Goal: Task Accomplishment & Management: Manage account settings

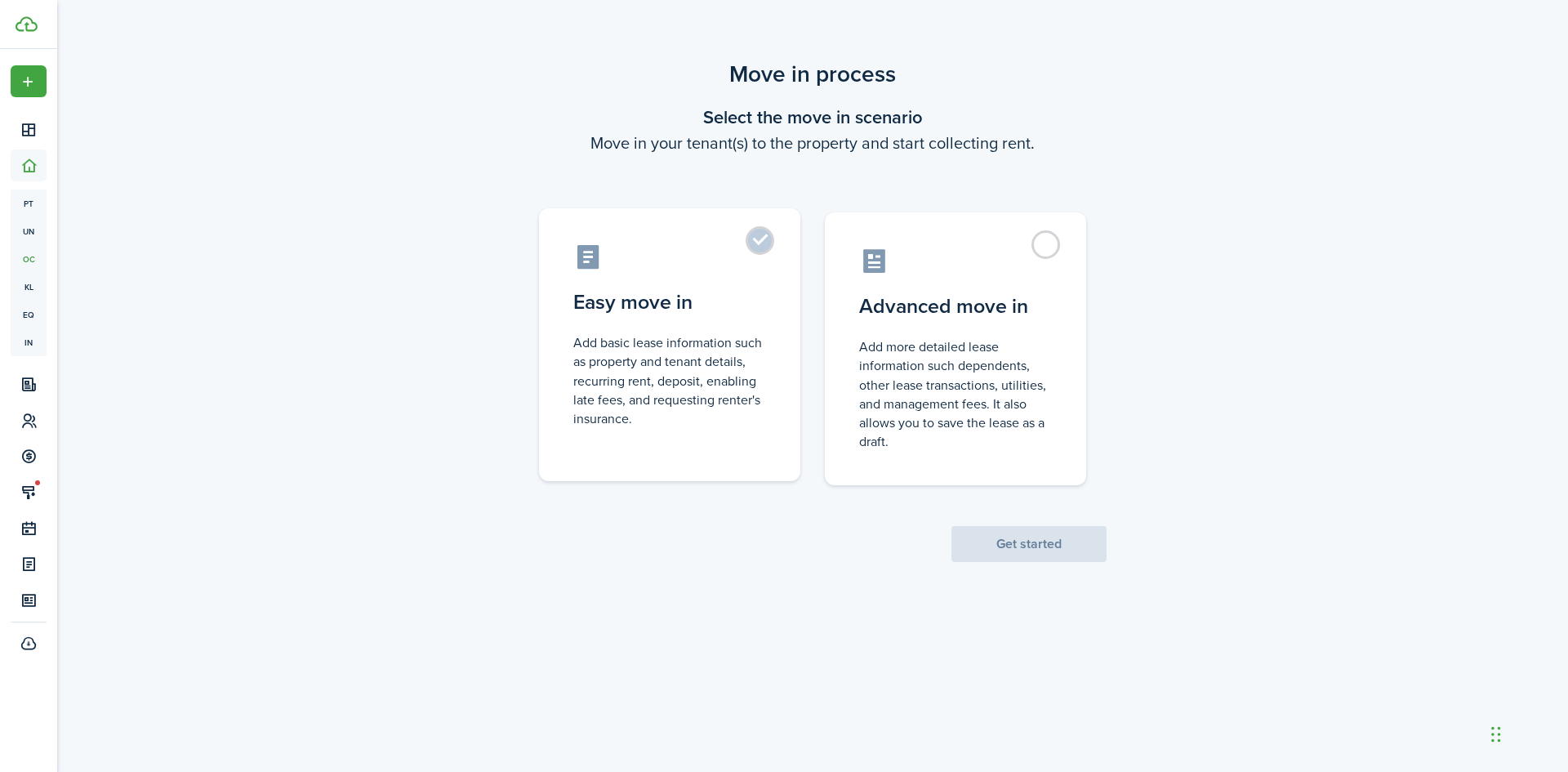
click at [761, 234] on label "Easy move in Add basic lease information such as property and tenant details, r…" at bounding box center [669, 345] width 261 height 273
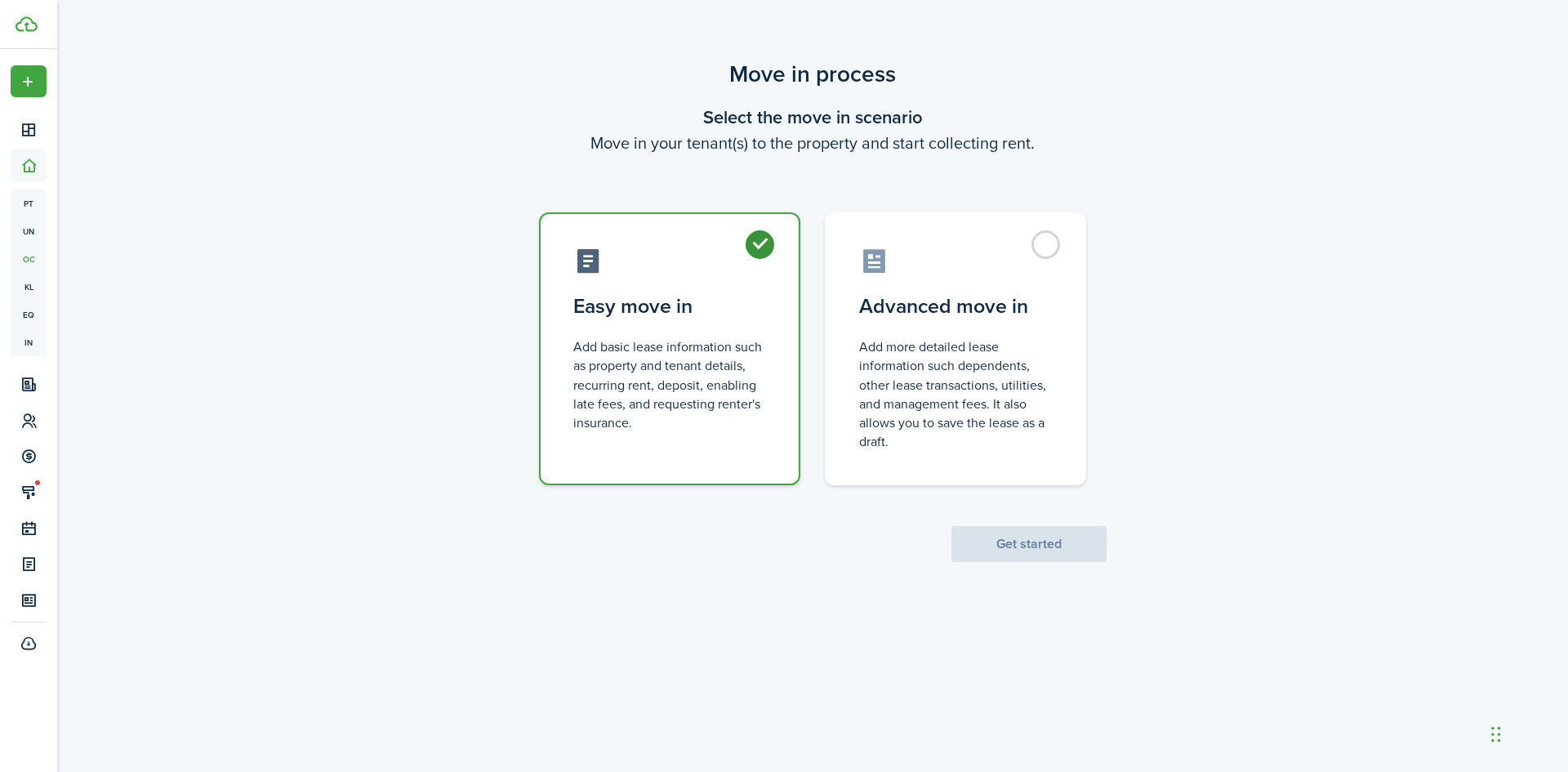
radio input "true"
click at [1004, 543] on button "Get started" at bounding box center [1029, 544] width 155 height 36
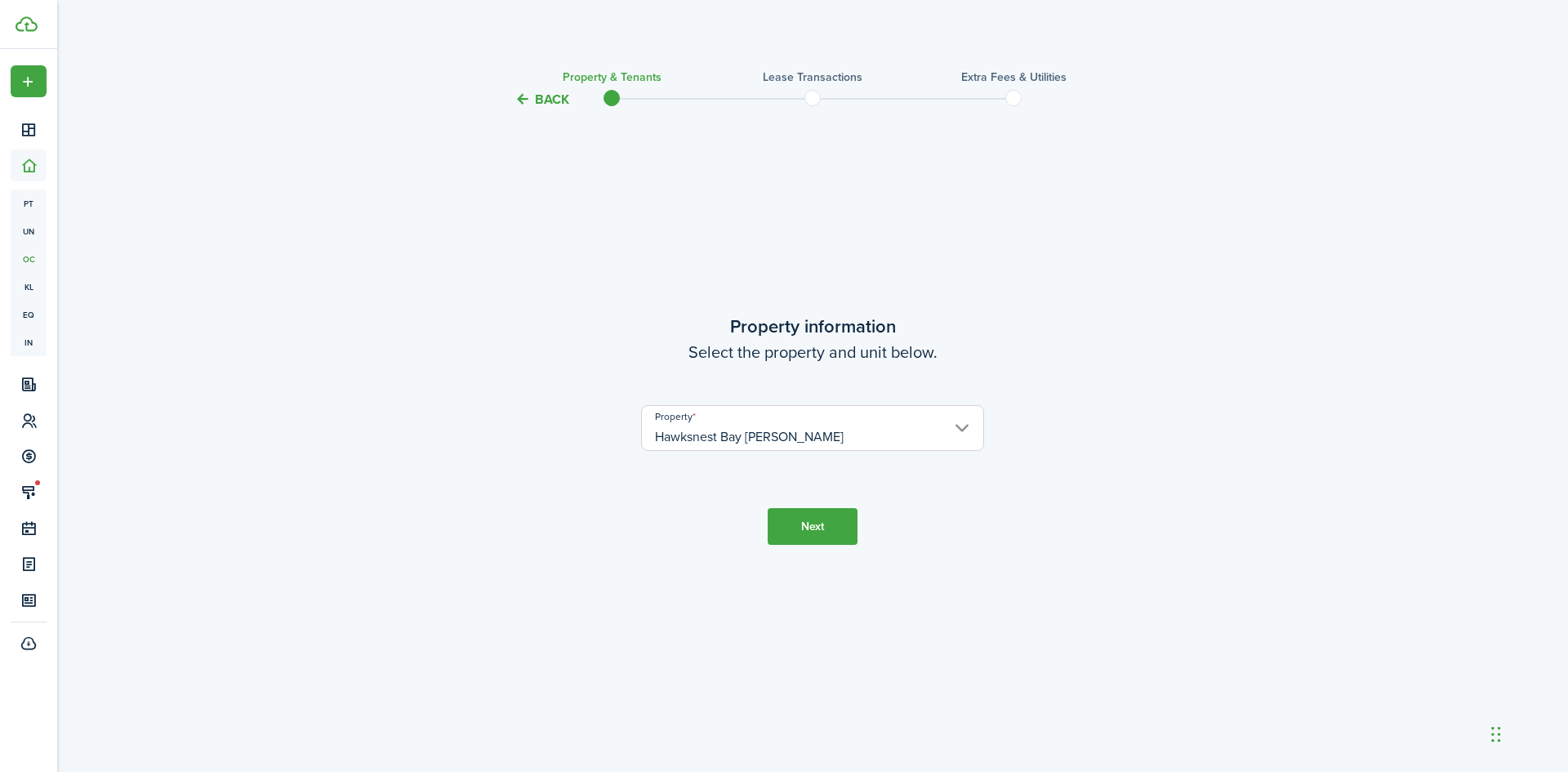
click at [936, 424] on input "Hawksnest Bay [PERSON_NAME]" at bounding box center [812, 428] width 343 height 46
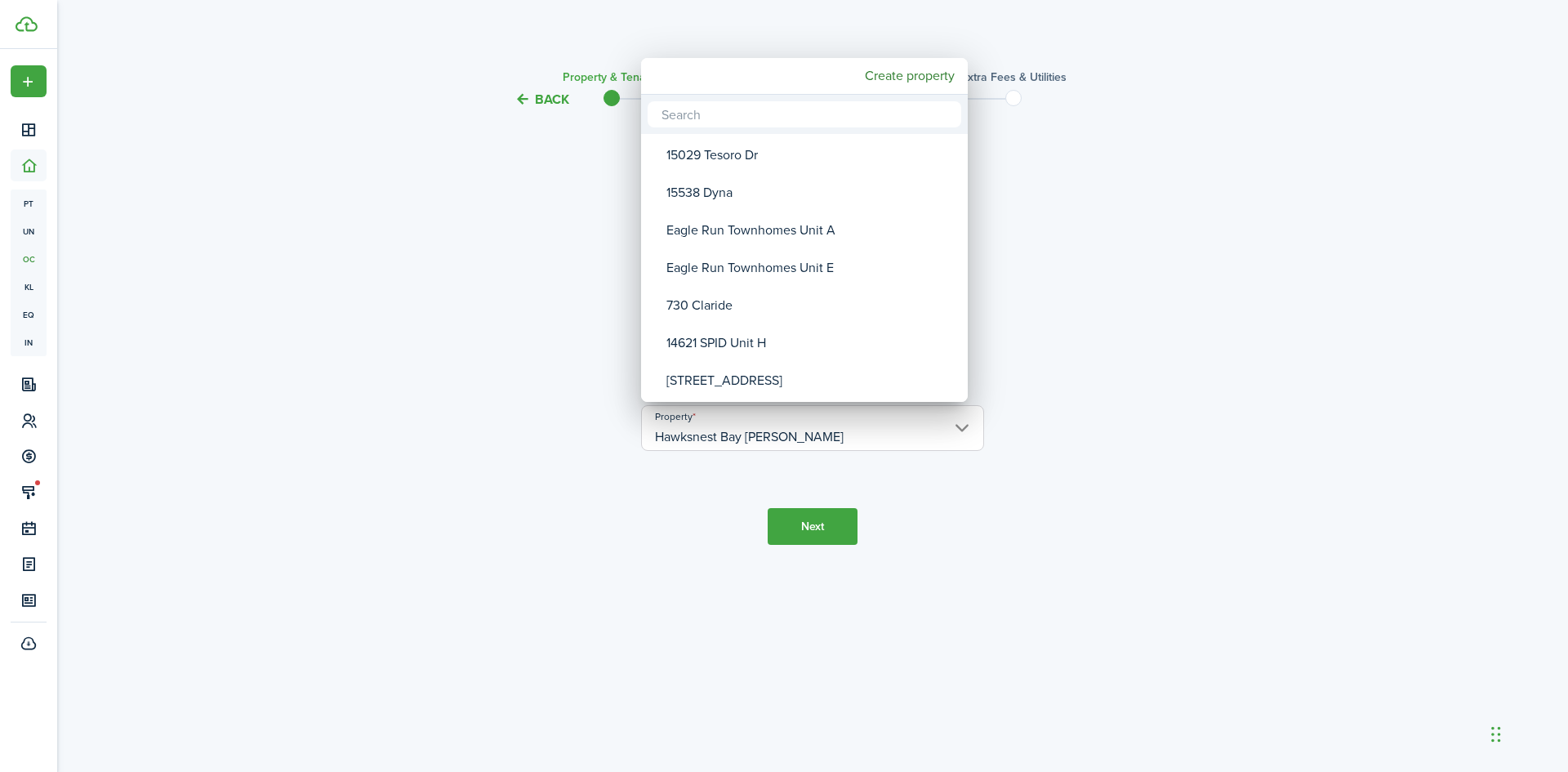
click at [1191, 369] on div at bounding box center [784, 385] width 1829 height 1033
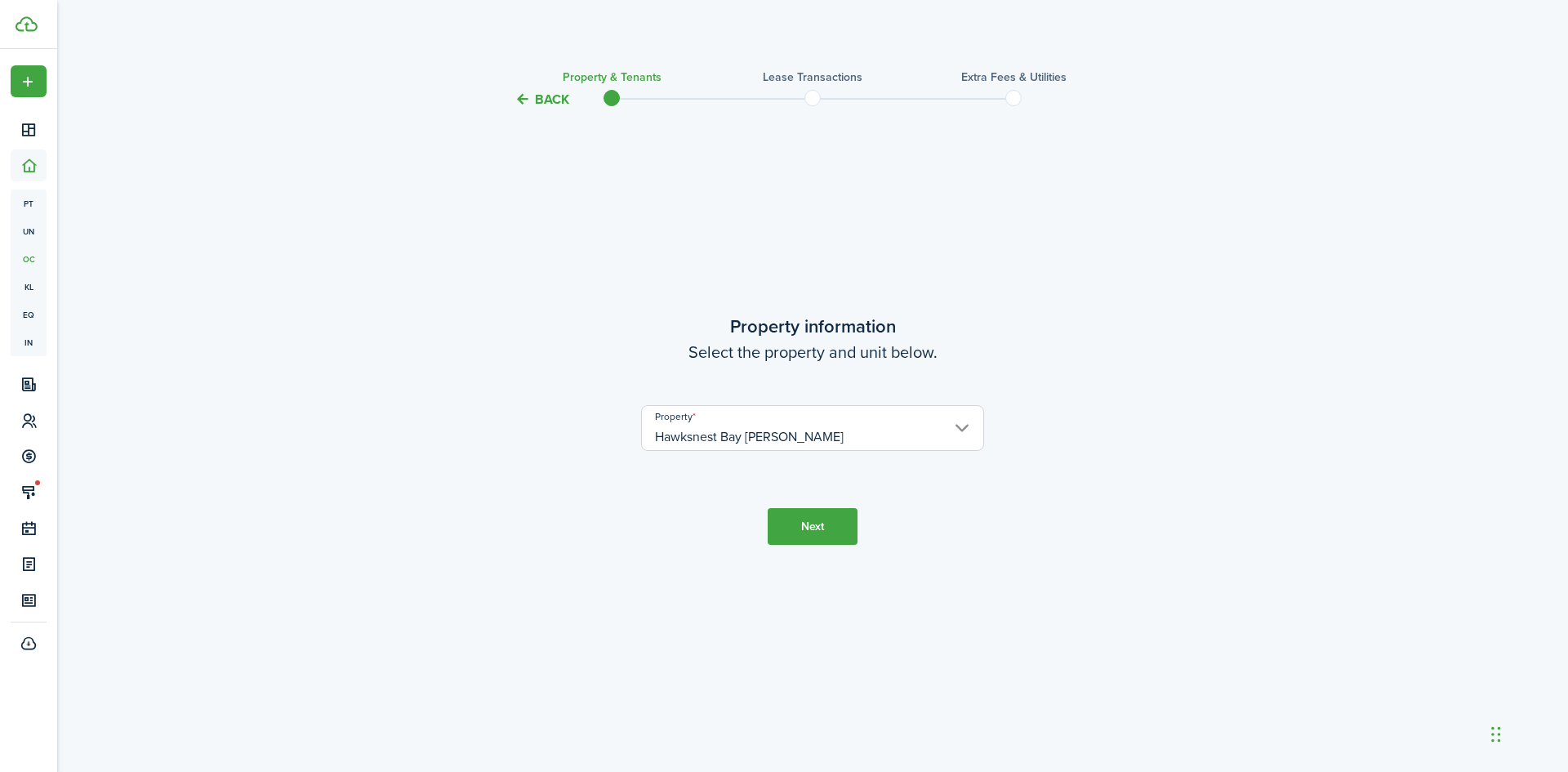
click at [822, 531] on button "Next" at bounding box center [812, 526] width 90 height 37
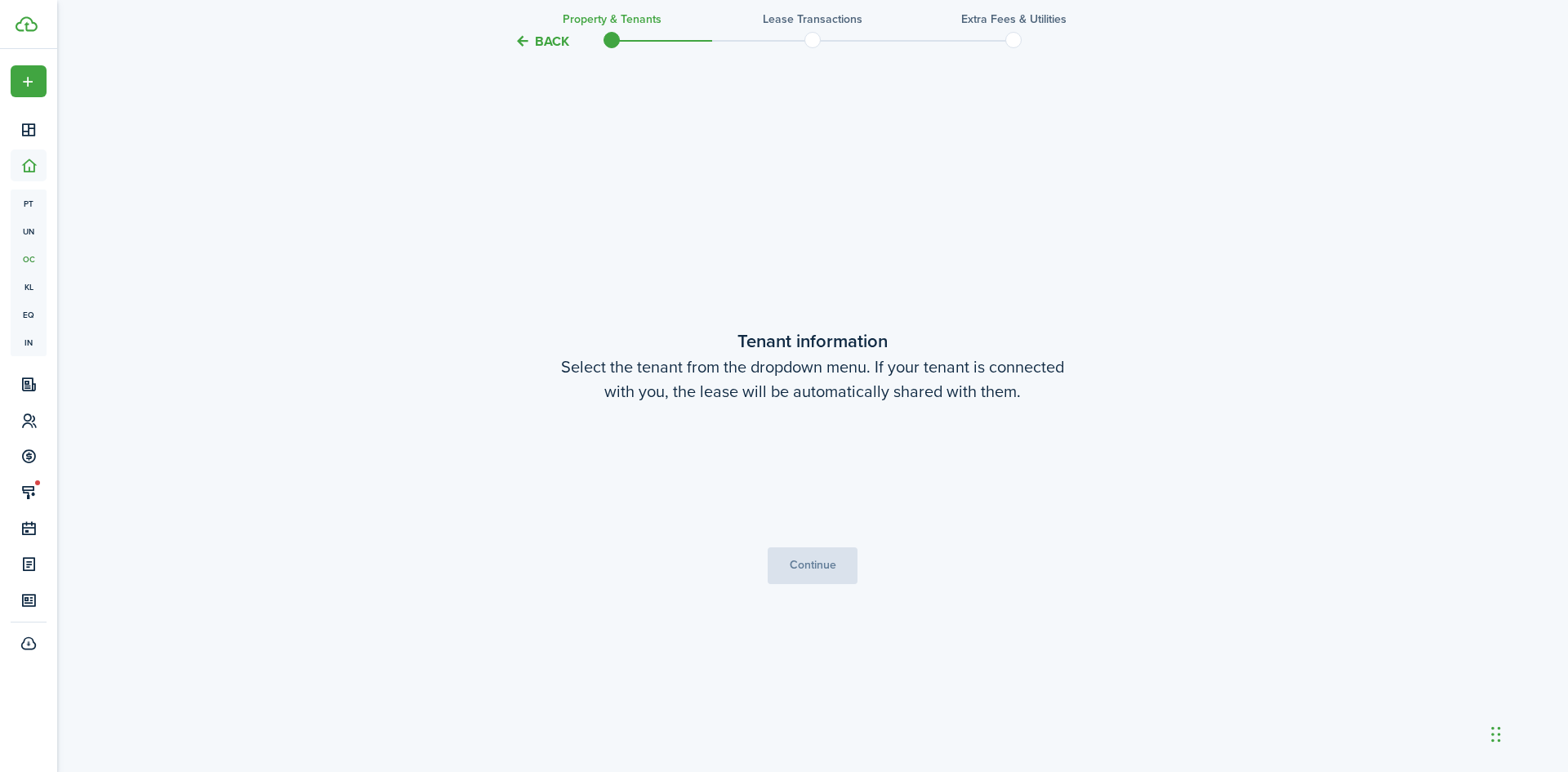
scroll to position [662, 0]
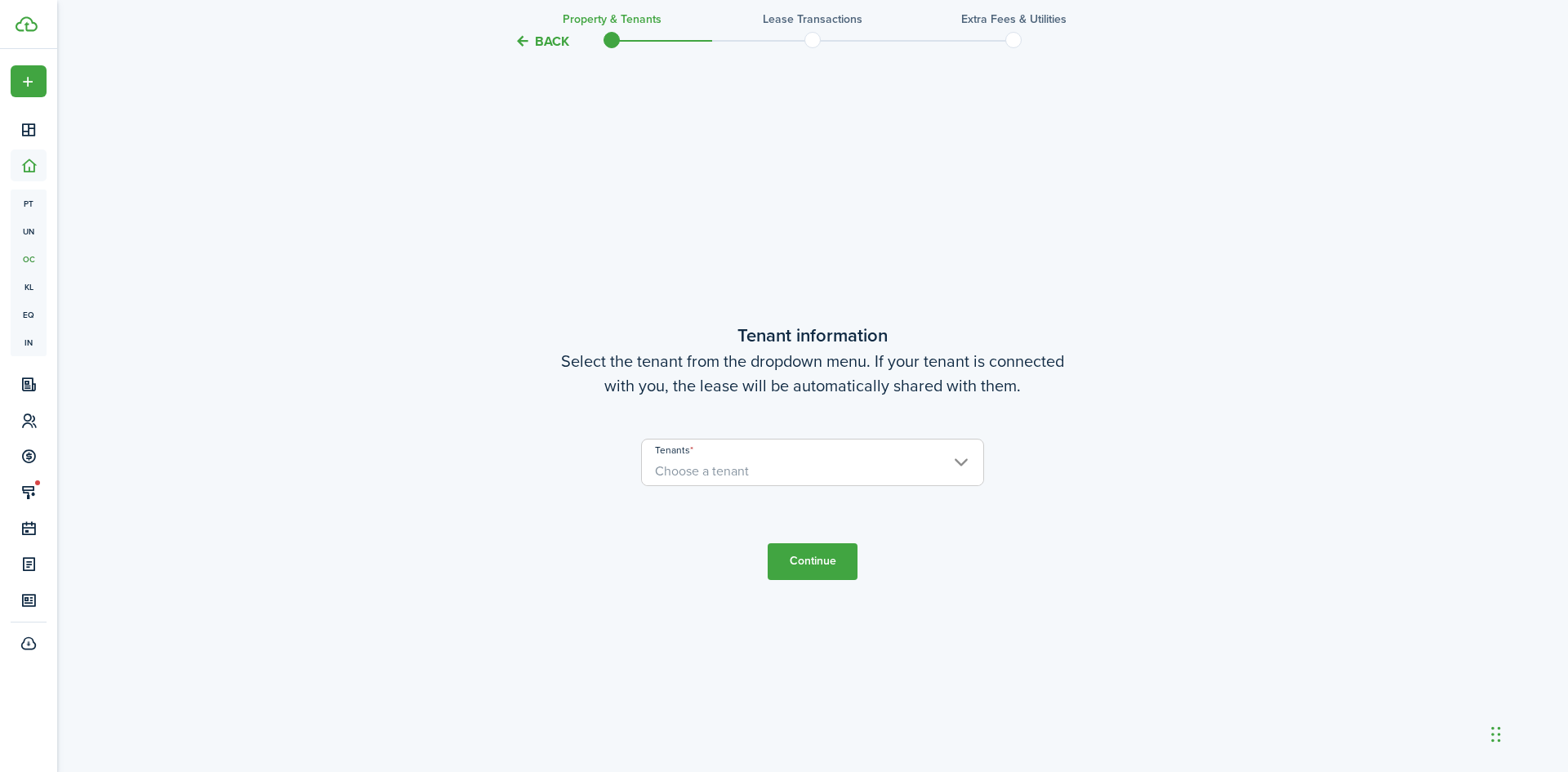
click at [779, 470] on span "Choose a tenant" at bounding box center [812, 471] width 341 height 28
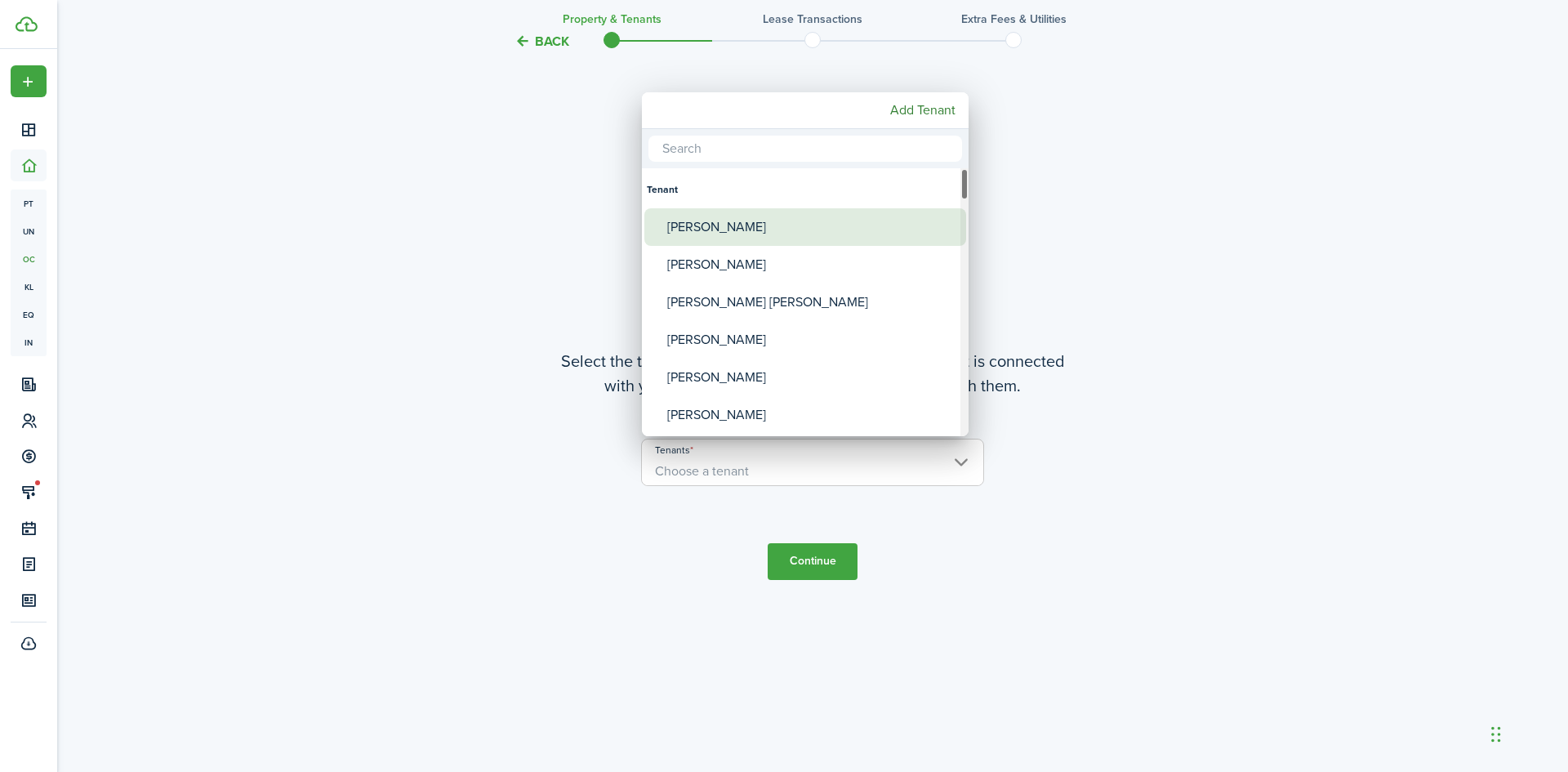
click at [736, 220] on div "[PERSON_NAME]" at bounding box center [811, 227] width 289 height 37
type input "[PERSON_NAME]"
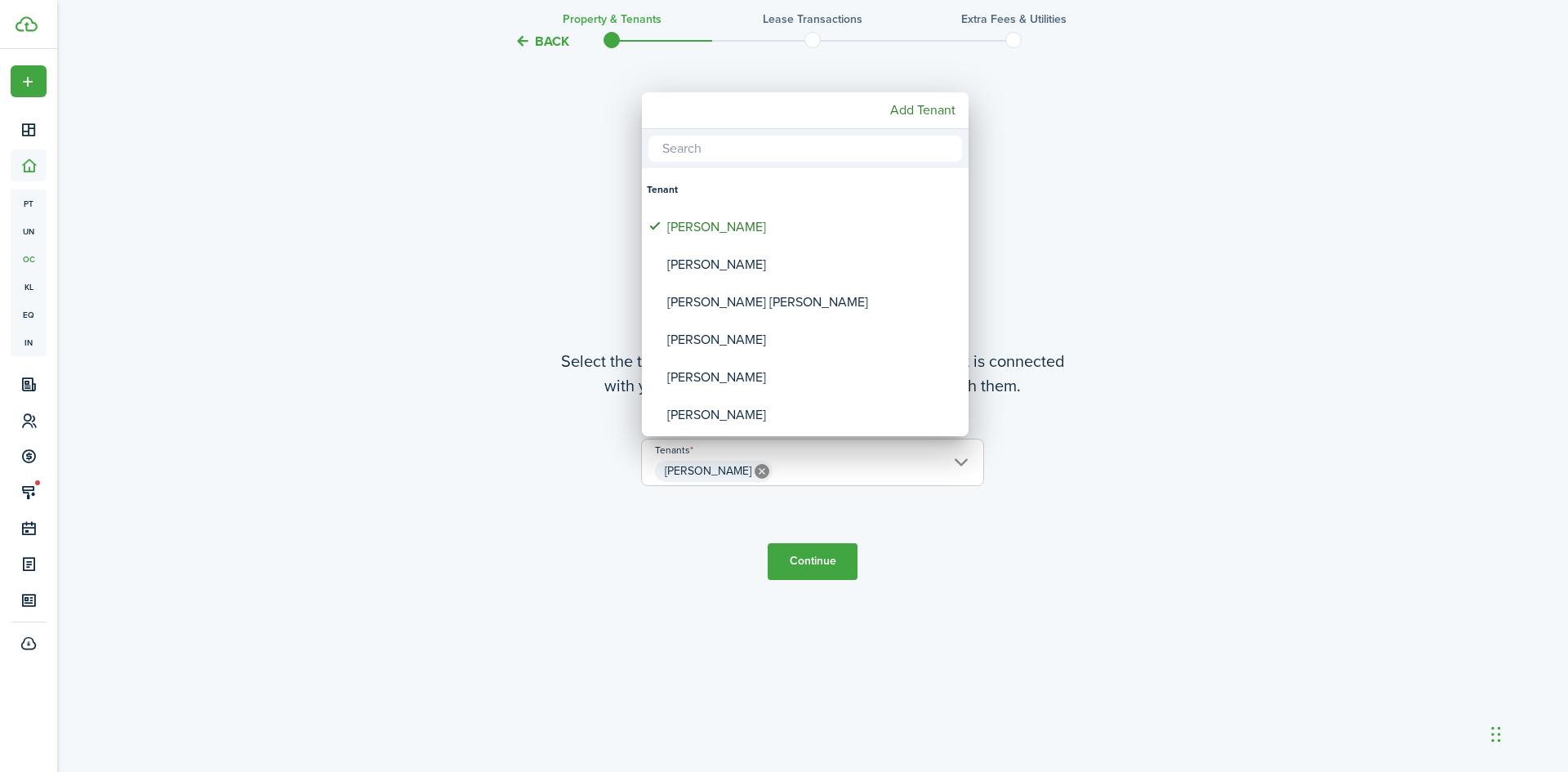
click at [780, 559] on div at bounding box center [784, 385] width 1829 height 1033
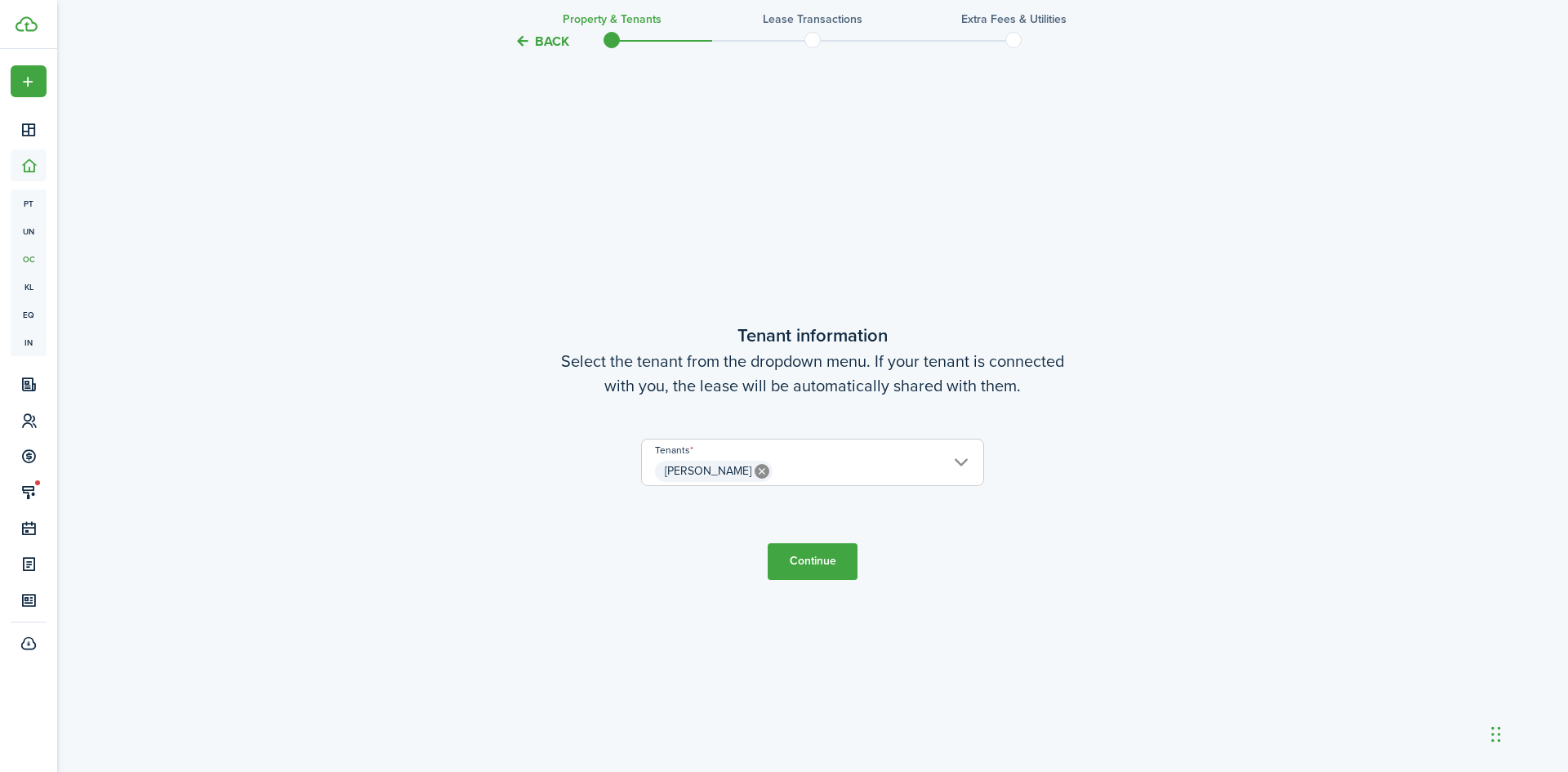
click at [780, 559] on button "Continue" at bounding box center [812, 562] width 90 height 37
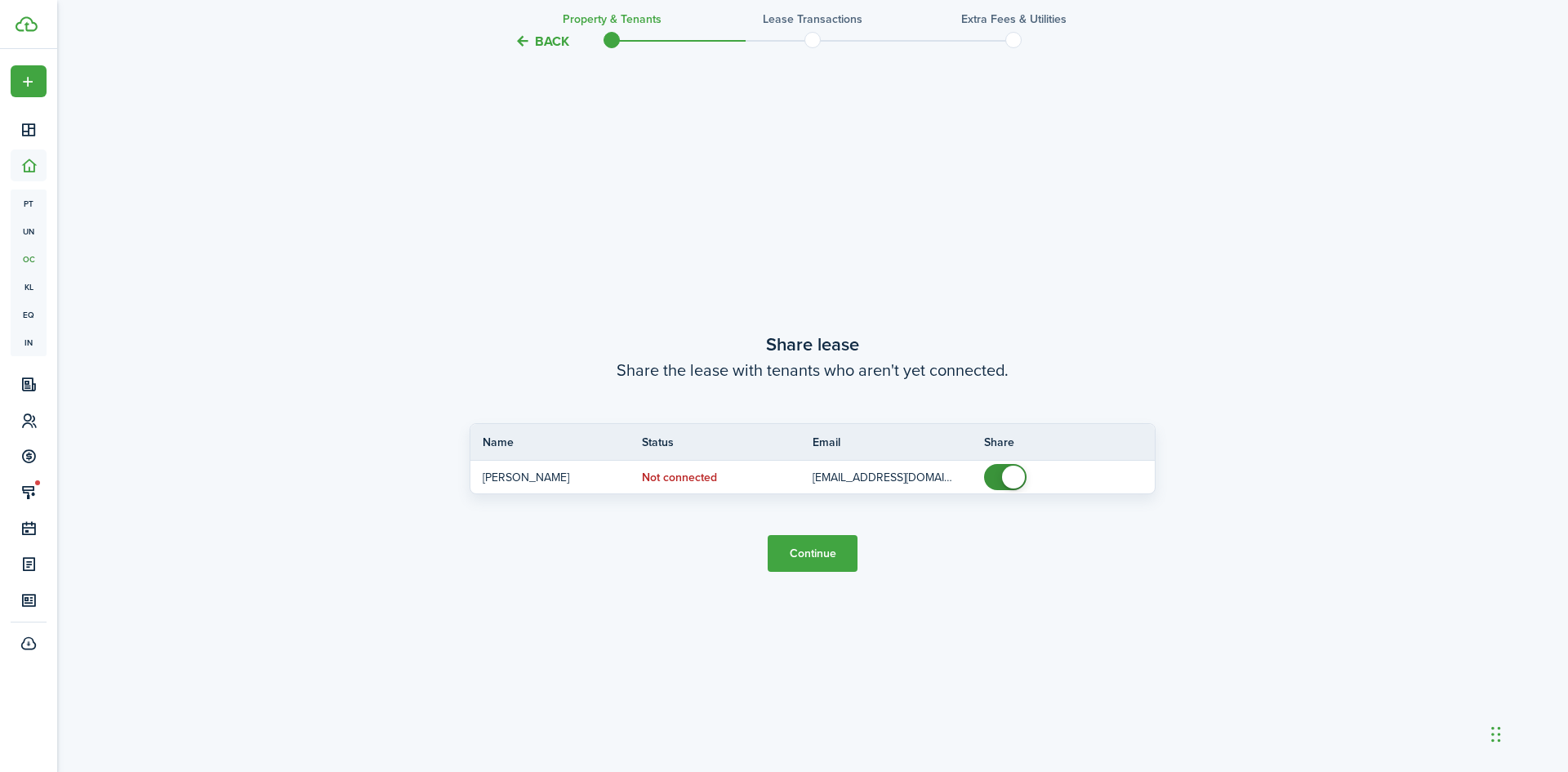
scroll to position [1434, 0]
click at [841, 543] on button "Continue" at bounding box center [812, 552] width 90 height 37
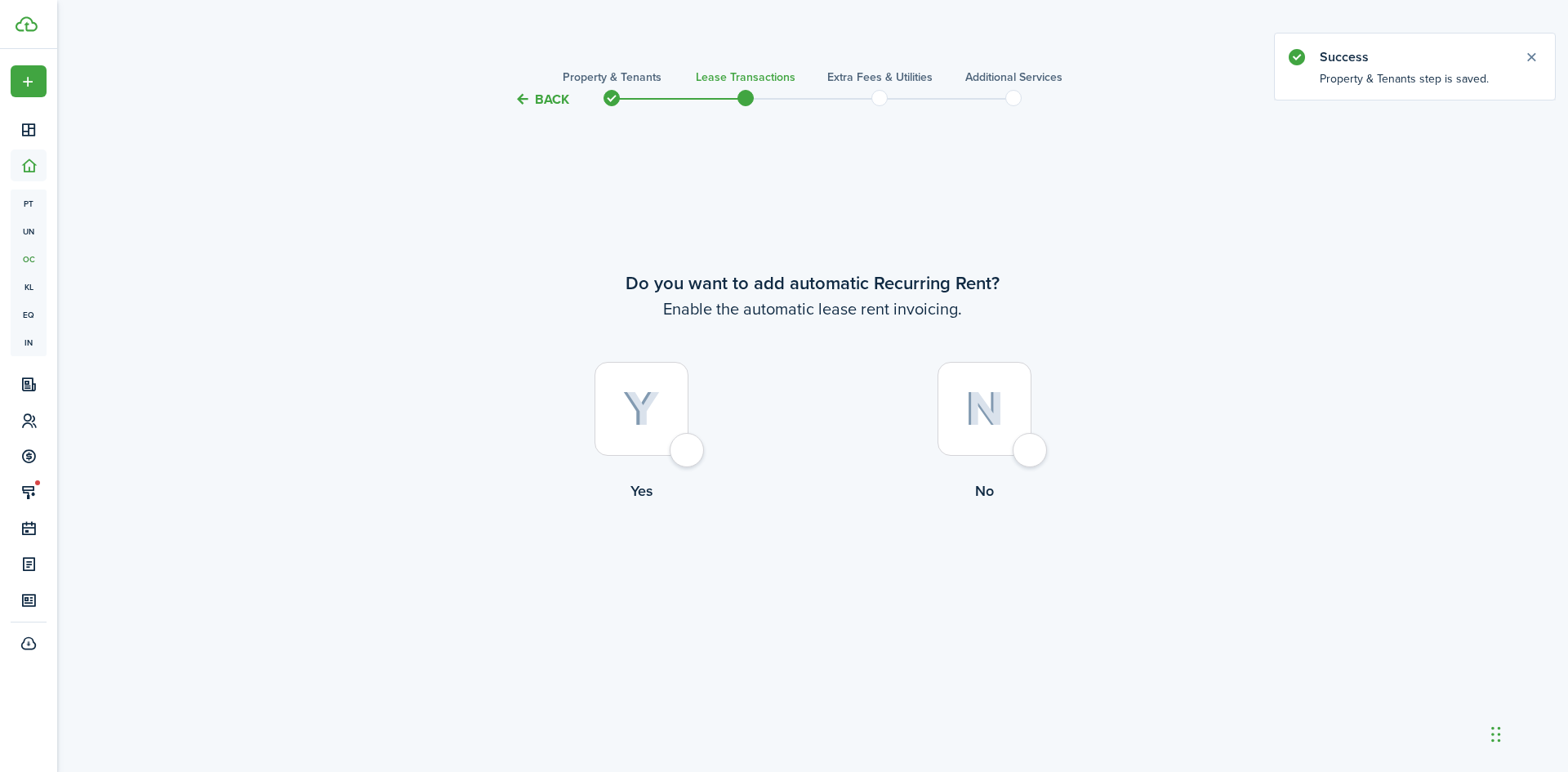
click at [688, 453] on div at bounding box center [641, 408] width 94 height 94
radio input "true"
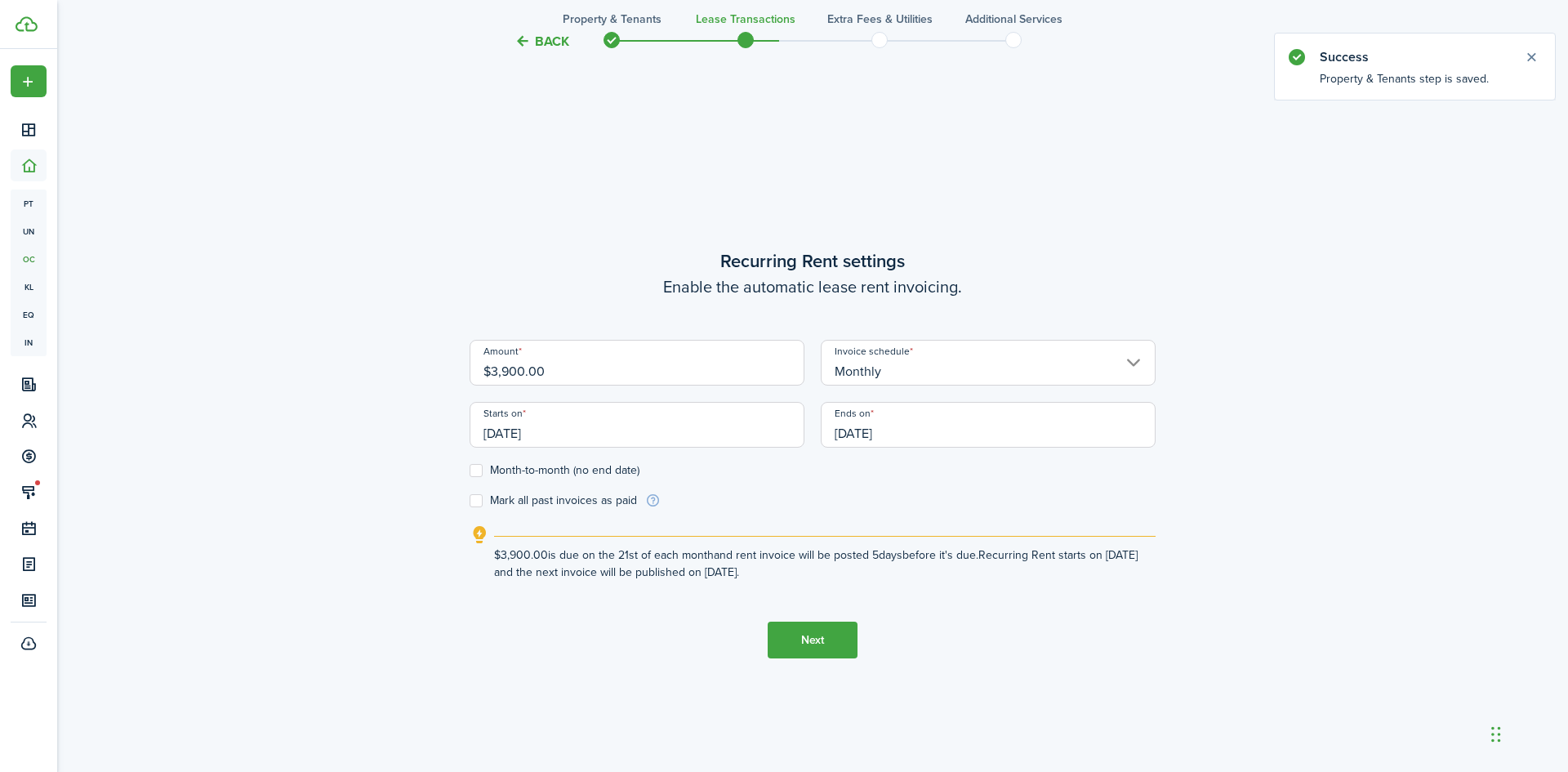
scroll to position [662, 0]
click at [596, 428] on input "[DATE]" at bounding box center [637, 422] width 334 height 46
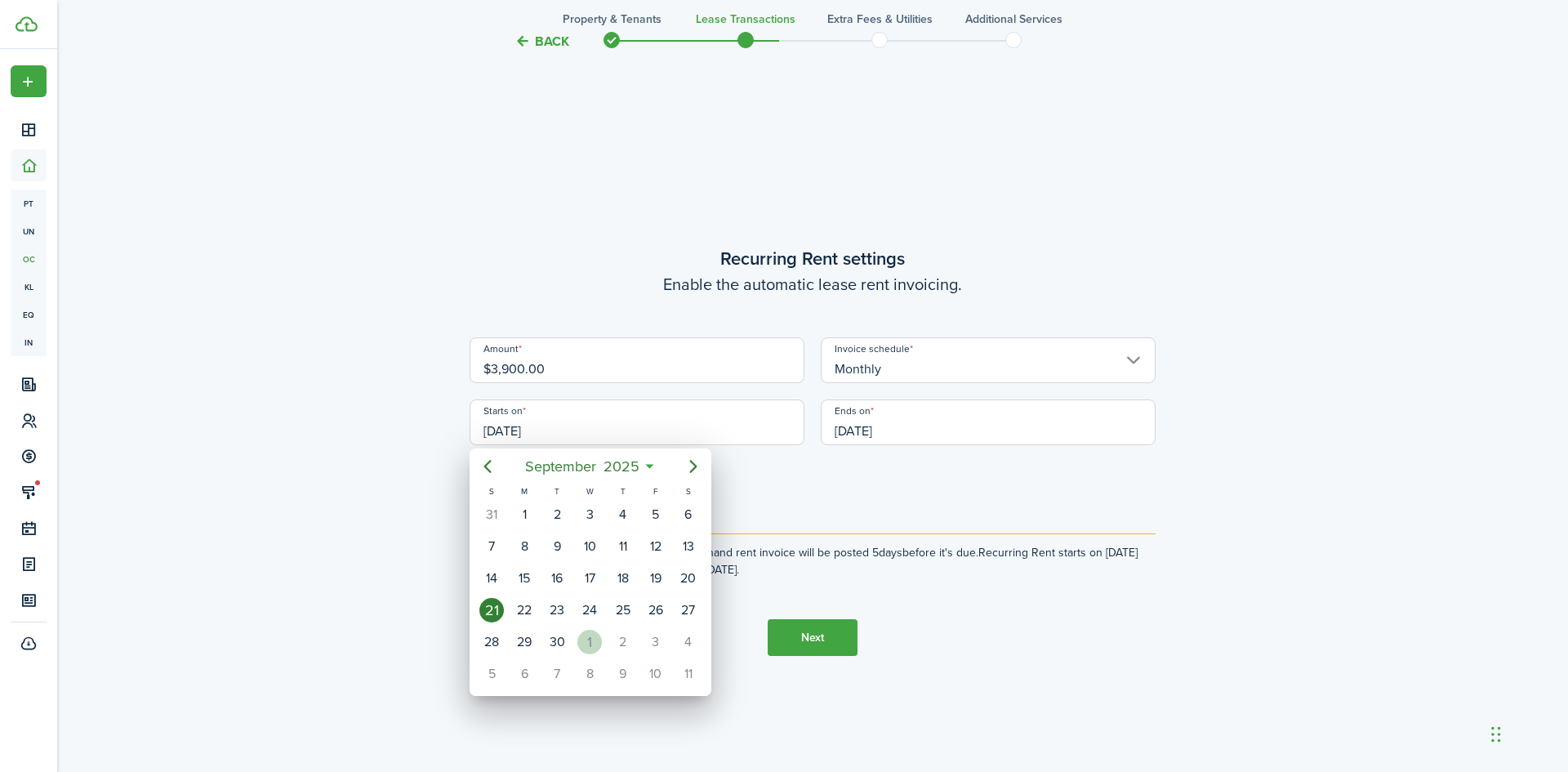
click at [592, 641] on div "1" at bounding box center [589, 642] width 24 height 24
type input "[DATE]"
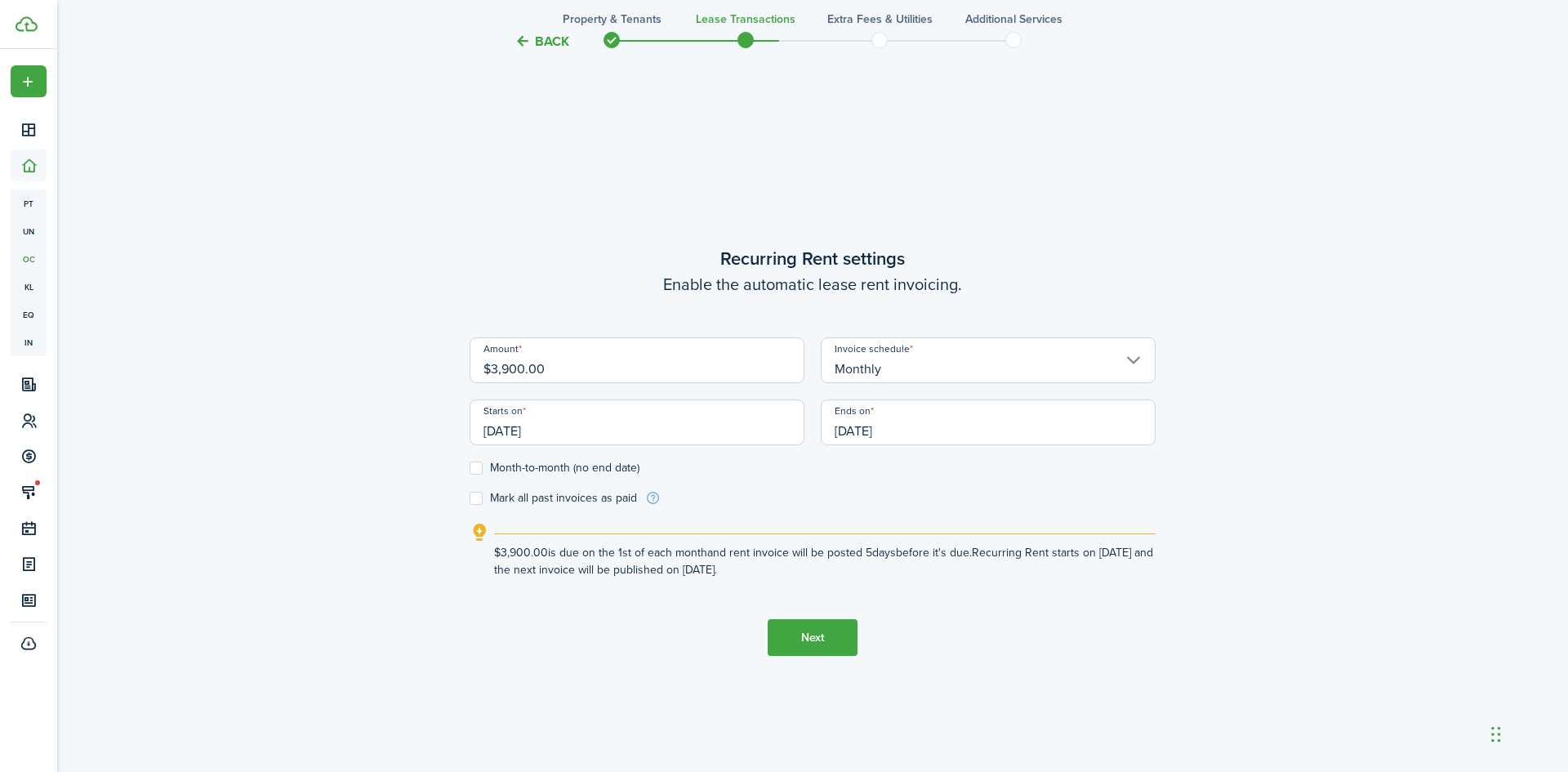
scroll to position [0, 0]
click at [947, 431] on input "[DATE]" at bounding box center [988, 422] width 334 height 46
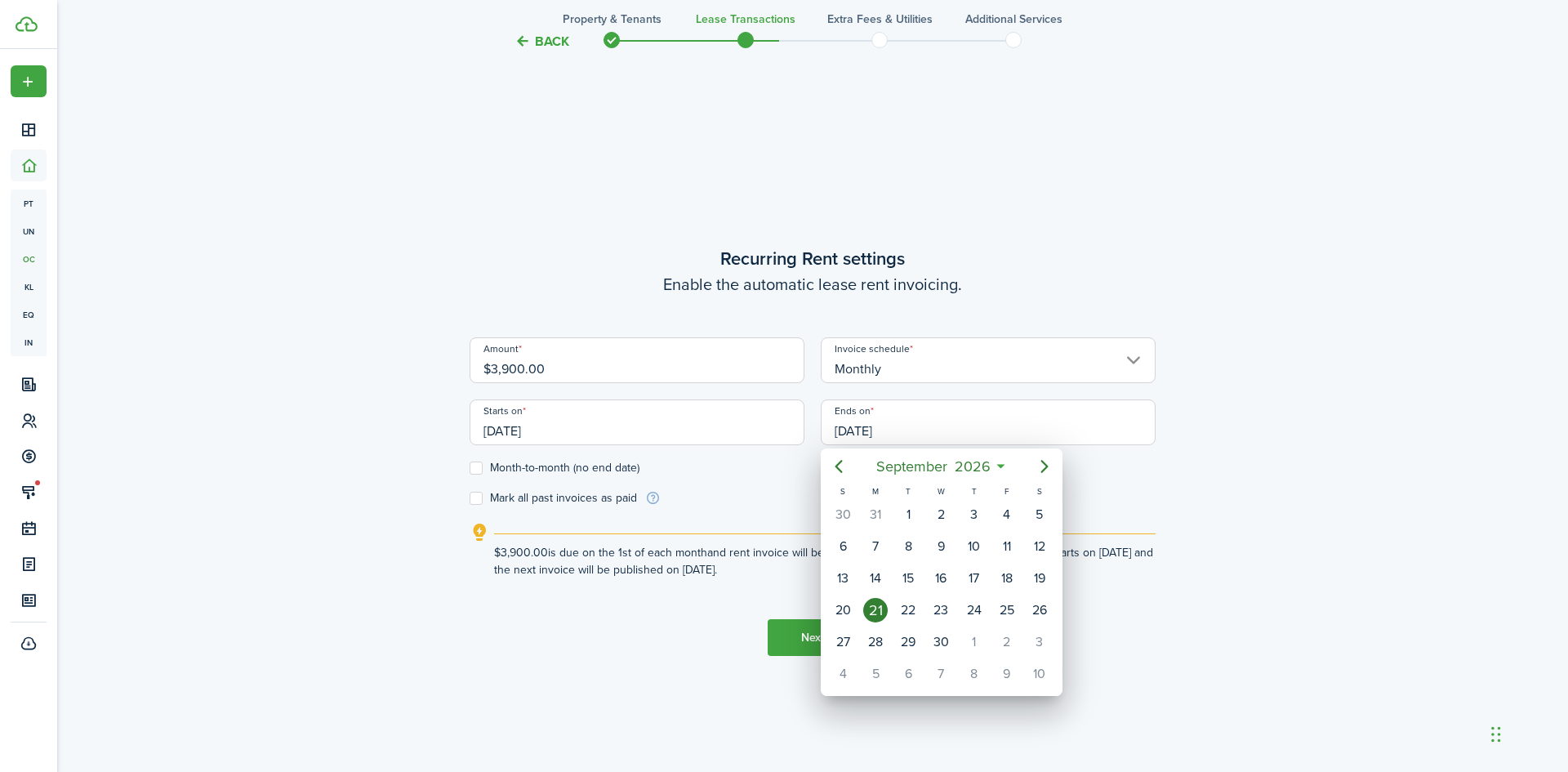
click at [473, 467] on div at bounding box center [784, 385] width 1829 height 1033
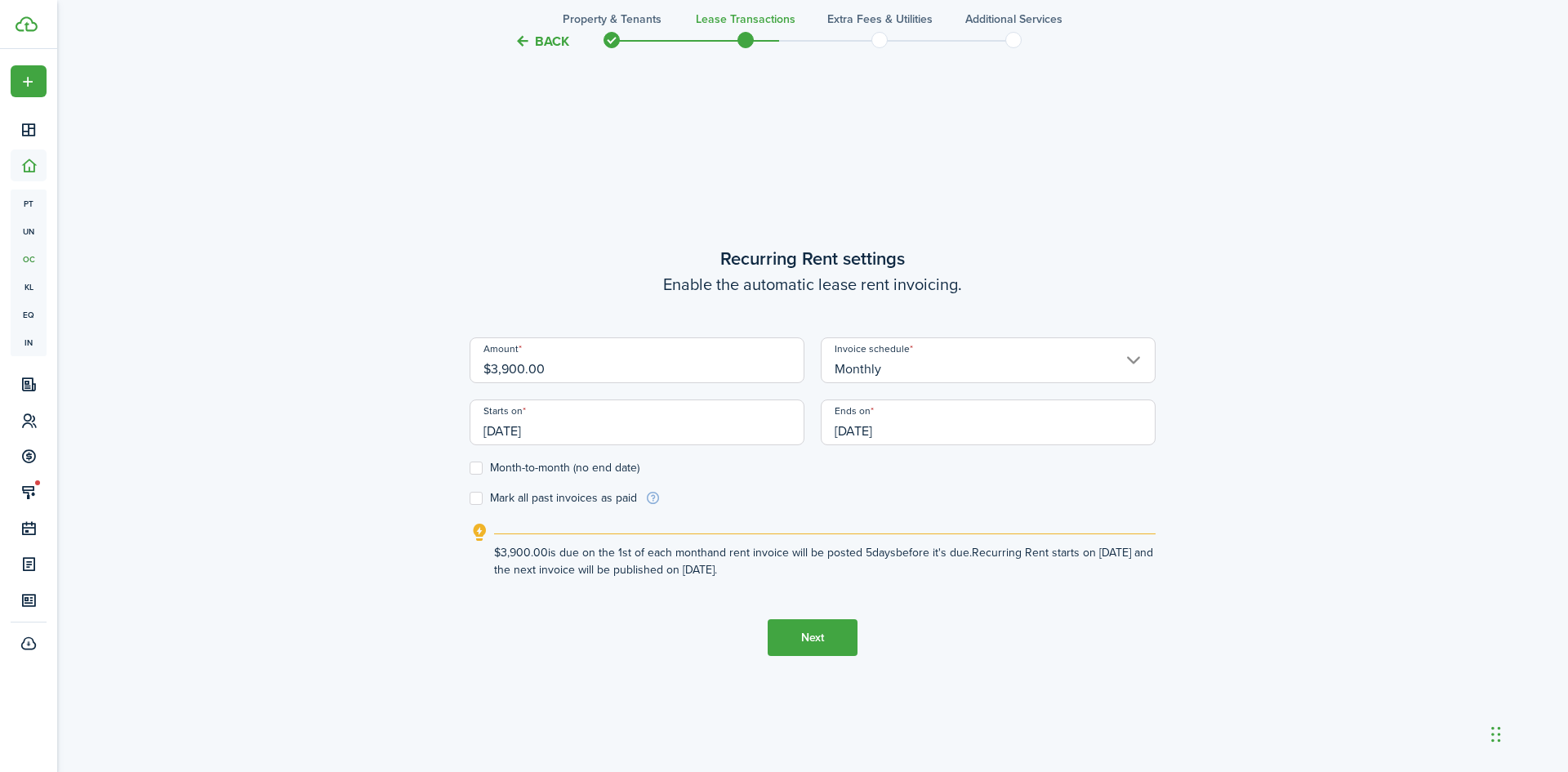
click at [475, 469] on label "Month-to-month (no end date)" at bounding box center [554, 467] width 170 height 13
click at [469, 469] on input "Month-to-month (no end date)" at bounding box center [469, 468] width 1 height 1
checkbox input "true"
click at [815, 639] on button "Next" at bounding box center [812, 638] width 90 height 37
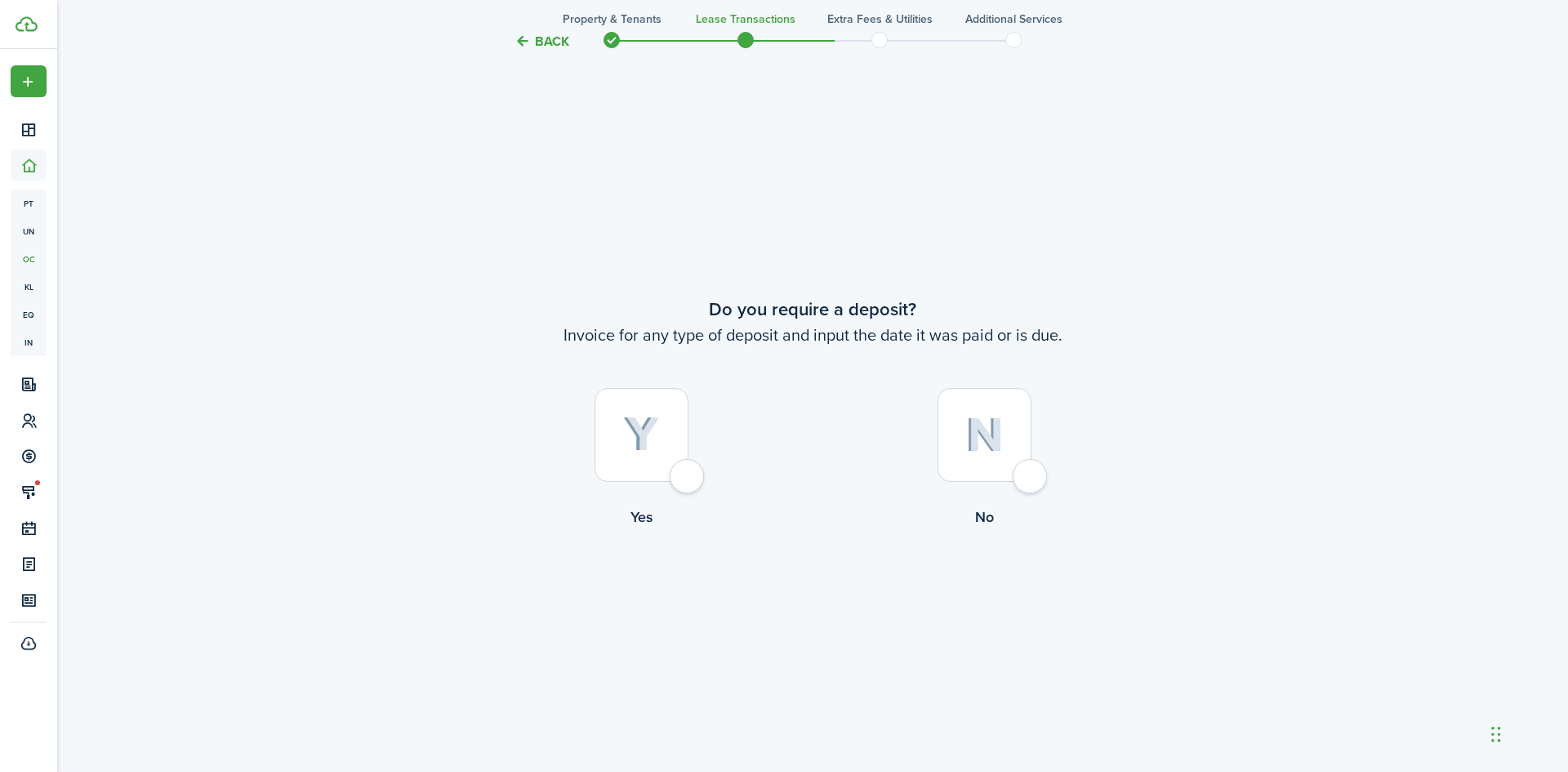
scroll to position [1434, 0]
click at [685, 466] on div at bounding box center [641, 430] width 94 height 94
radio input "true"
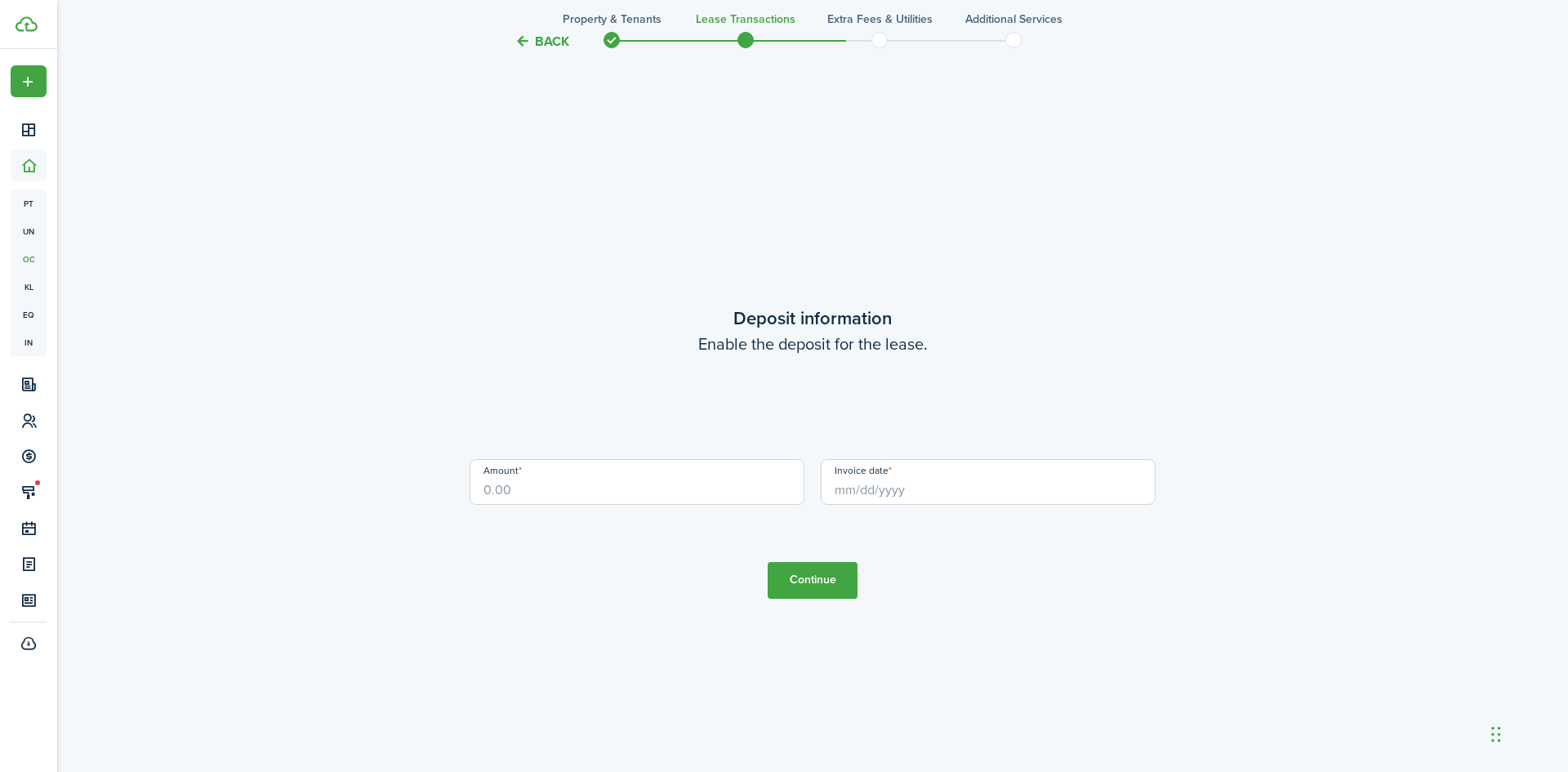
scroll to position [2206, 0]
click at [763, 486] on input "Amount" at bounding box center [637, 481] width 334 height 46
click at [900, 489] on input "Invoice date" at bounding box center [988, 481] width 334 height 46
type input "$3,500.00"
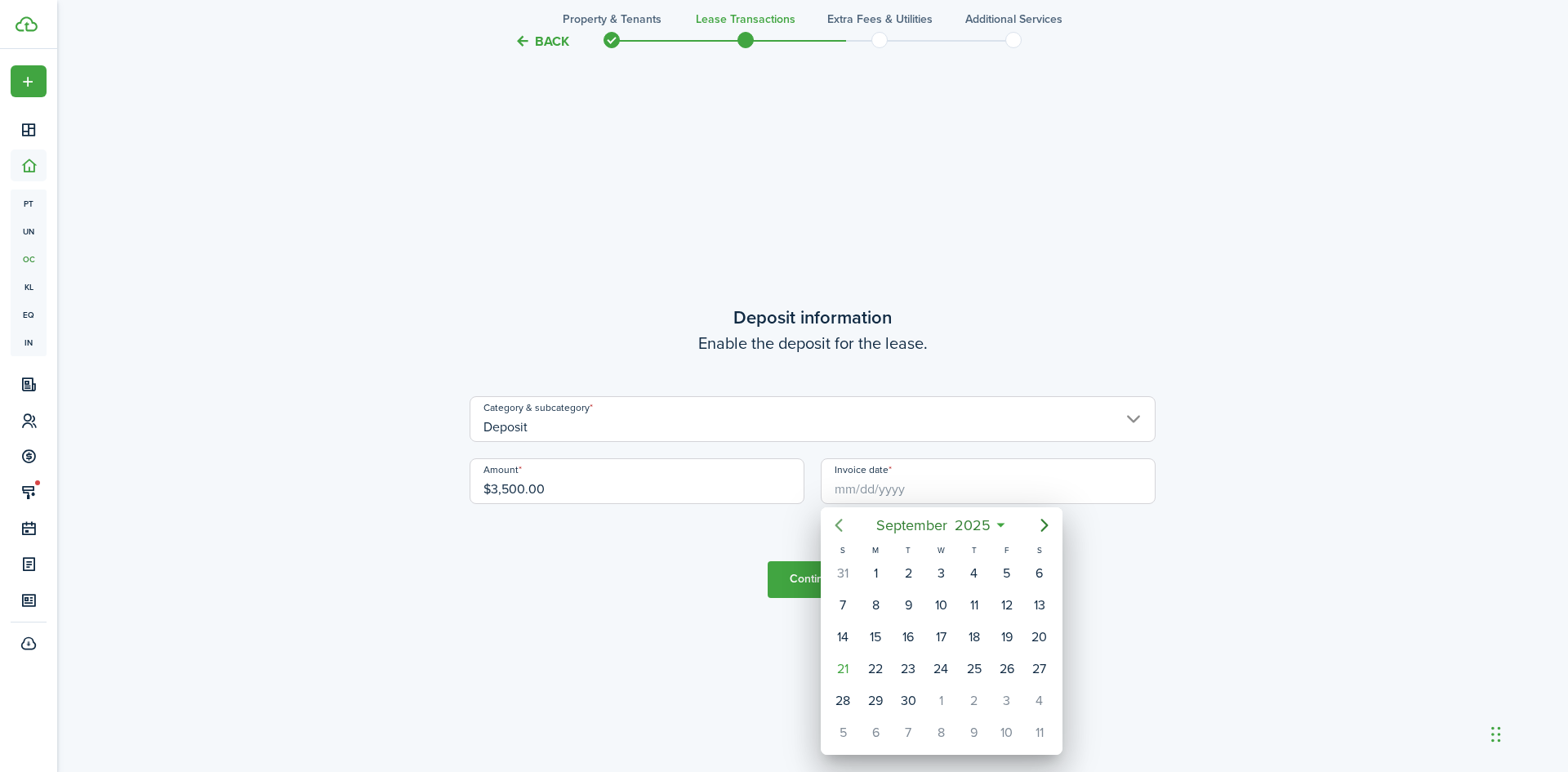
click at [836, 519] on icon "Previous page" at bounding box center [838, 525] width 19 height 19
click at [903, 632] on div "15" at bounding box center [908, 637] width 24 height 24
type input "[DATE]"
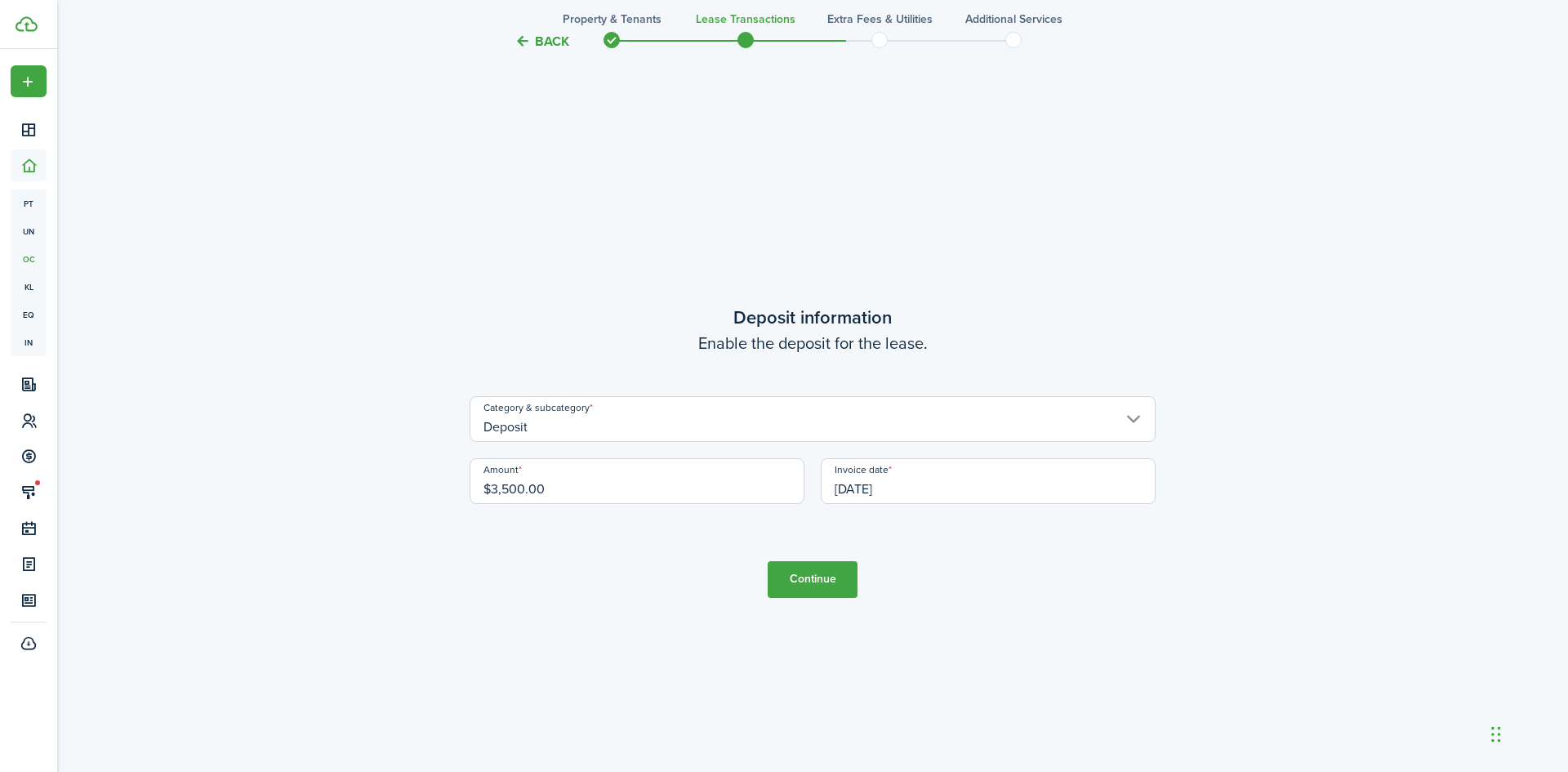
click at [842, 579] on button "Continue" at bounding box center [812, 579] width 90 height 37
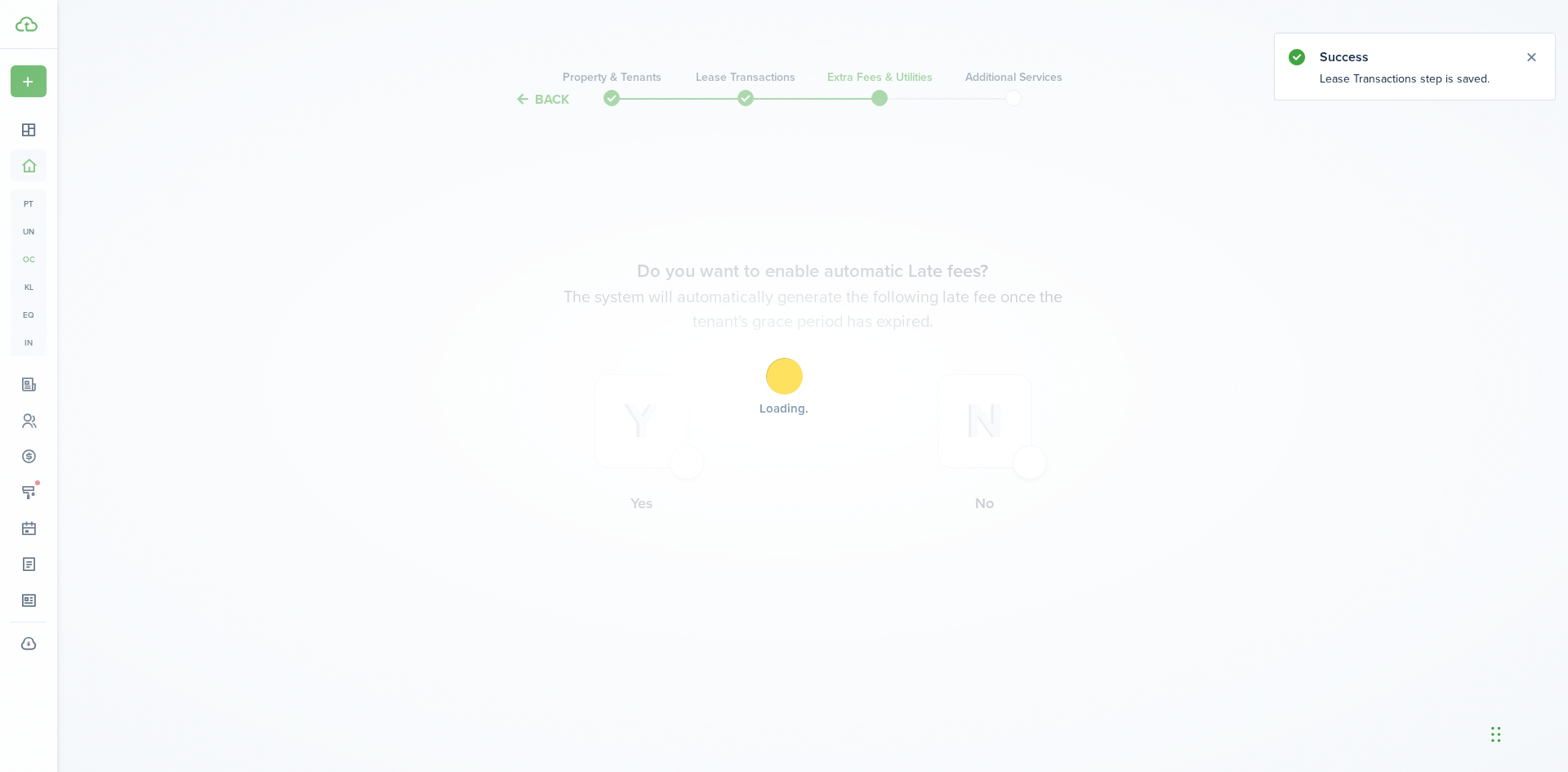
scroll to position [0, 0]
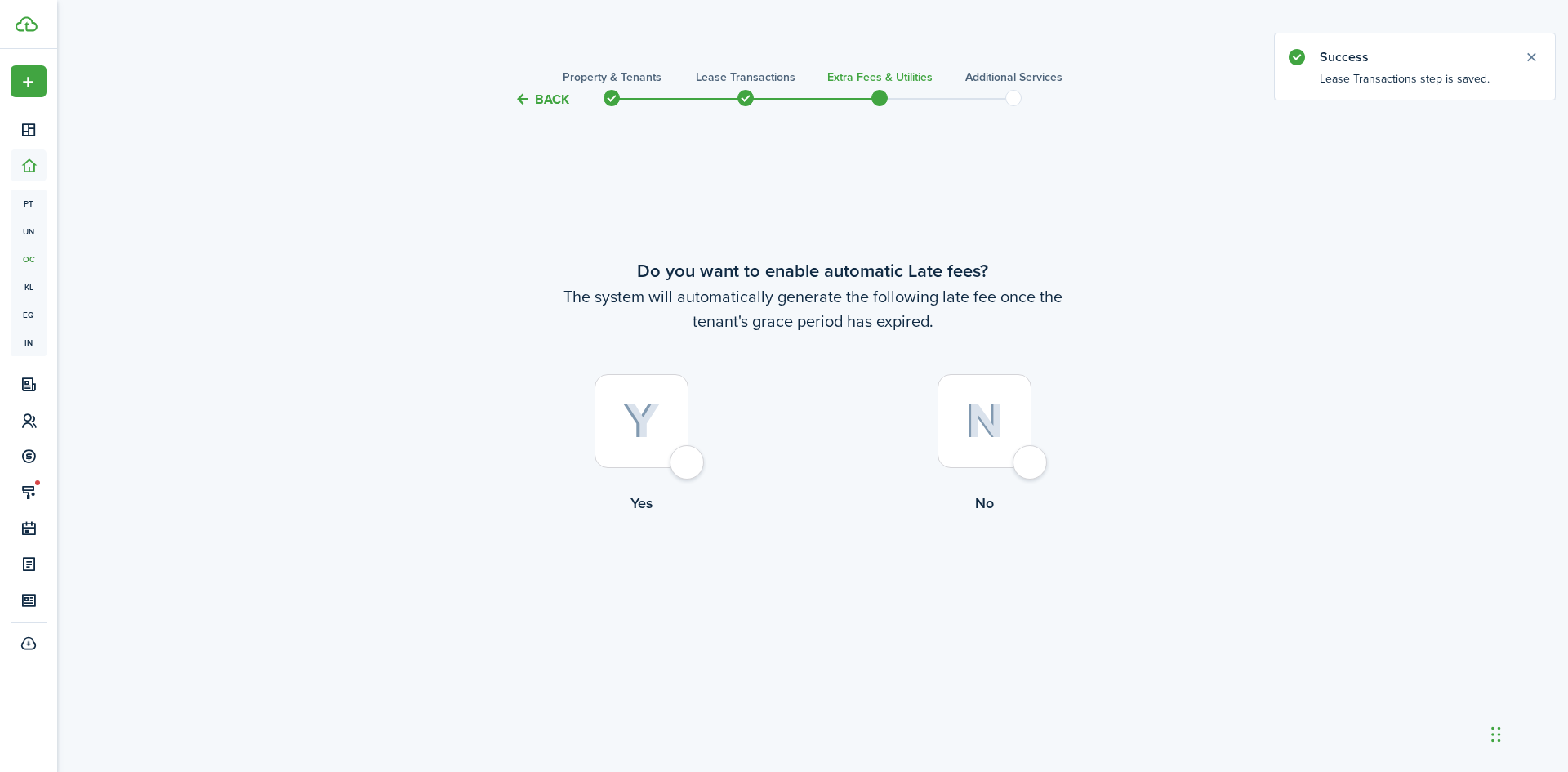
click at [679, 458] on div at bounding box center [641, 421] width 94 height 94
radio input "true"
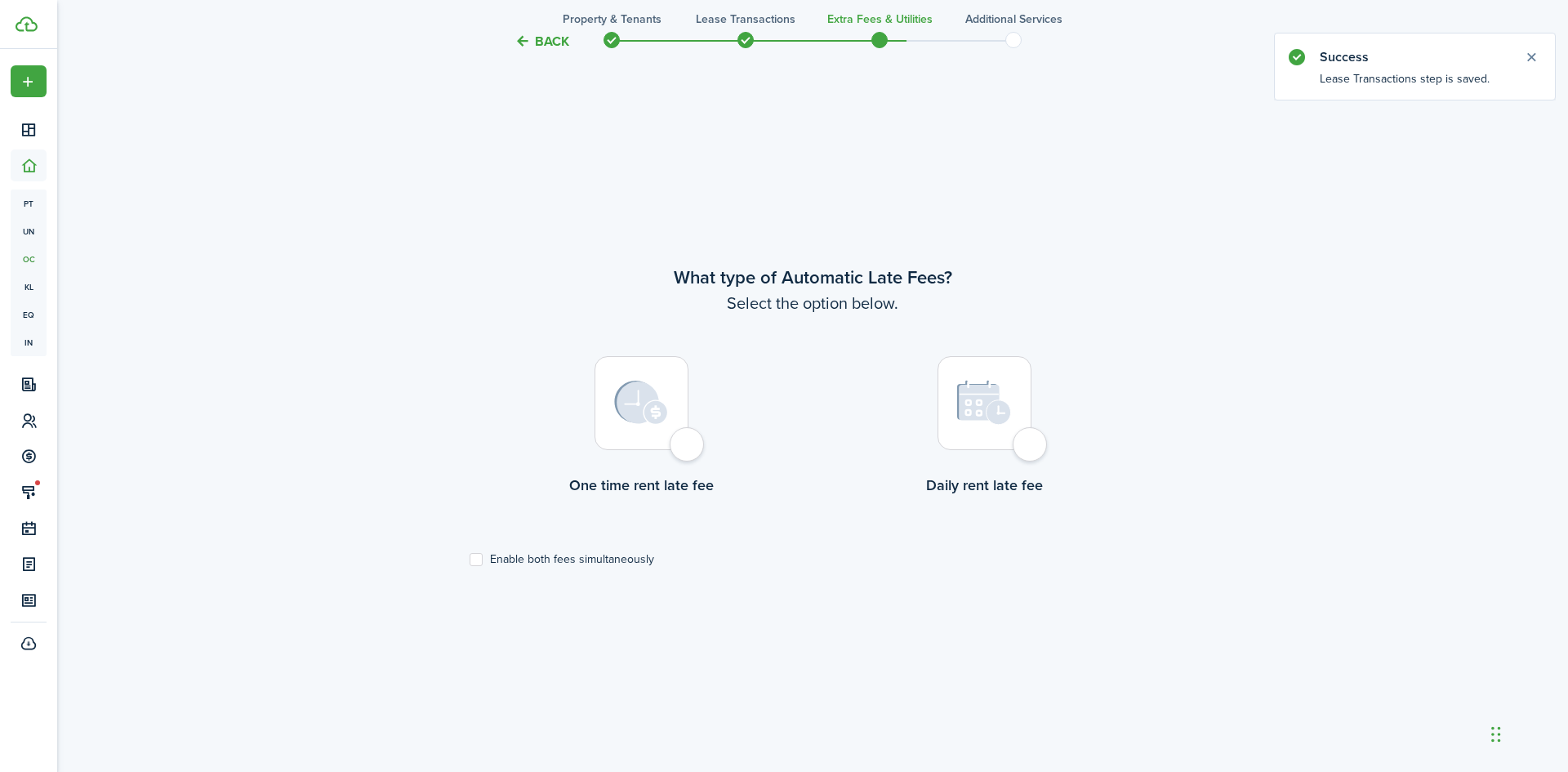
scroll to position [662, 0]
click at [686, 443] on div at bounding box center [641, 400] width 94 height 94
radio input "true"
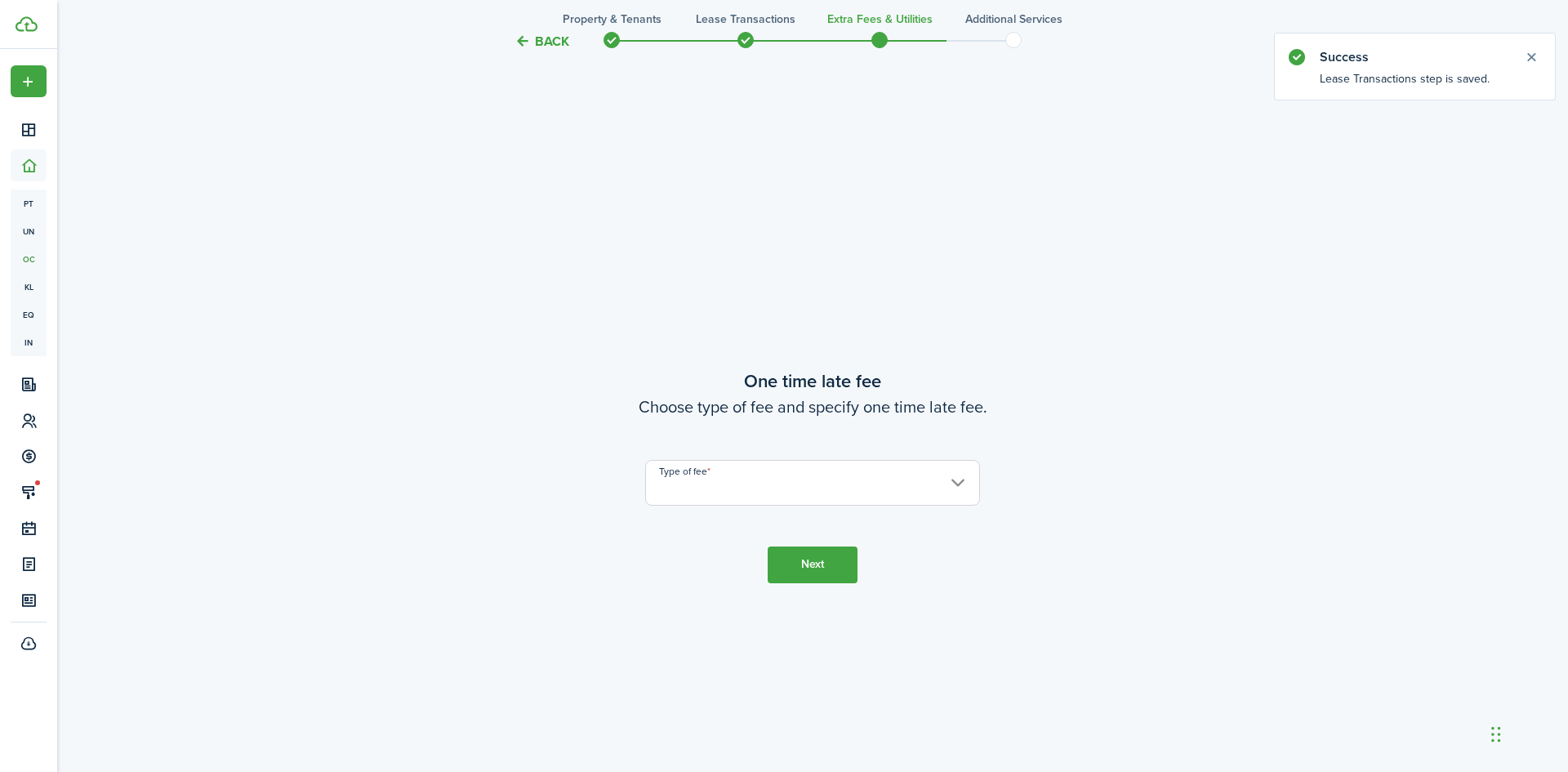
scroll to position [1434, 0]
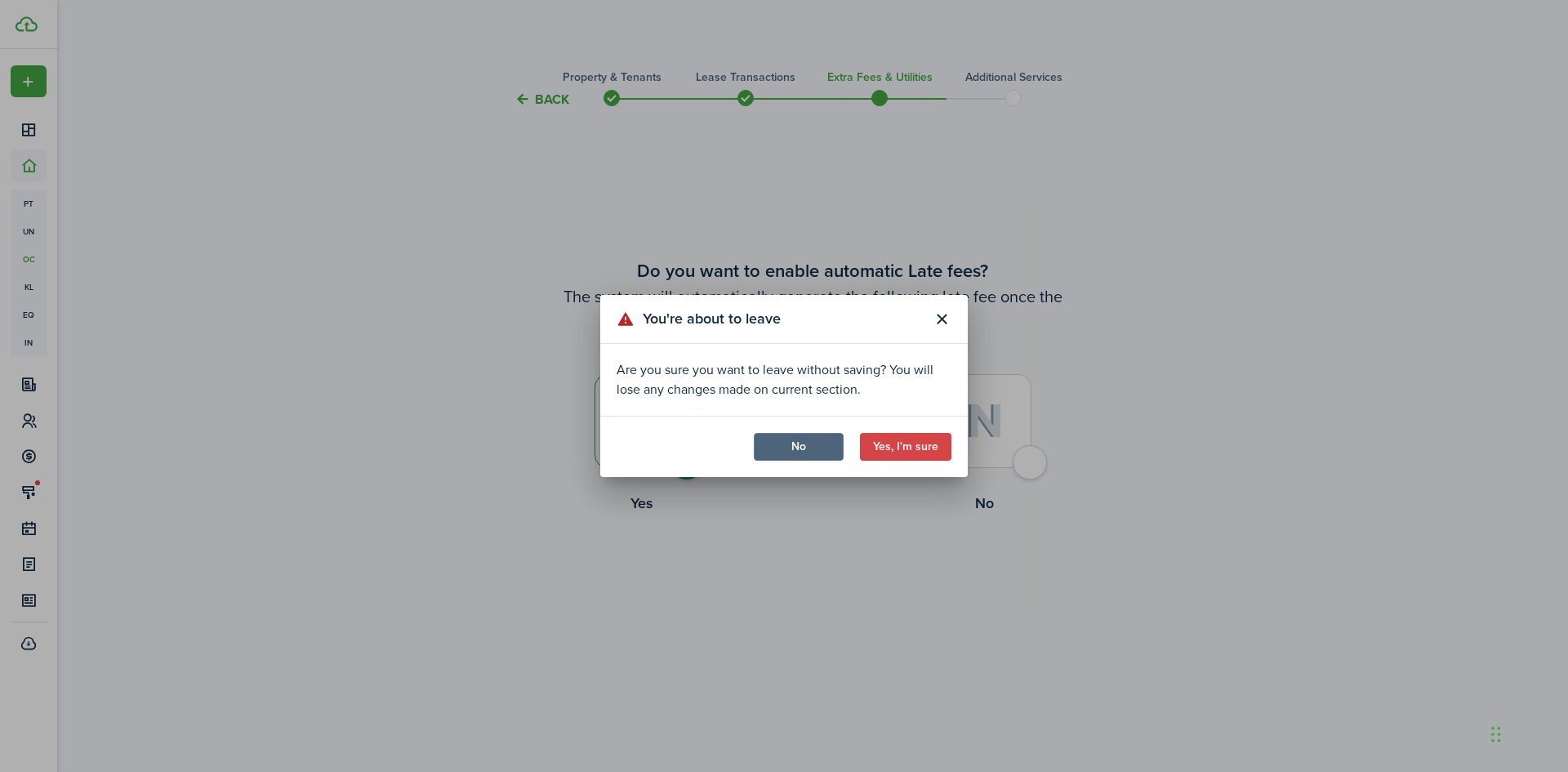
click at [821, 439] on button "No" at bounding box center [799, 446] width 90 height 28
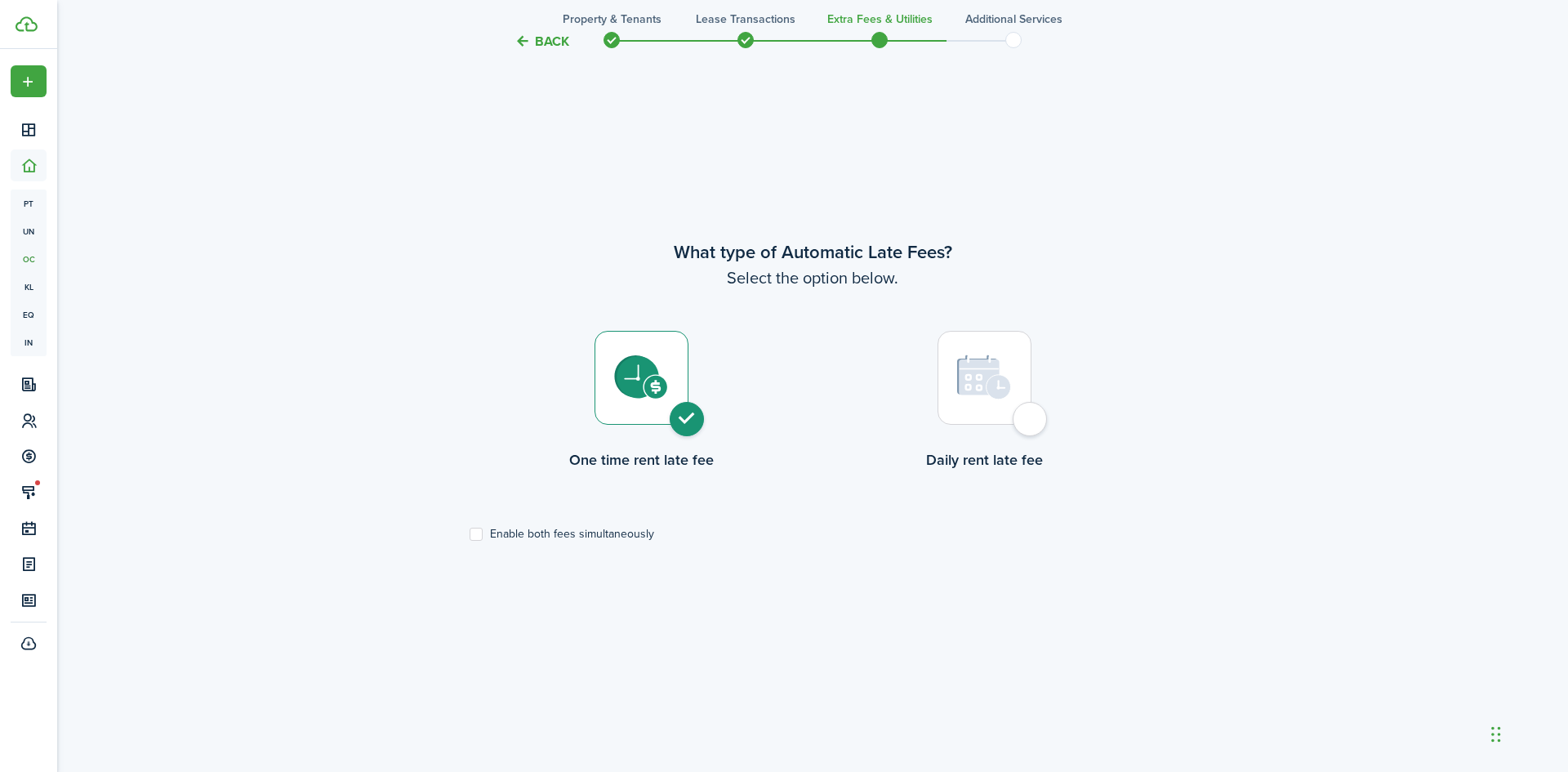
scroll to position [784, 0]
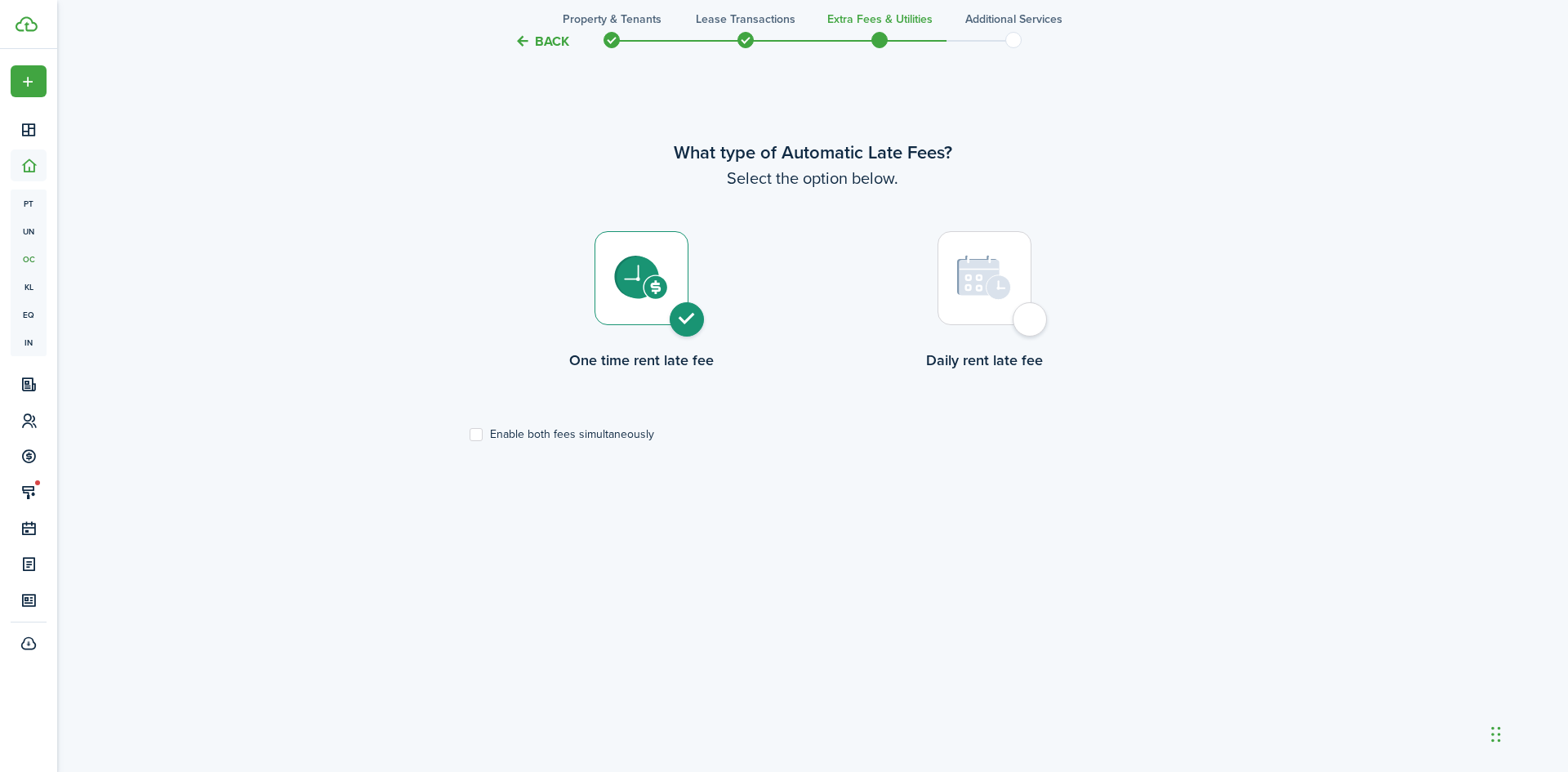
click at [478, 434] on label "Enable both fees simultaneously" at bounding box center [562, 434] width 185 height 13
click at [469, 434] on input "Enable both fees simultaneously" at bounding box center [469, 434] width 1 height 1
checkbox input "true"
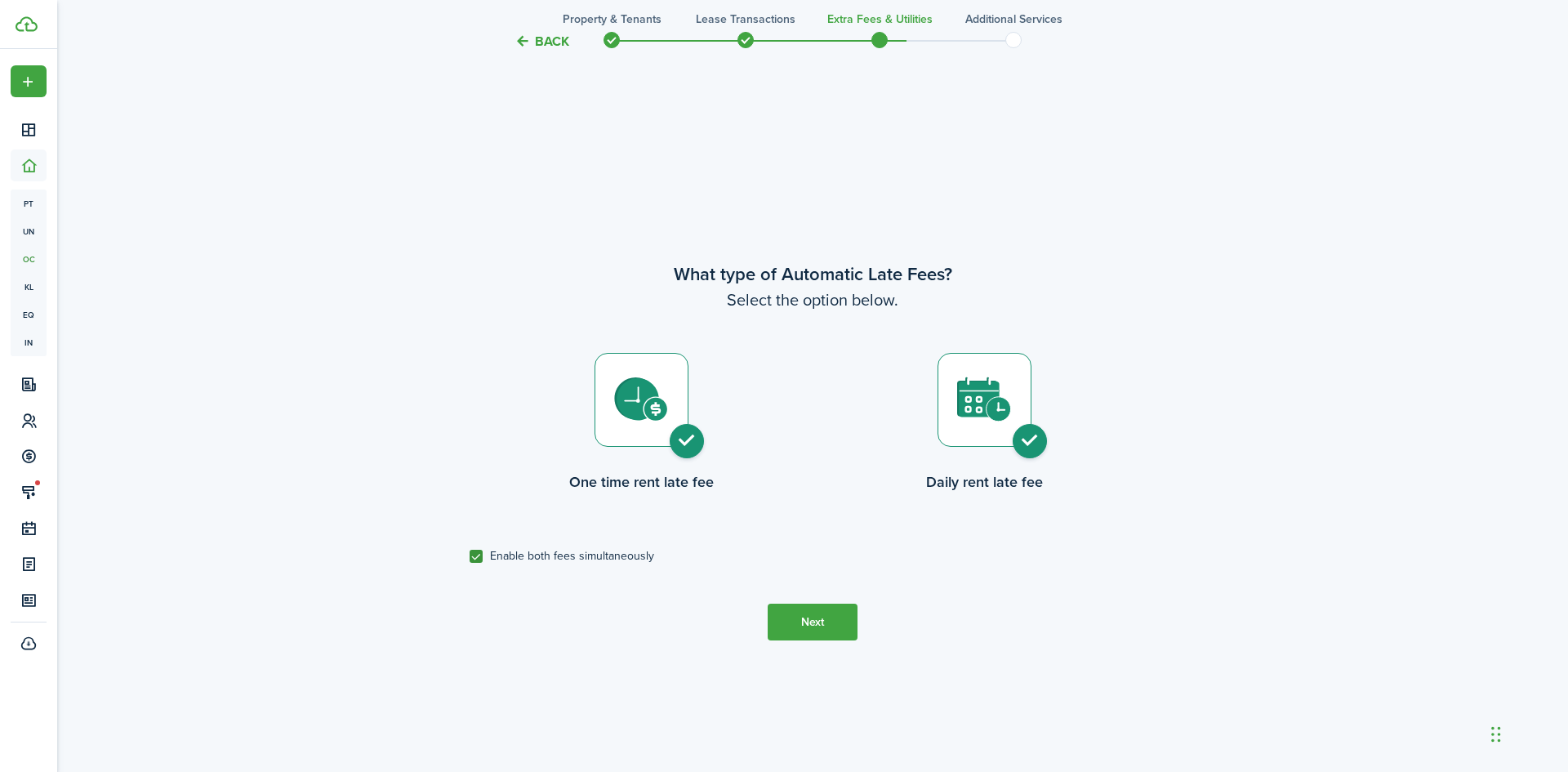
click at [802, 612] on button "Next" at bounding box center [812, 622] width 90 height 37
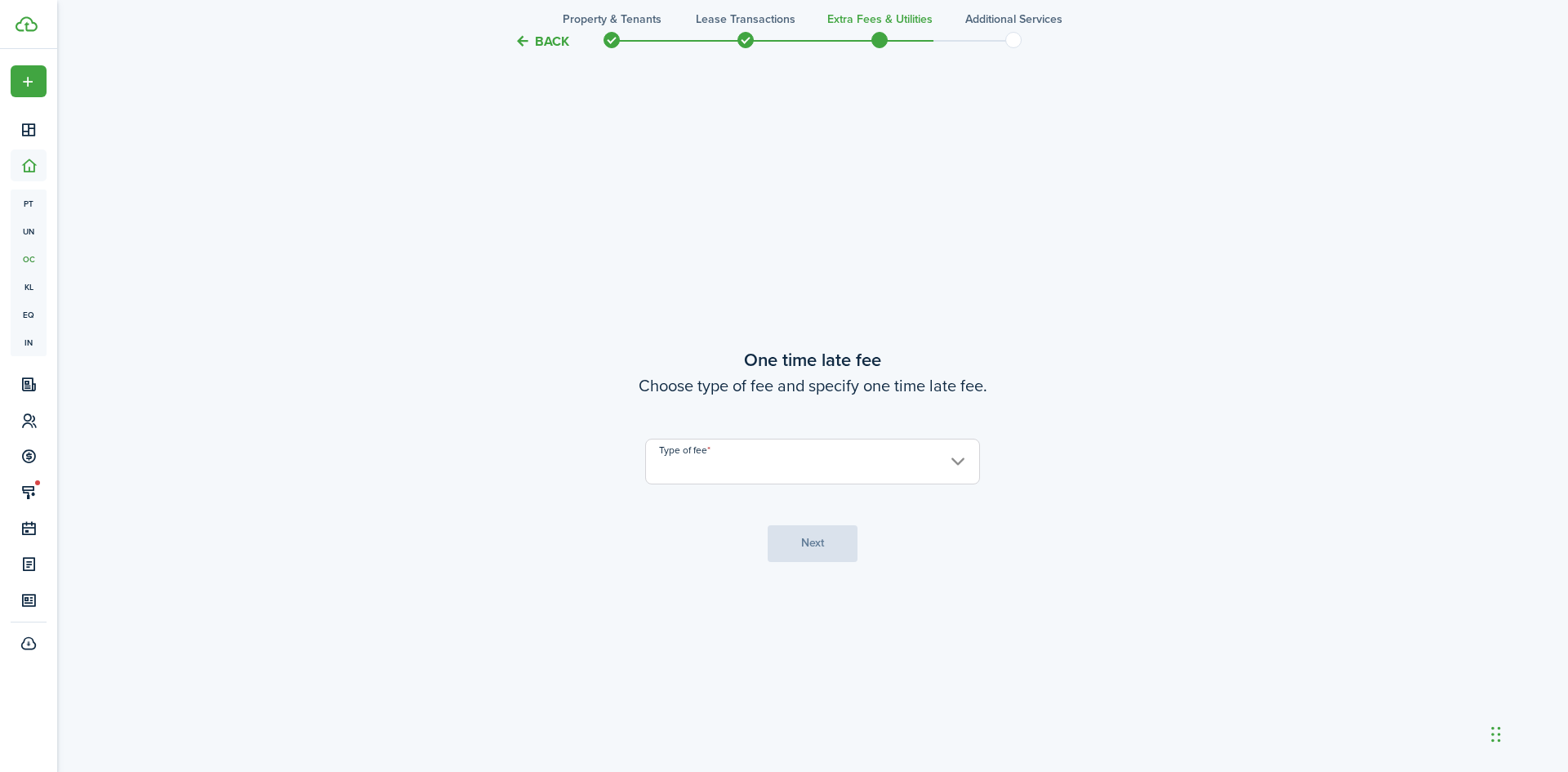
scroll to position [1434, 0]
click at [898, 442] on input "Type of fee" at bounding box center [812, 458] width 334 height 46
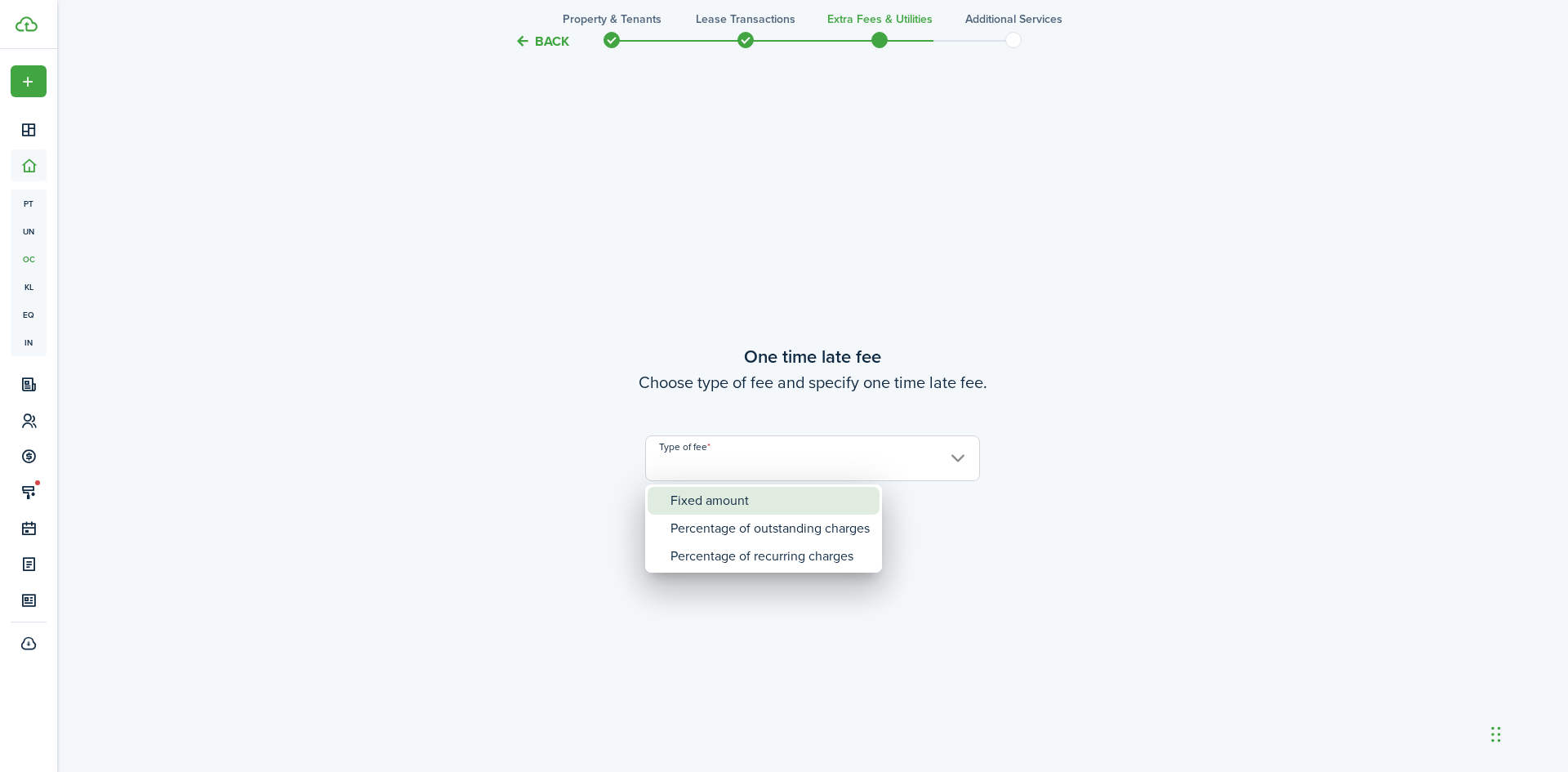
click at [754, 500] on div "Fixed amount" at bounding box center [770, 500] width 199 height 28
type input "Fixed amount"
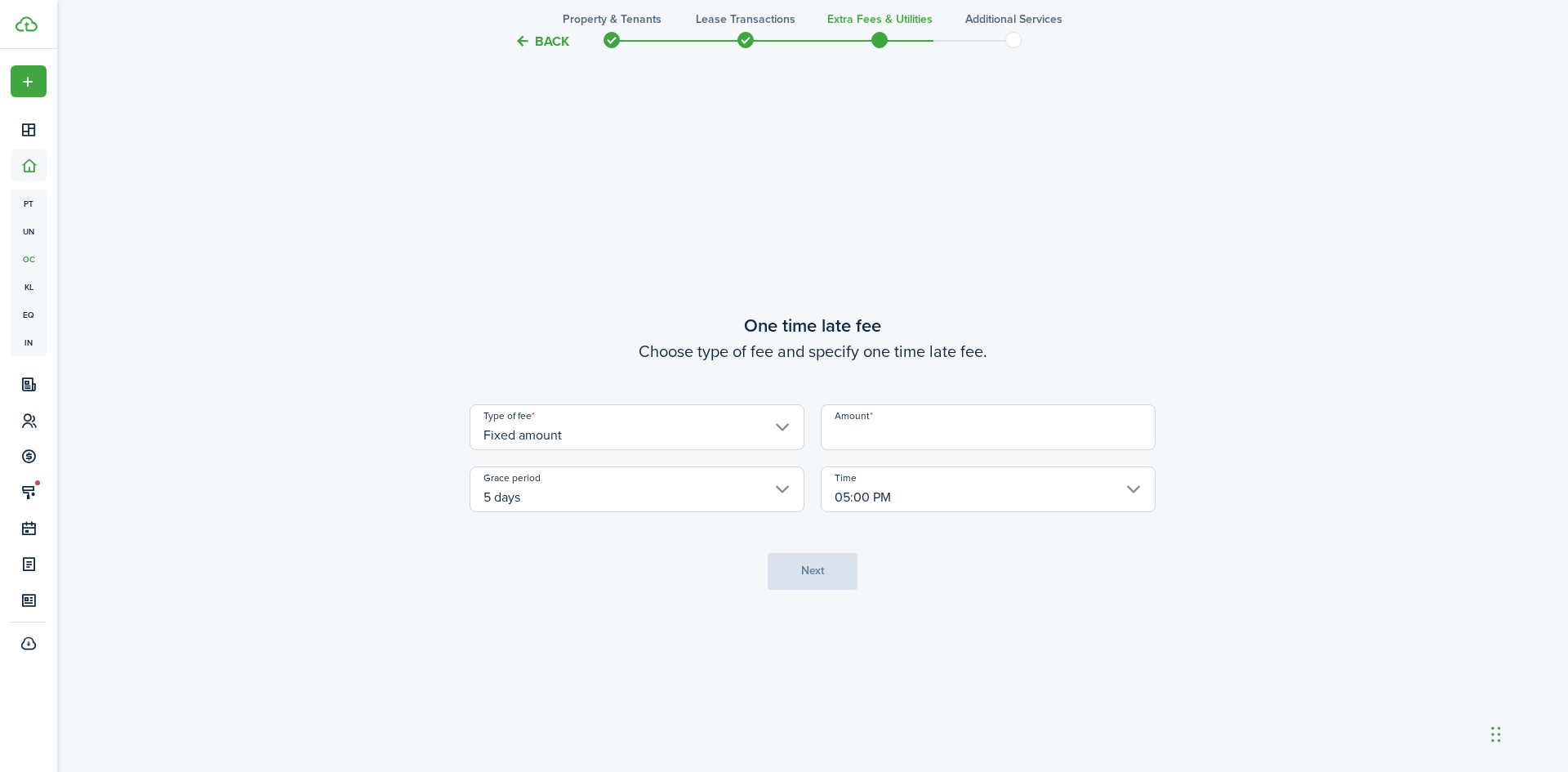
click at [865, 427] on input "Amount" at bounding box center [988, 427] width 334 height 46
click at [779, 482] on input "5 days" at bounding box center [637, 489] width 334 height 46
type input "$50.00"
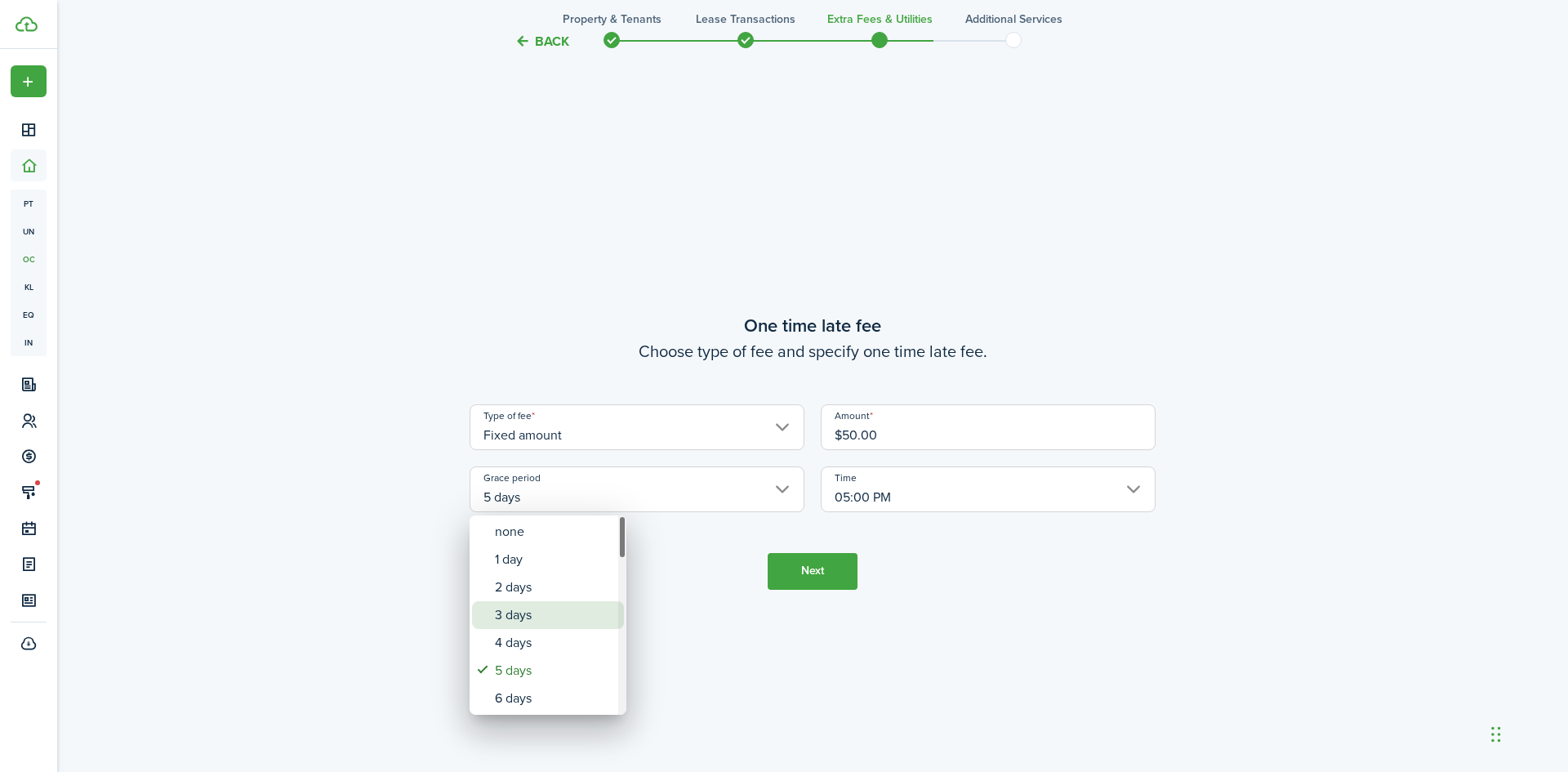
click at [520, 611] on div "3 days" at bounding box center [554, 615] width 119 height 28
type input "3 days"
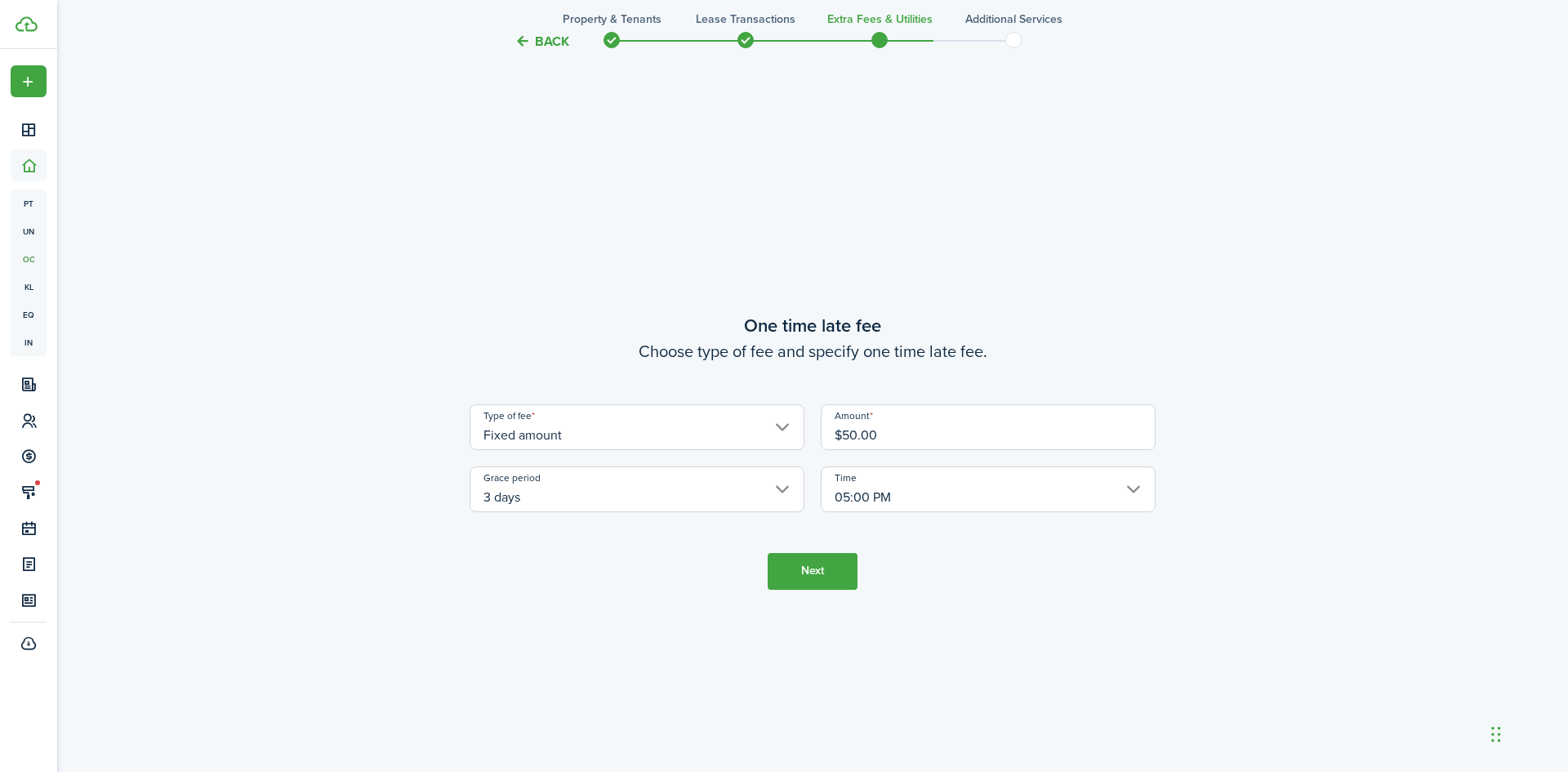
click at [824, 572] on button "Next" at bounding box center [812, 572] width 90 height 37
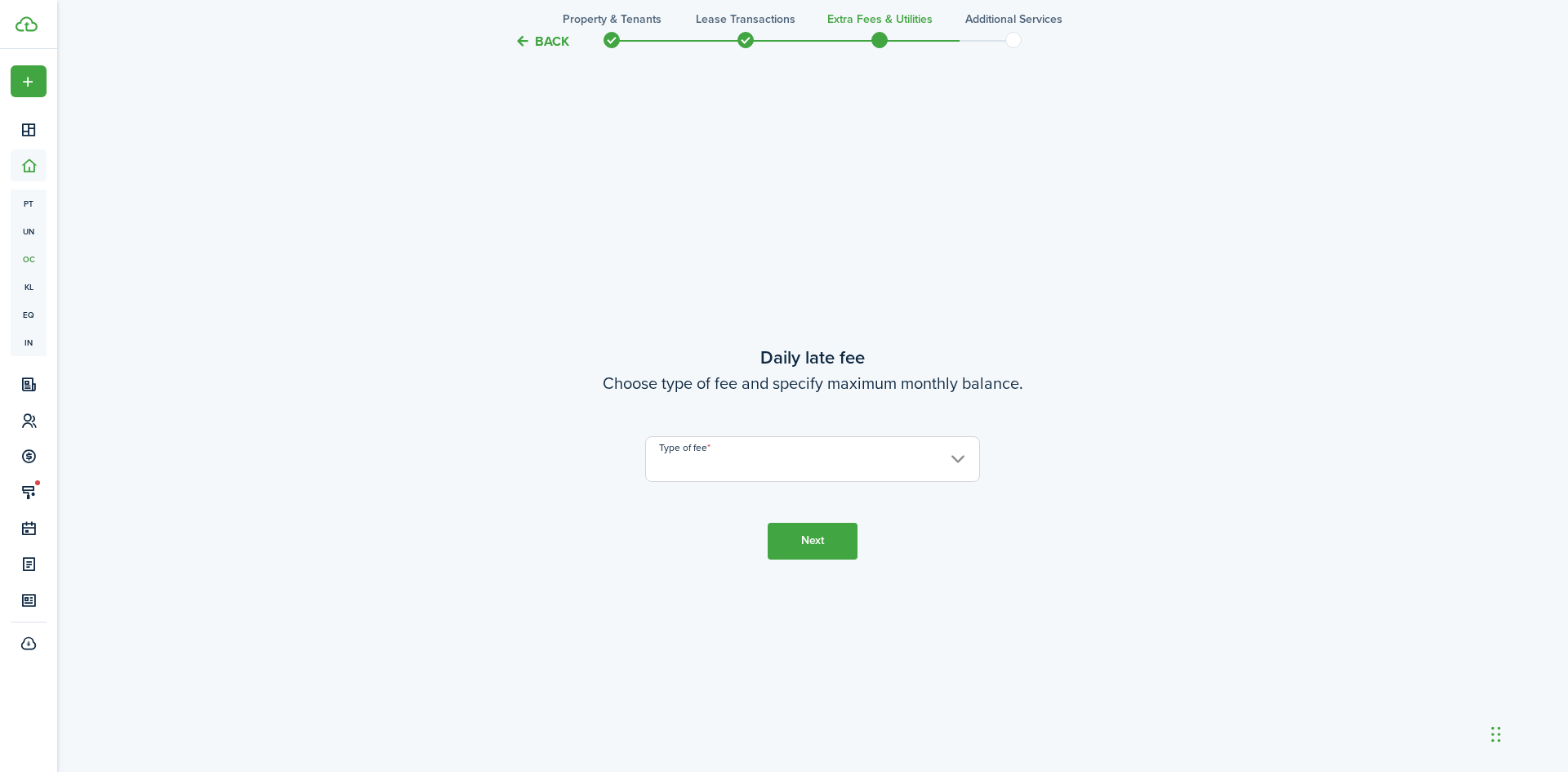
scroll to position [2206, 0]
click at [789, 465] on input "Type of fee" at bounding box center [812, 458] width 334 height 46
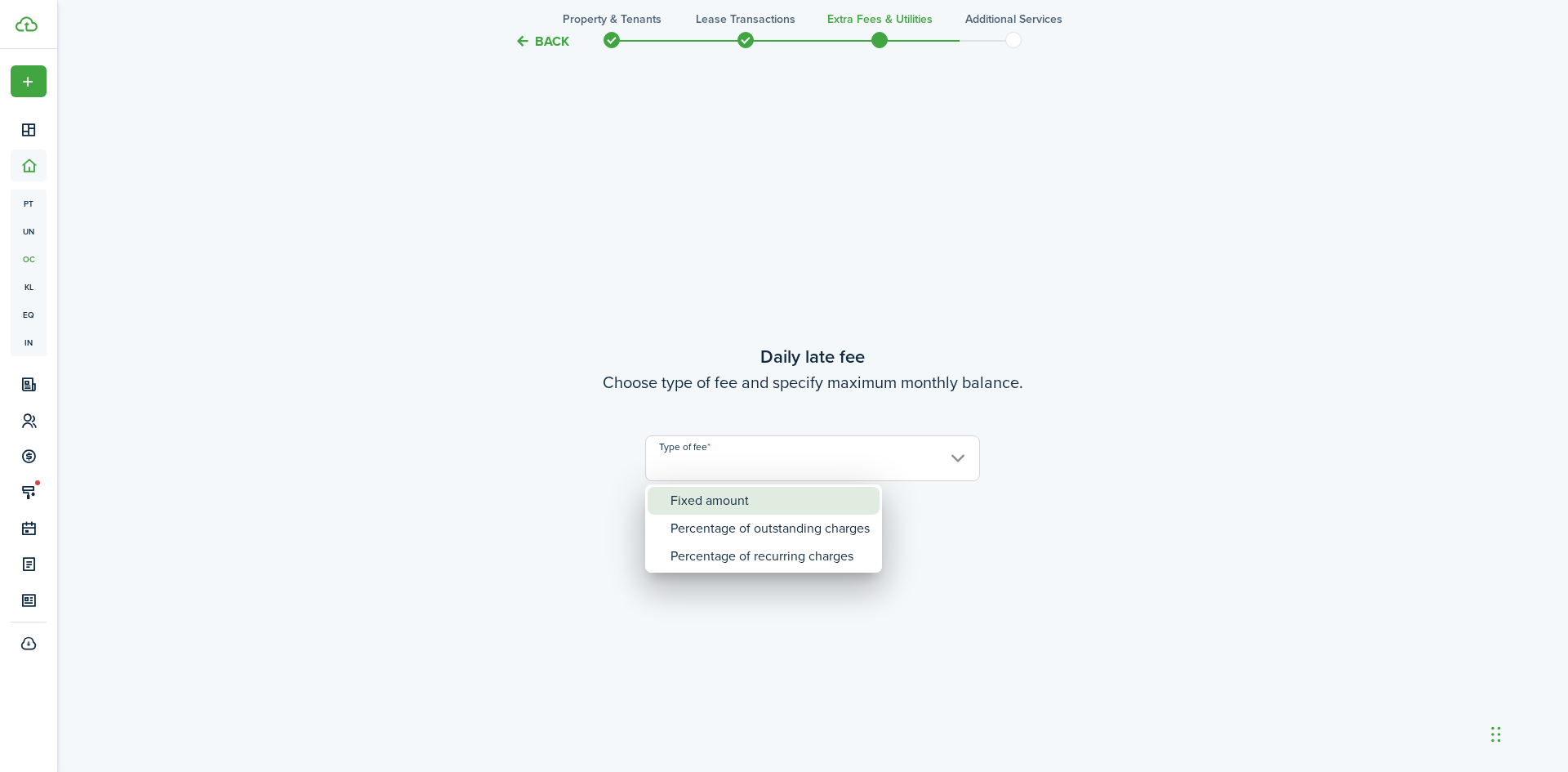
click at [748, 497] on div "Fixed amount" at bounding box center [770, 500] width 199 height 28
type input "Fixed amount"
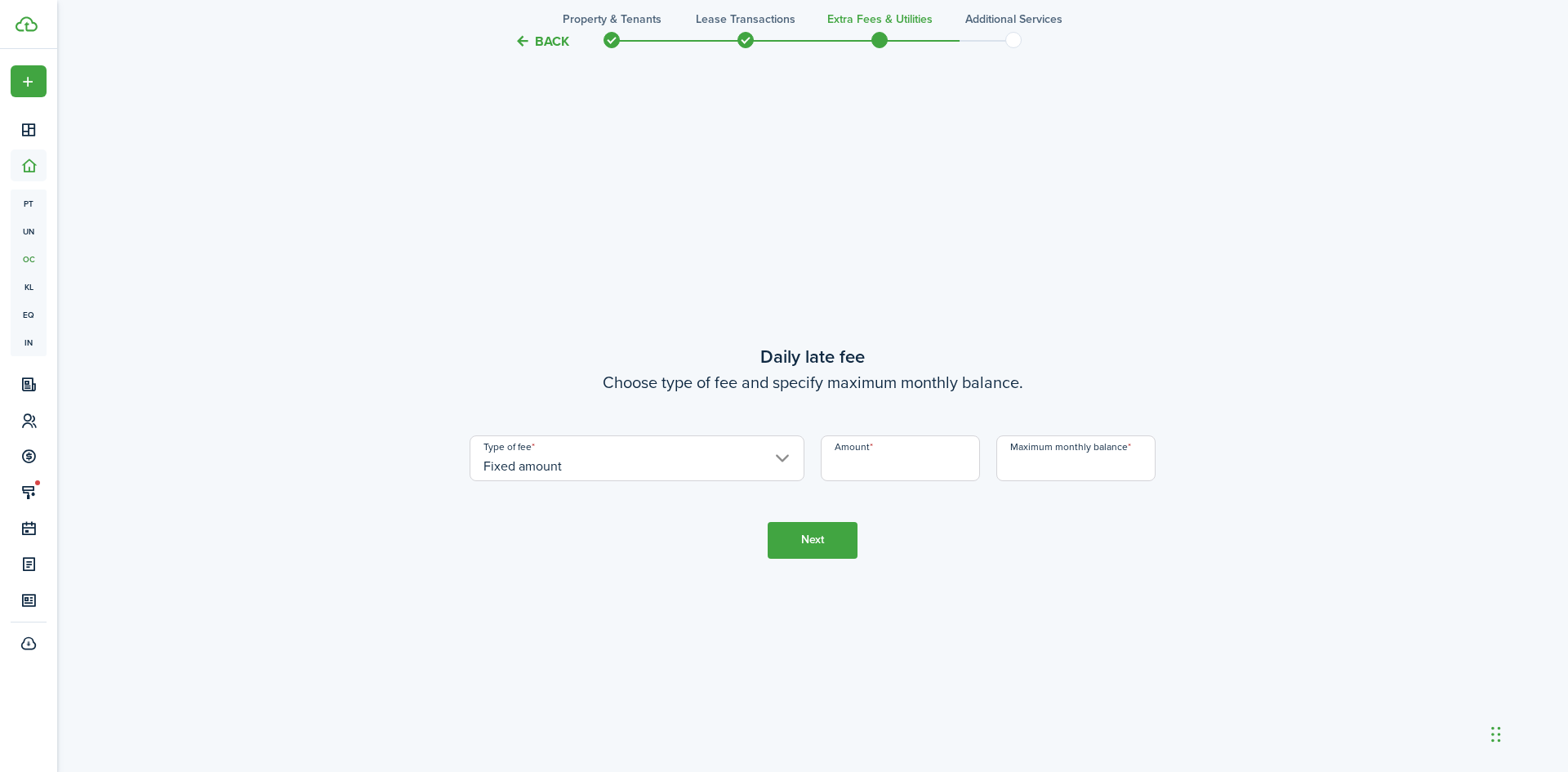
click at [903, 454] on input "Amount" at bounding box center [900, 458] width 160 height 46
type input "$10.00"
click at [1050, 454] on input "Maximum monthly balance" at bounding box center [1076, 458] width 160 height 46
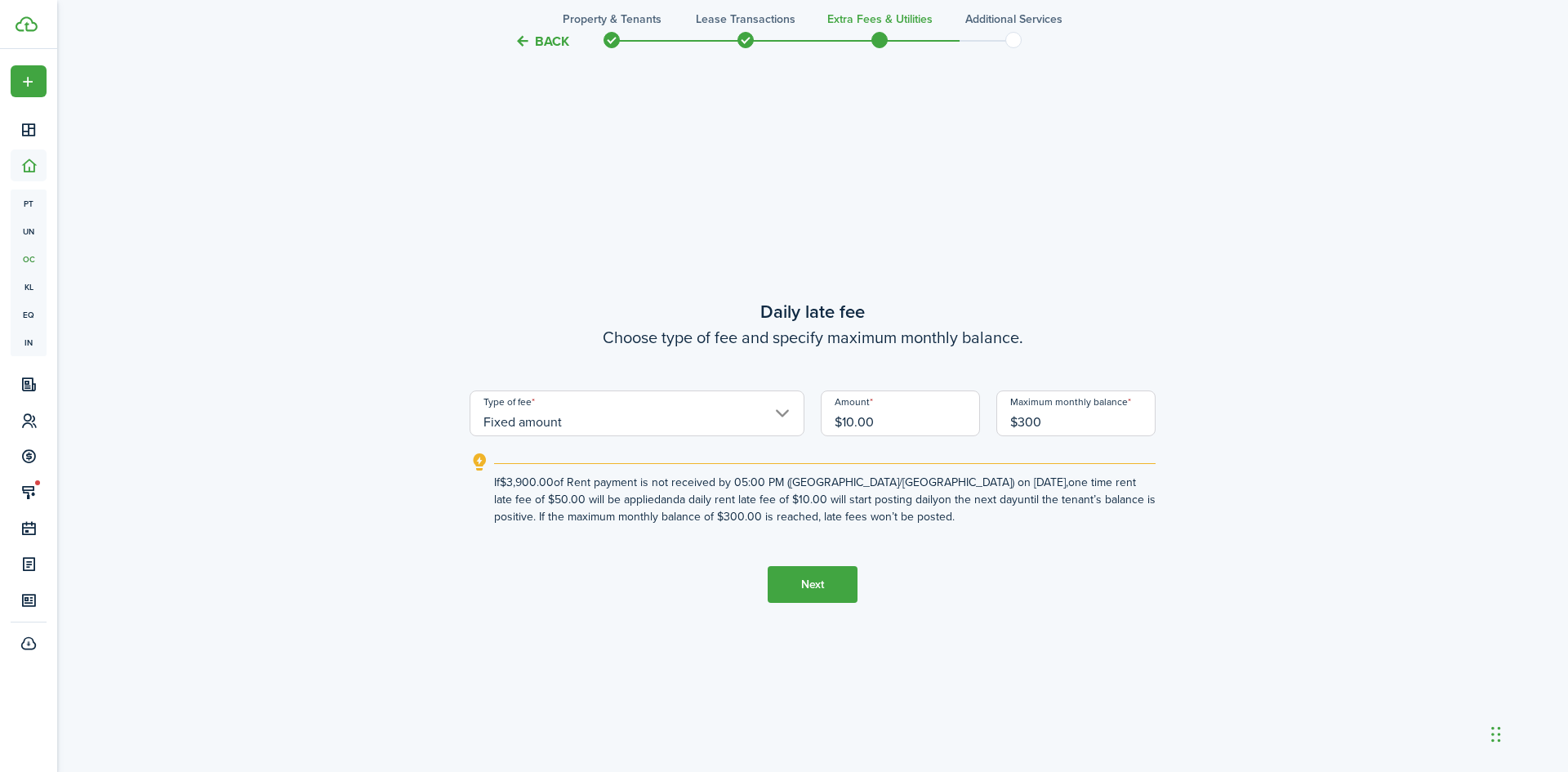
type input "$300.00"
click at [833, 581] on button "Next" at bounding box center [812, 584] width 90 height 37
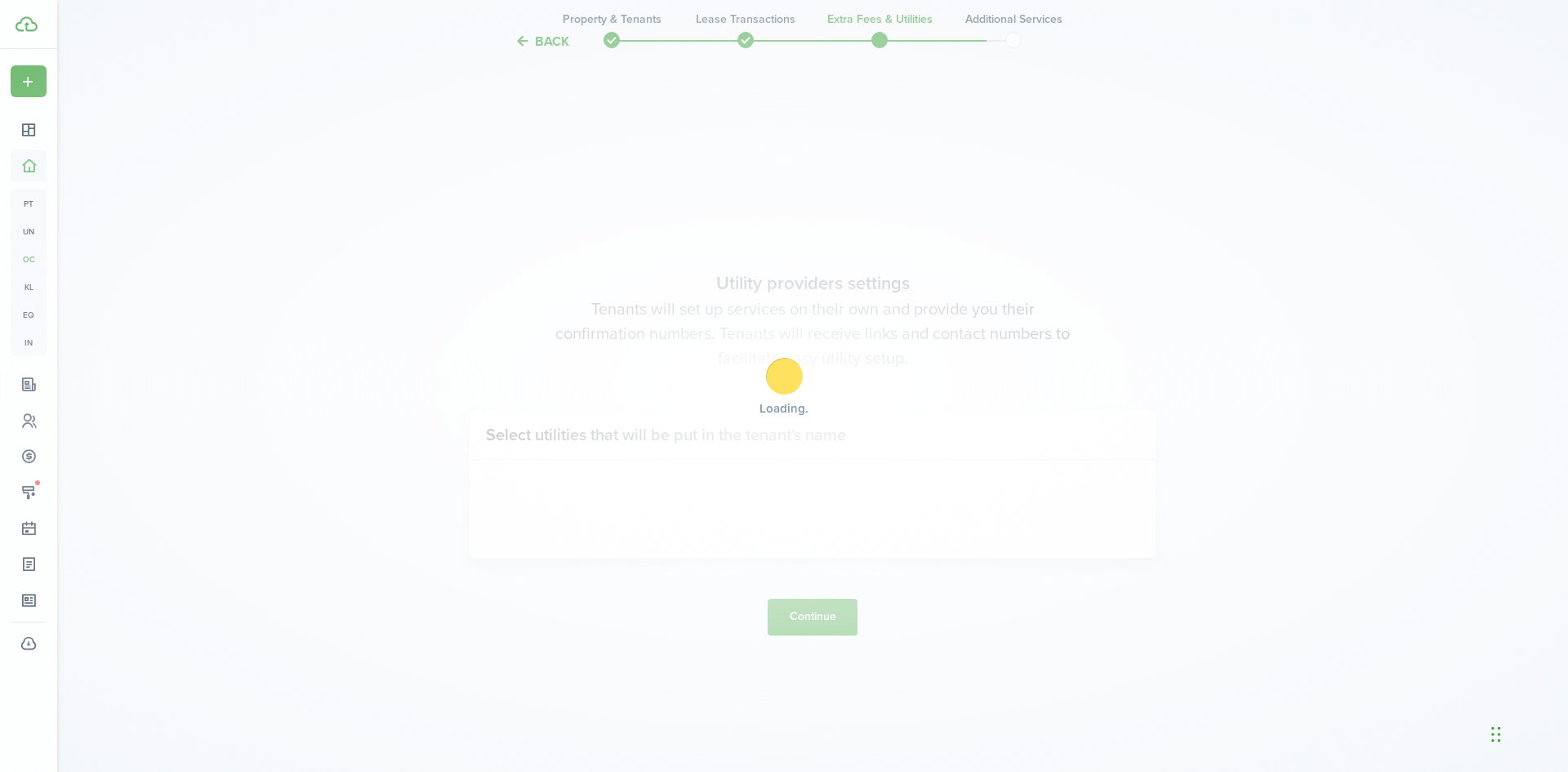
scroll to position [2978, 0]
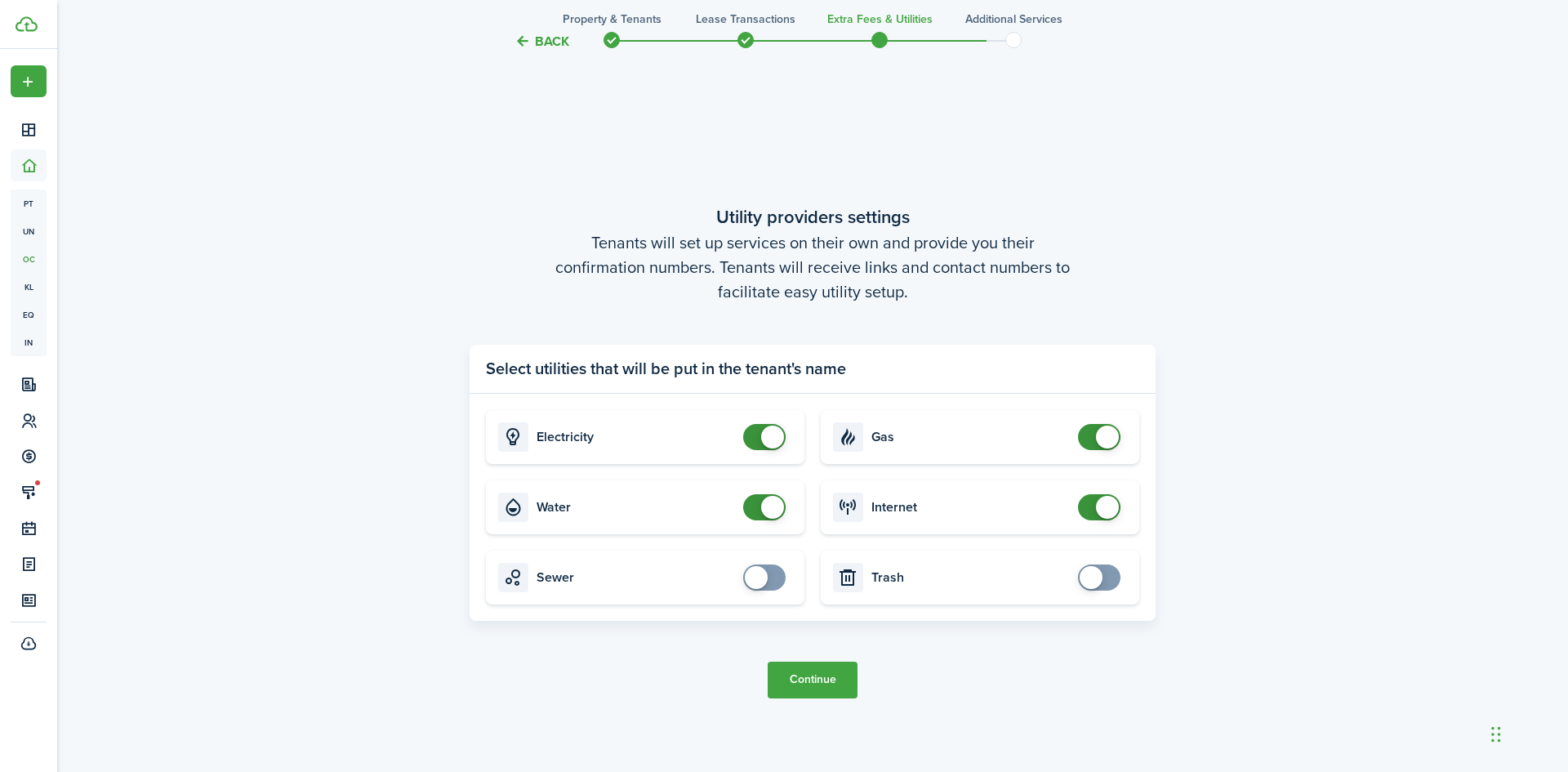
checkbox input "false"
click at [766, 433] on span at bounding box center [772, 437] width 23 height 23
checkbox input "false"
click at [756, 499] on span at bounding box center [763, 507] width 16 height 26
checkbox input "false"
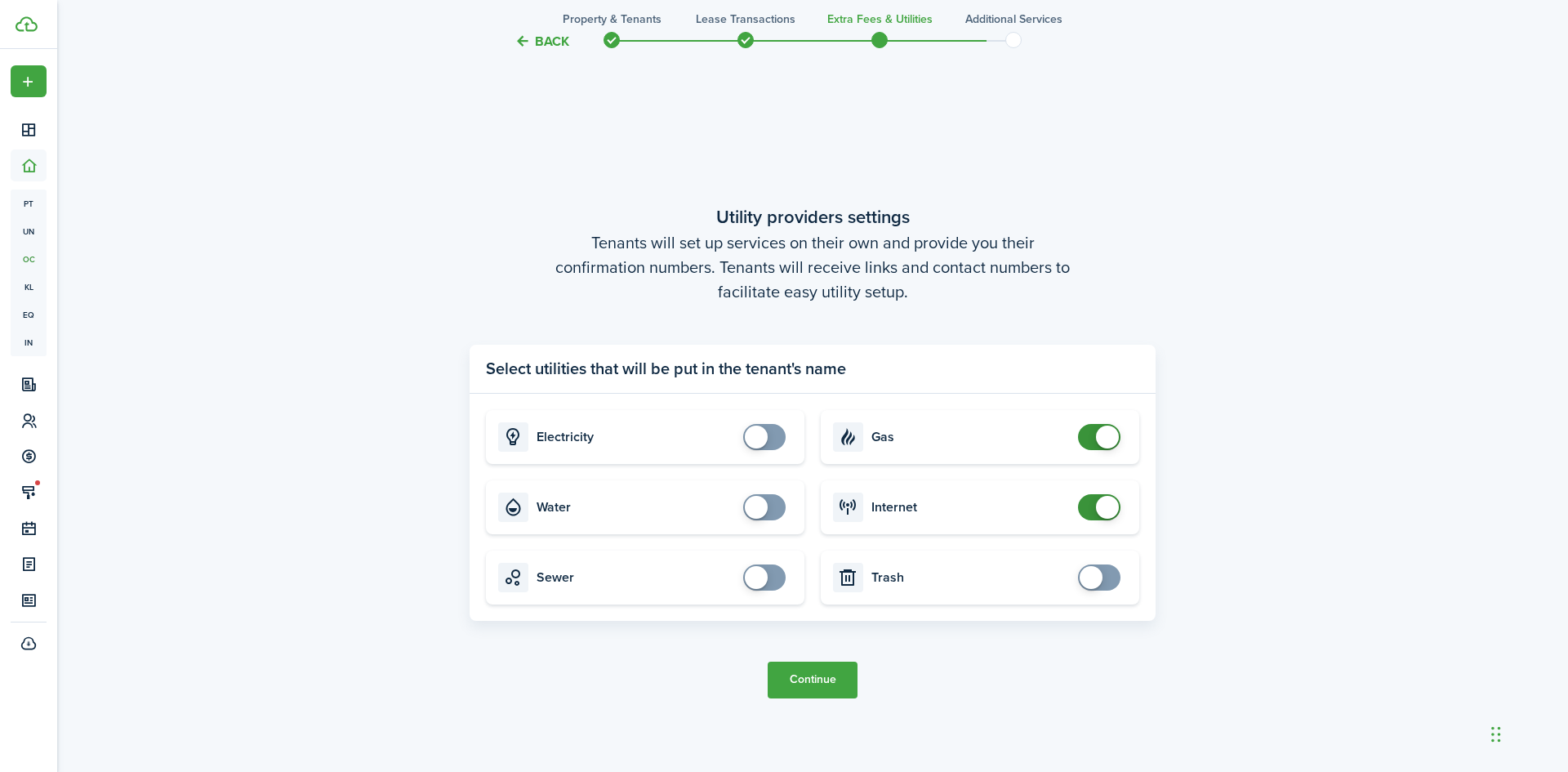
click at [1091, 438] on span at bounding box center [1099, 437] width 16 height 26
checkbox input "false"
click at [1091, 500] on span at bounding box center [1099, 507] width 16 height 26
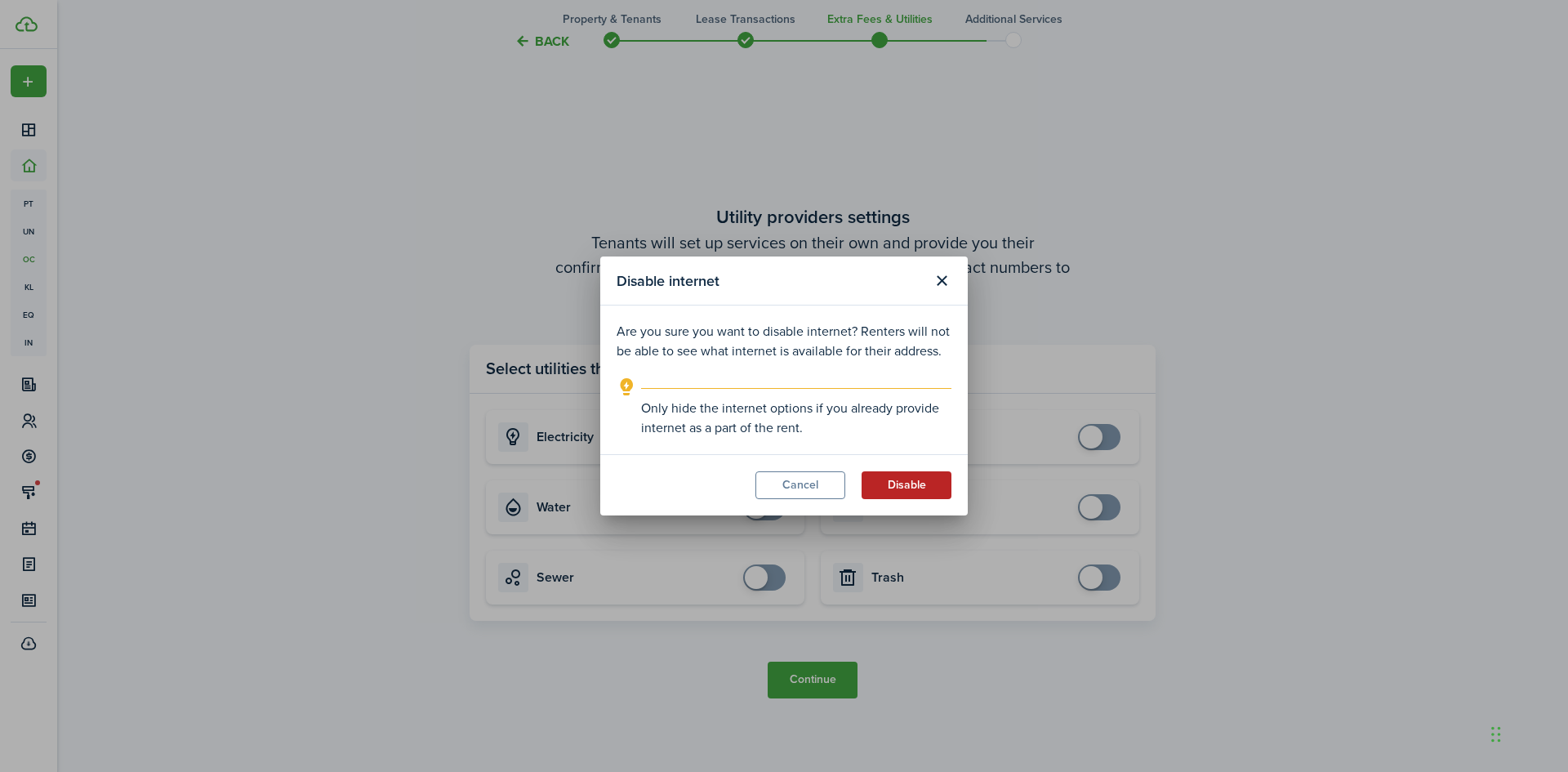
click at [874, 487] on button "Disable" at bounding box center [906, 485] width 90 height 28
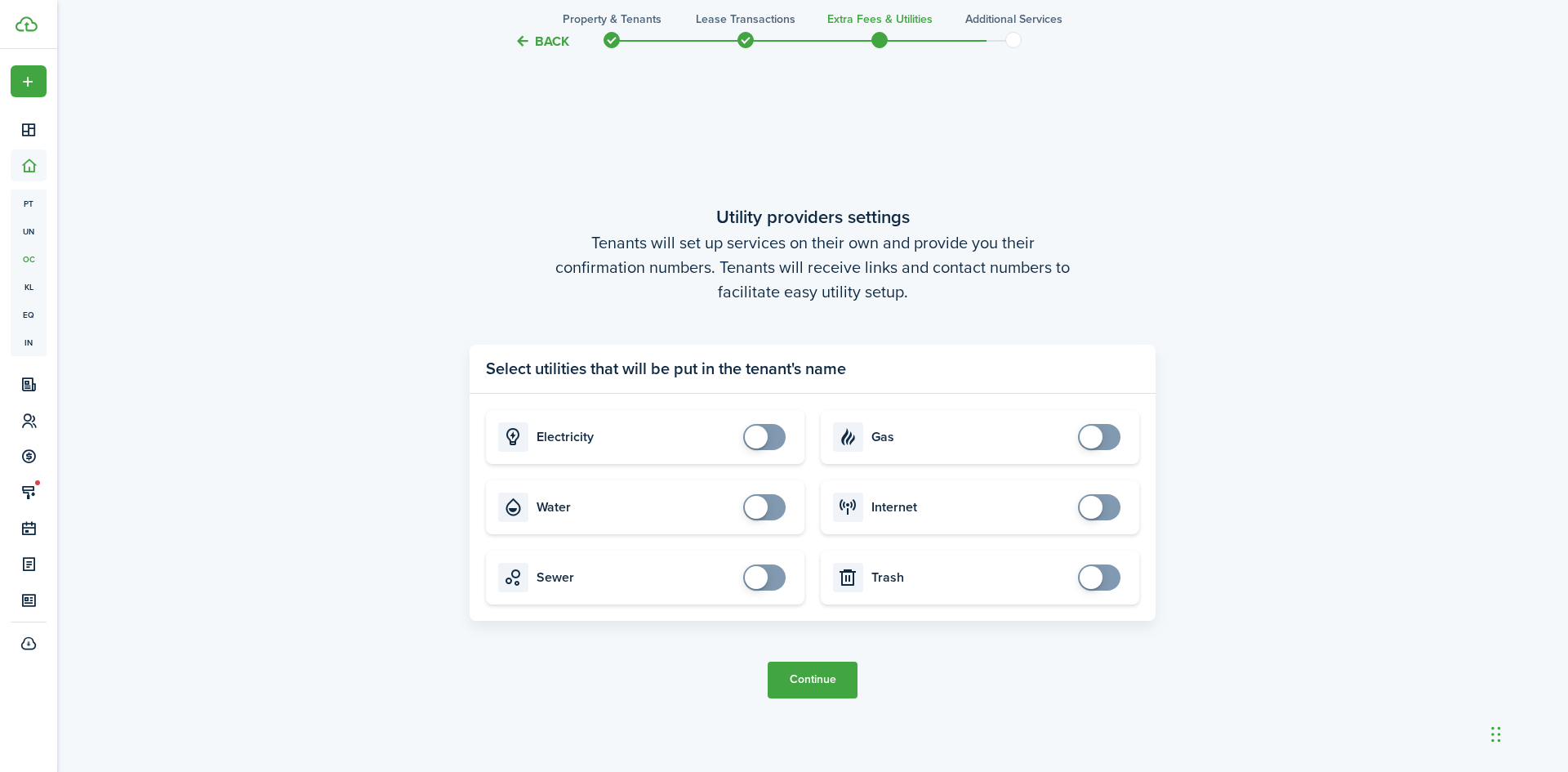
click at [834, 674] on button "Continue" at bounding box center [812, 680] width 90 height 37
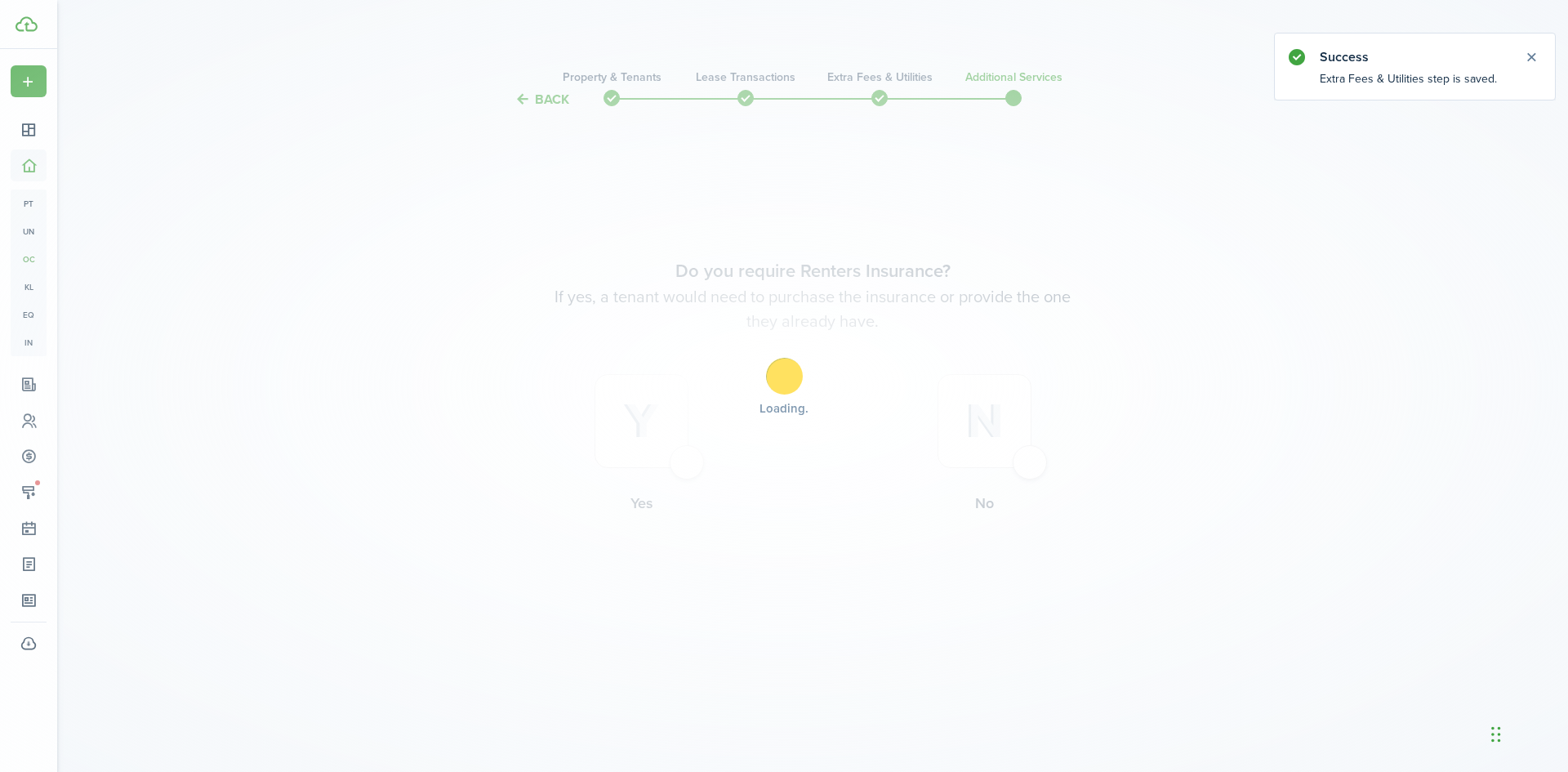
scroll to position [0, 0]
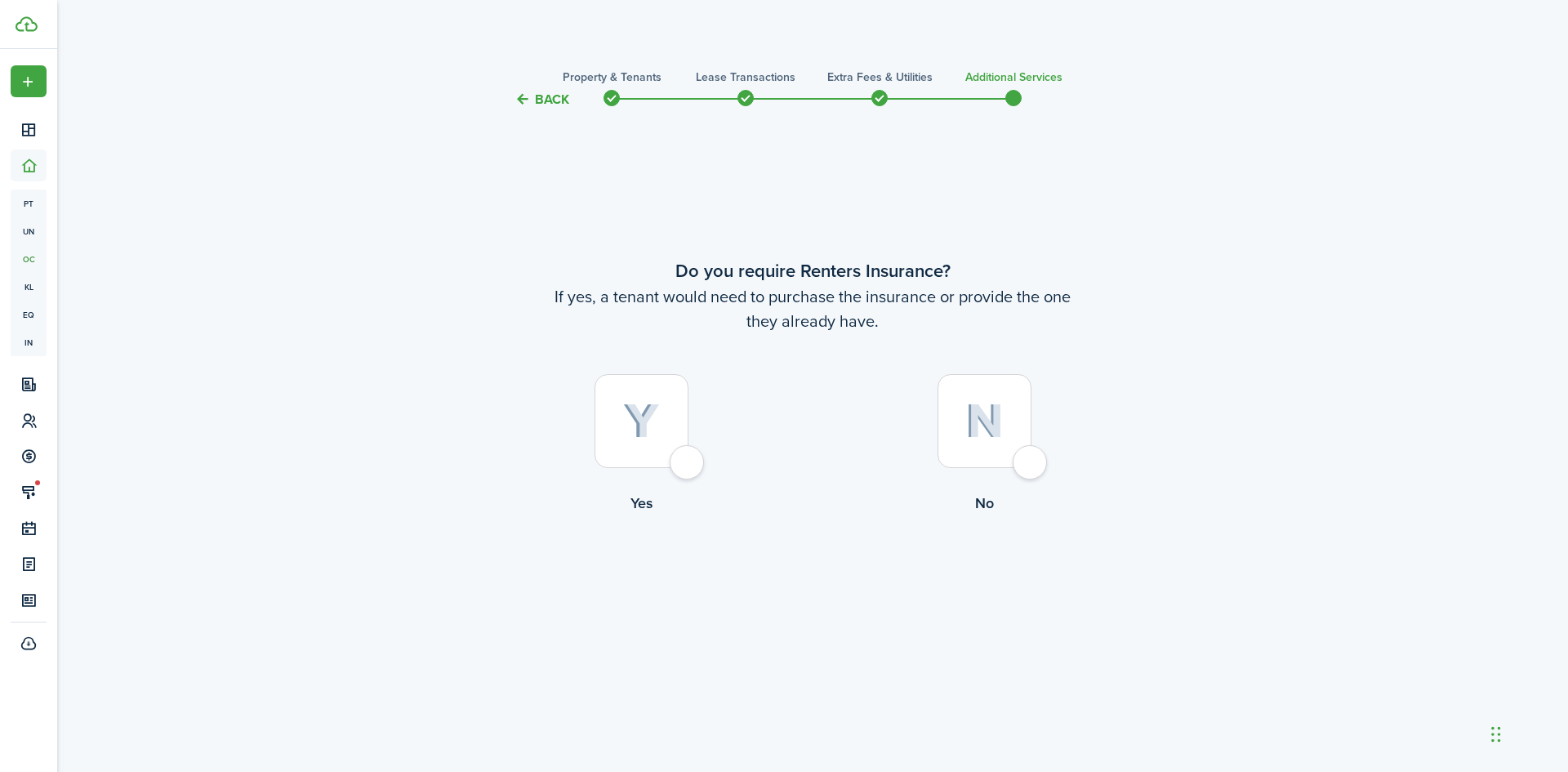
click at [1022, 464] on div at bounding box center [984, 421] width 94 height 94
radio input "true"
click at [850, 572] on button "Complete move in" at bounding box center [813, 582] width 120 height 37
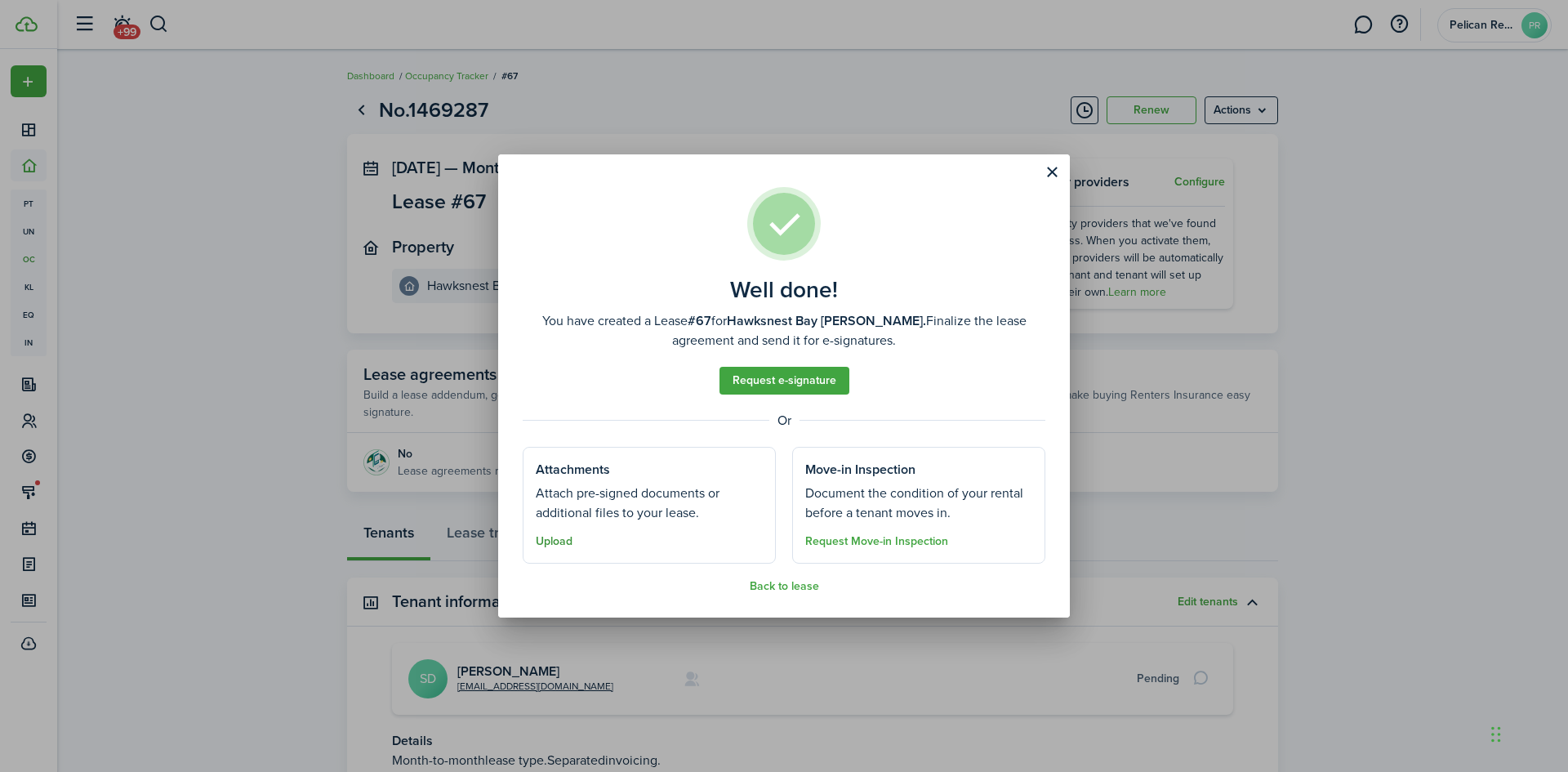
click at [562, 541] on button "Upload" at bounding box center [554, 541] width 37 height 13
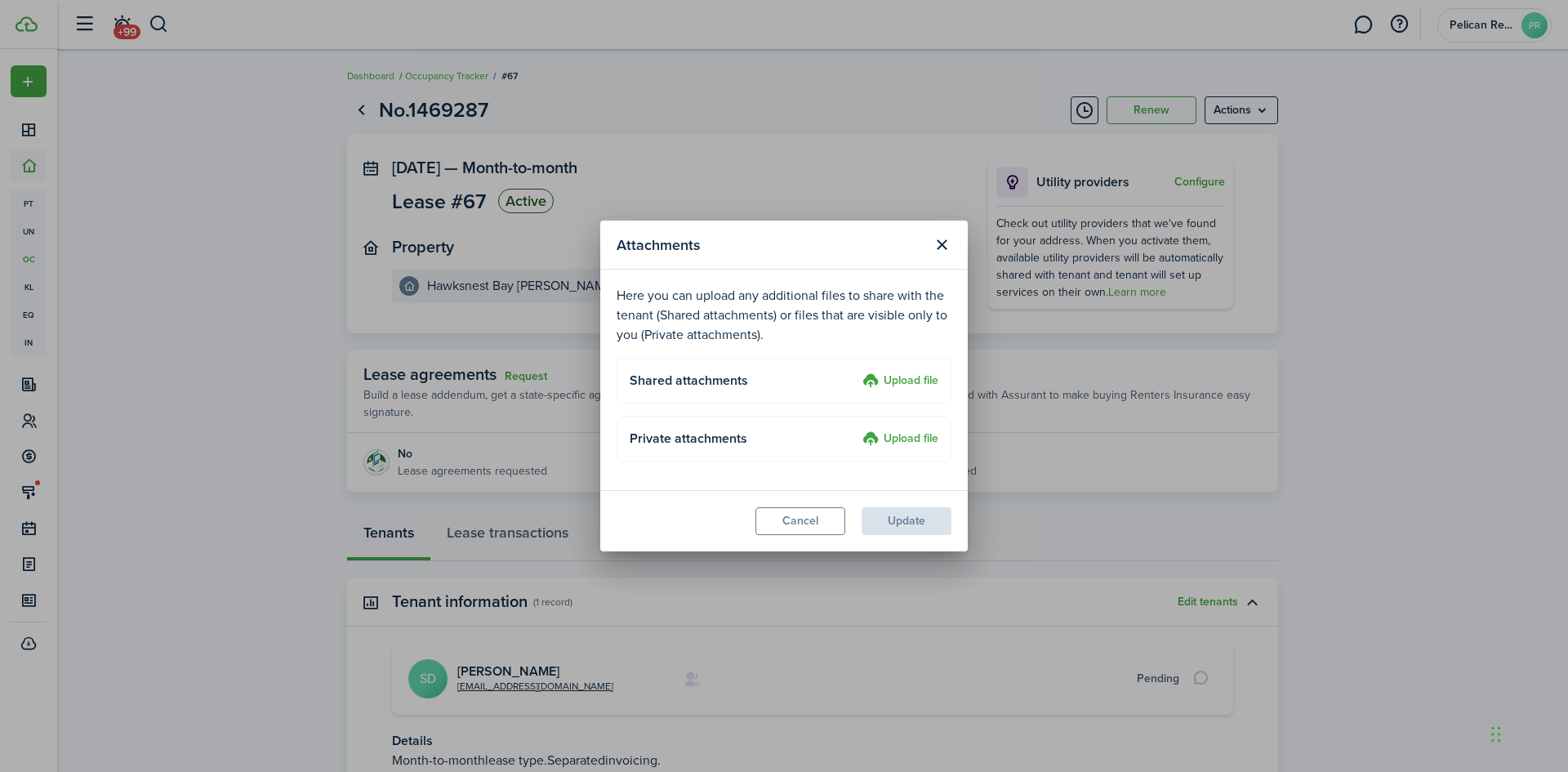
click at [909, 384] on label "Upload file" at bounding box center [900, 381] width 76 height 19
click at [856, 372] on input "Upload file" at bounding box center [856, 372] width 0 height 0
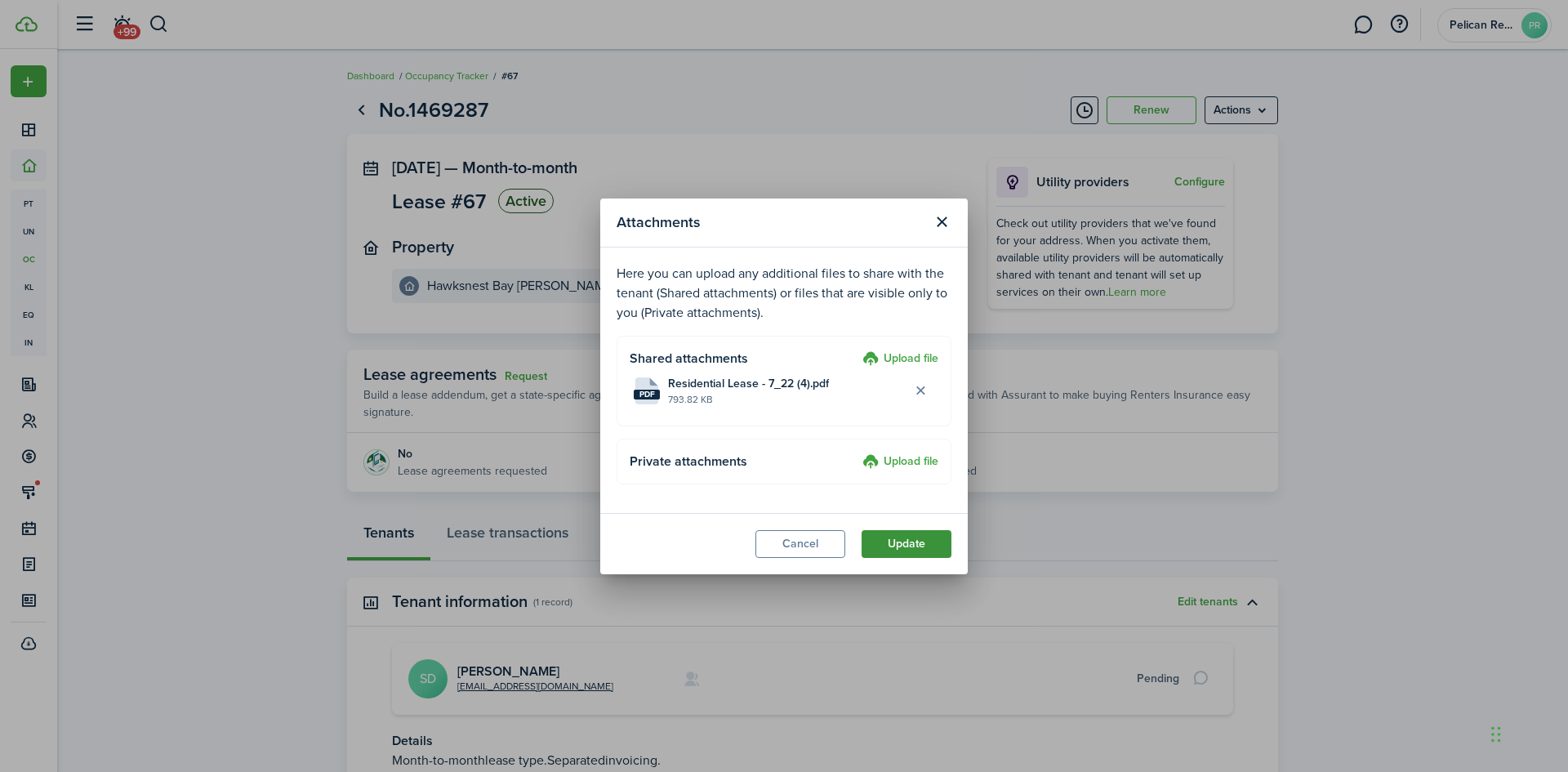
click at [920, 539] on button "Update" at bounding box center [906, 544] width 90 height 28
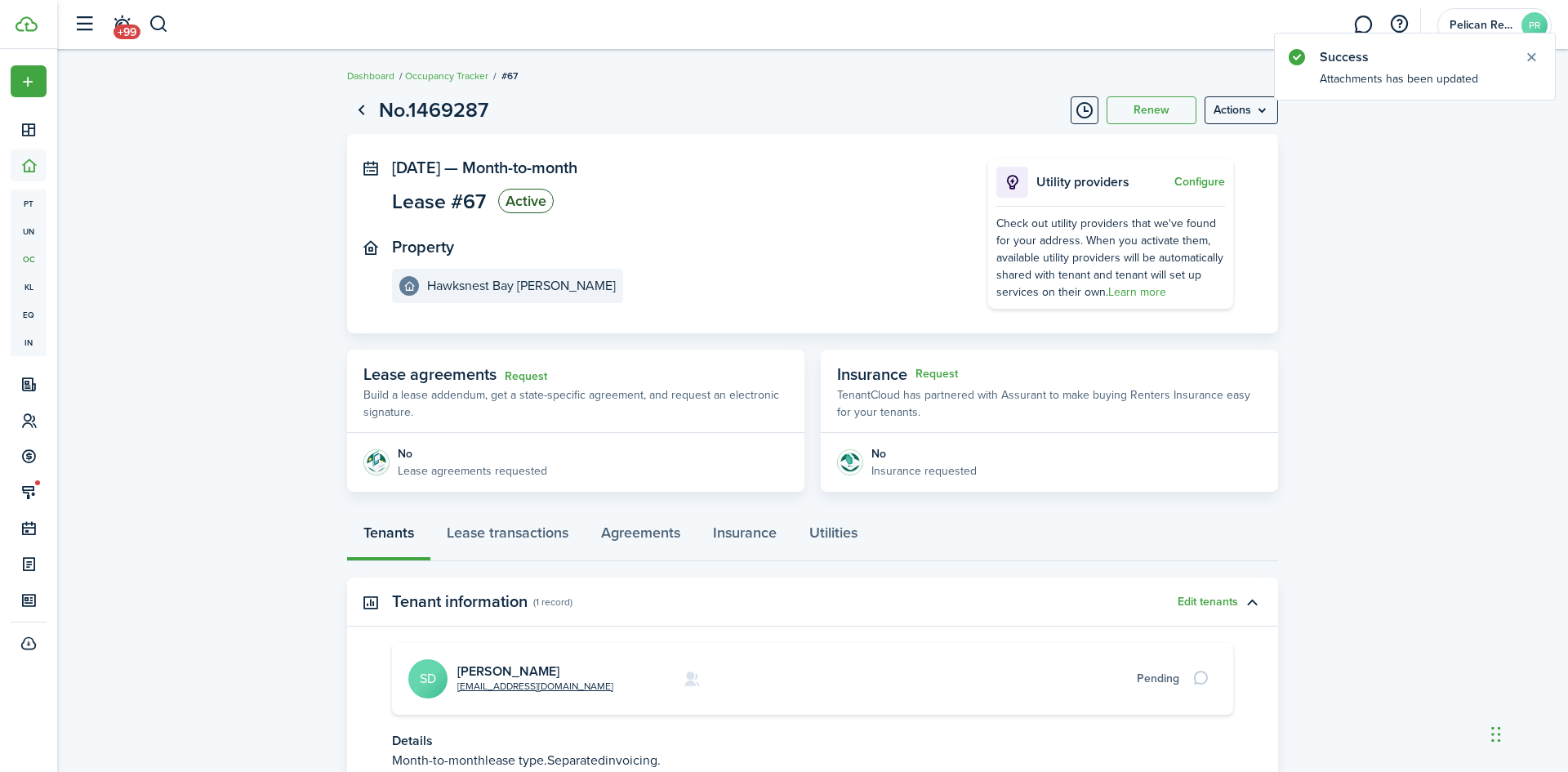
click at [1496, 269] on lease-view "No.1469287 Renew Actions [DATE] — Month-to-month Lease #67 Active Property Hawk…" at bounding box center [812, 476] width 1511 height 781
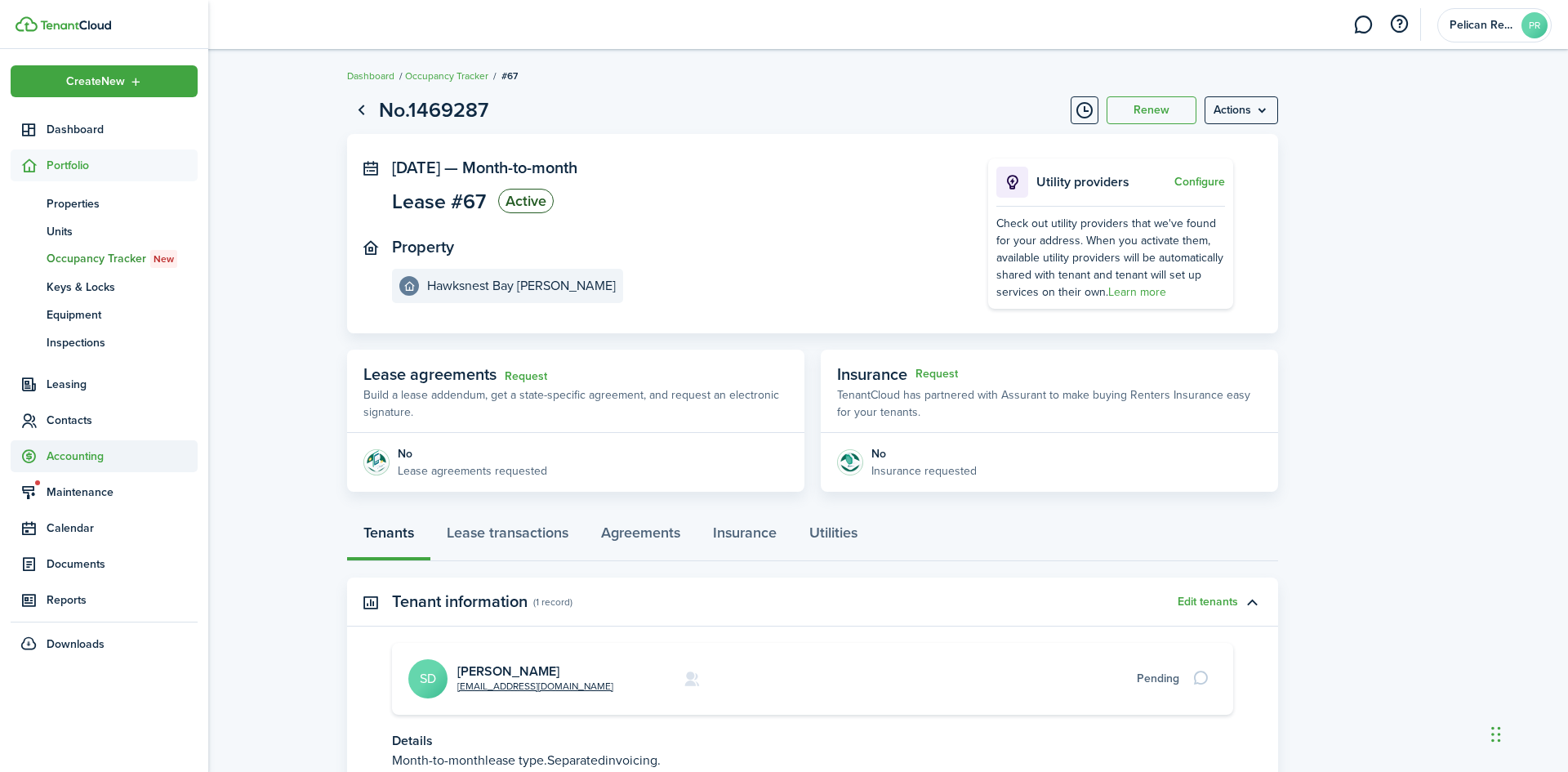
click at [69, 450] on span "Accounting" at bounding box center [122, 456] width 151 height 17
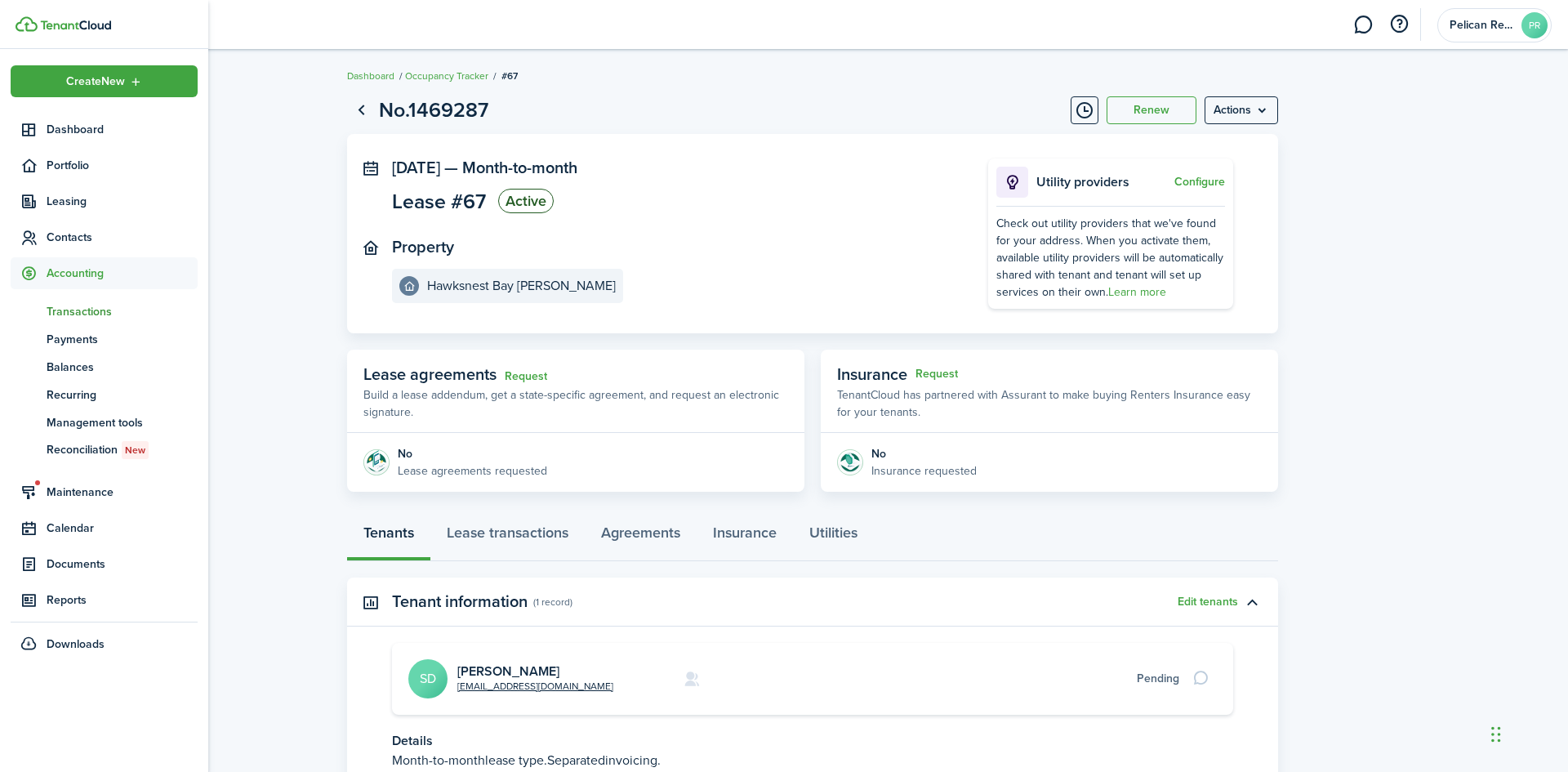
click at [84, 309] on span "Transactions" at bounding box center [122, 312] width 151 height 17
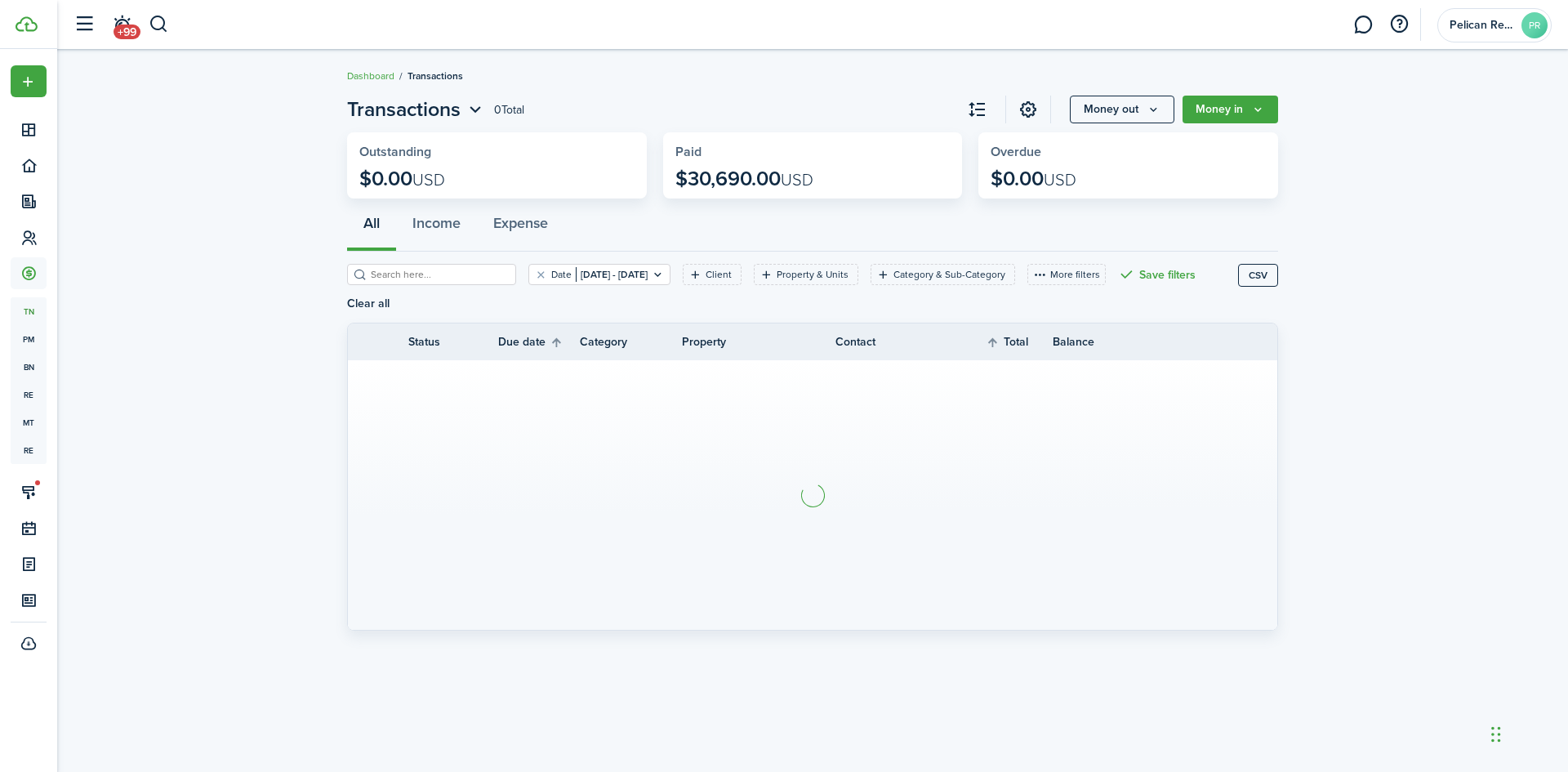
click at [1561, 256] on invoice-list "Transactions 0 Total Money out Money in Outstanding $0.00 USD Paid $30,690.00 U…" at bounding box center [812, 366] width 1511 height 560
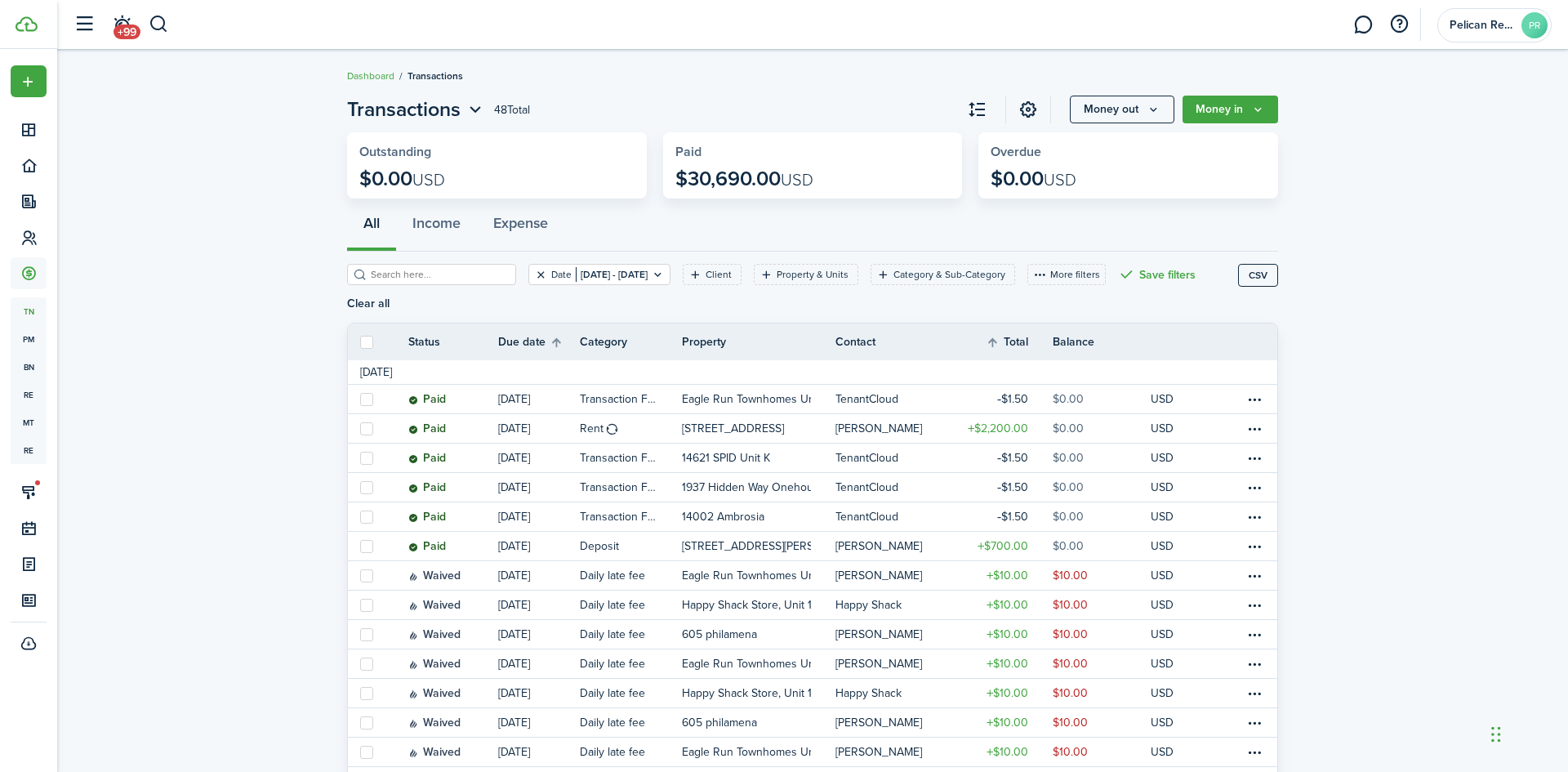
click at [542, 275] on button "Clear filter" at bounding box center [540, 274] width 14 height 13
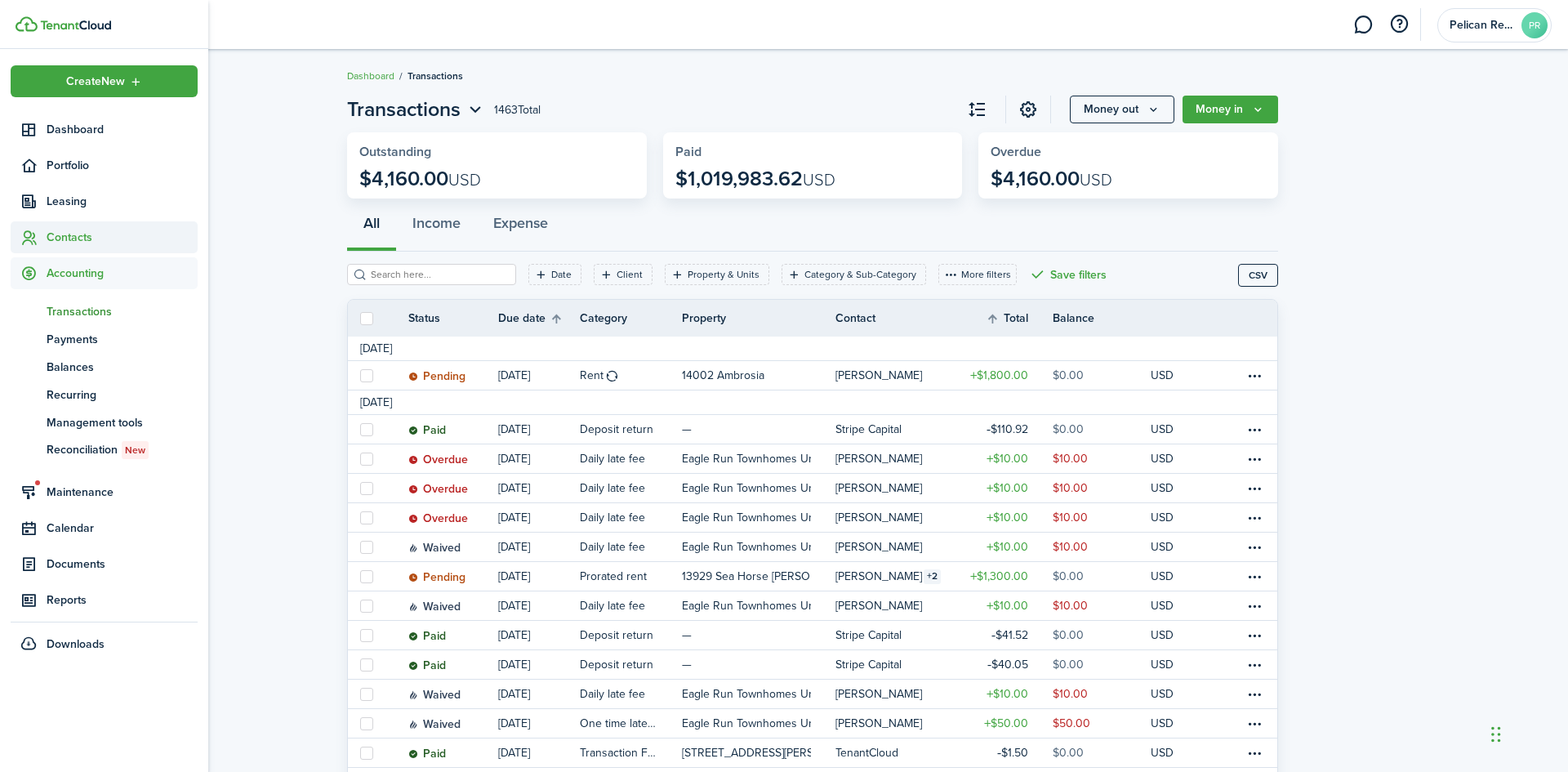
click at [66, 239] on span "Contacts" at bounding box center [122, 237] width 151 height 17
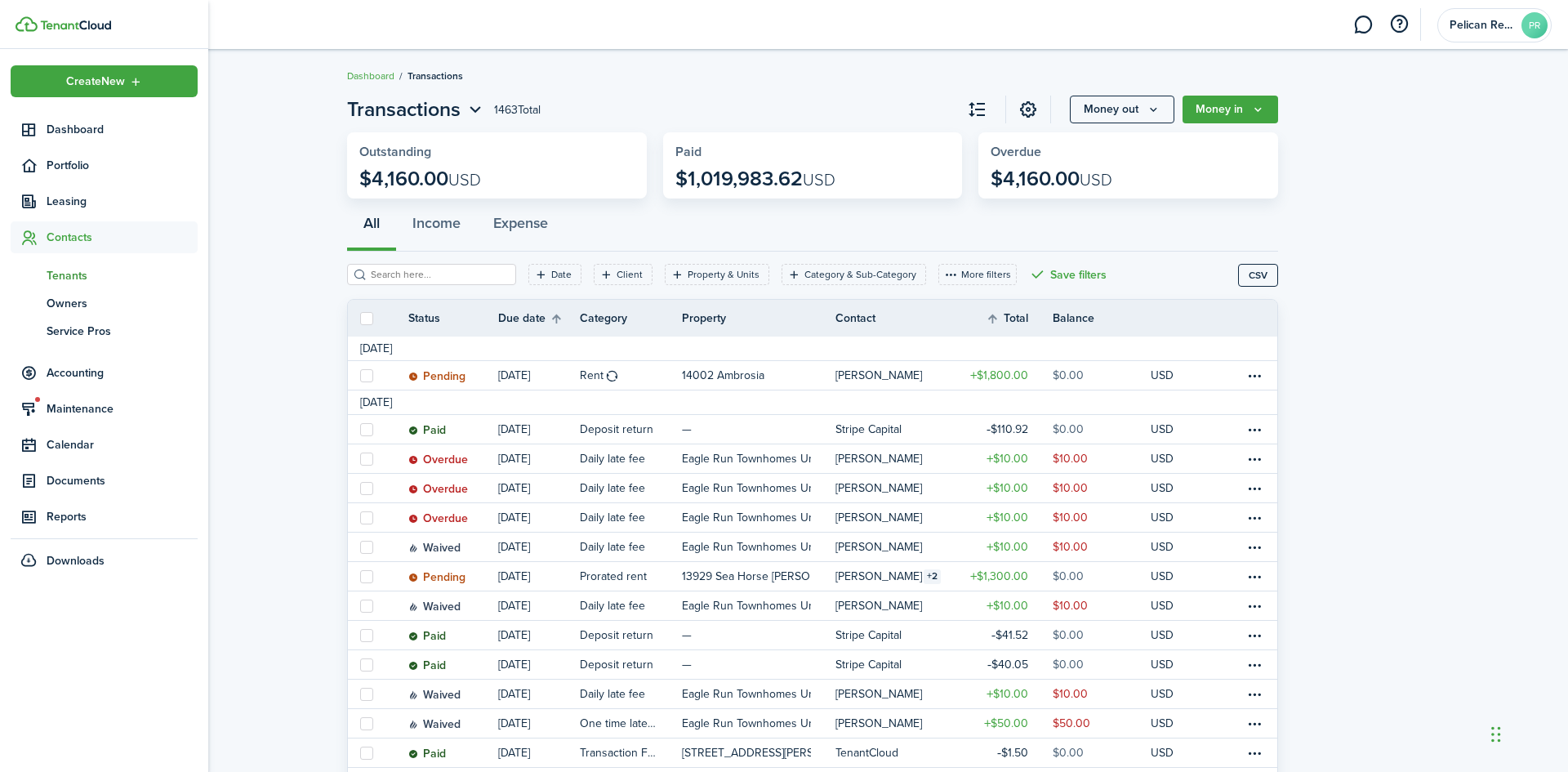
click at [84, 276] on span "Tenants" at bounding box center [122, 275] width 151 height 17
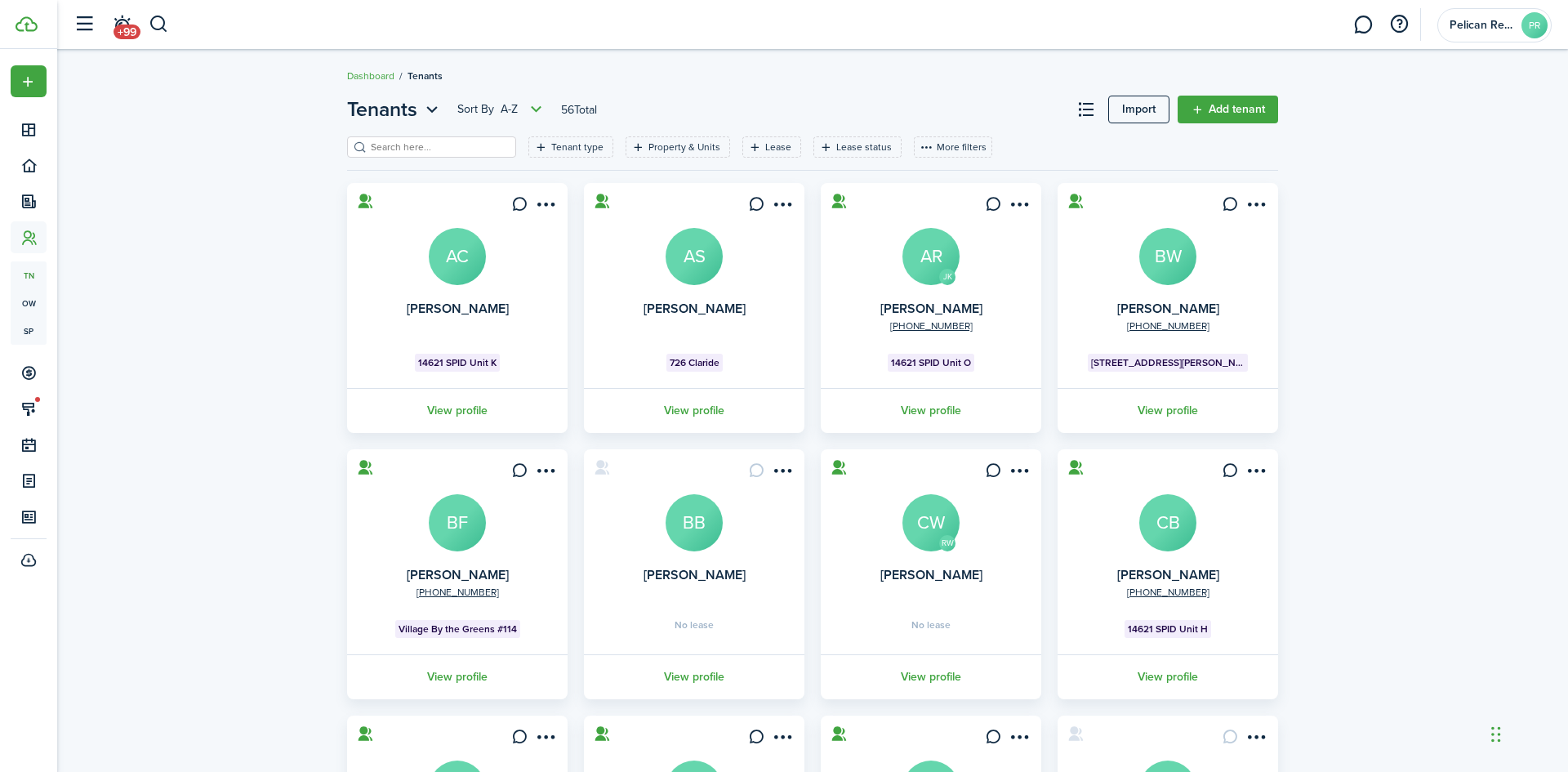
click at [480, 139] on input "search" at bounding box center [438, 147] width 144 height 15
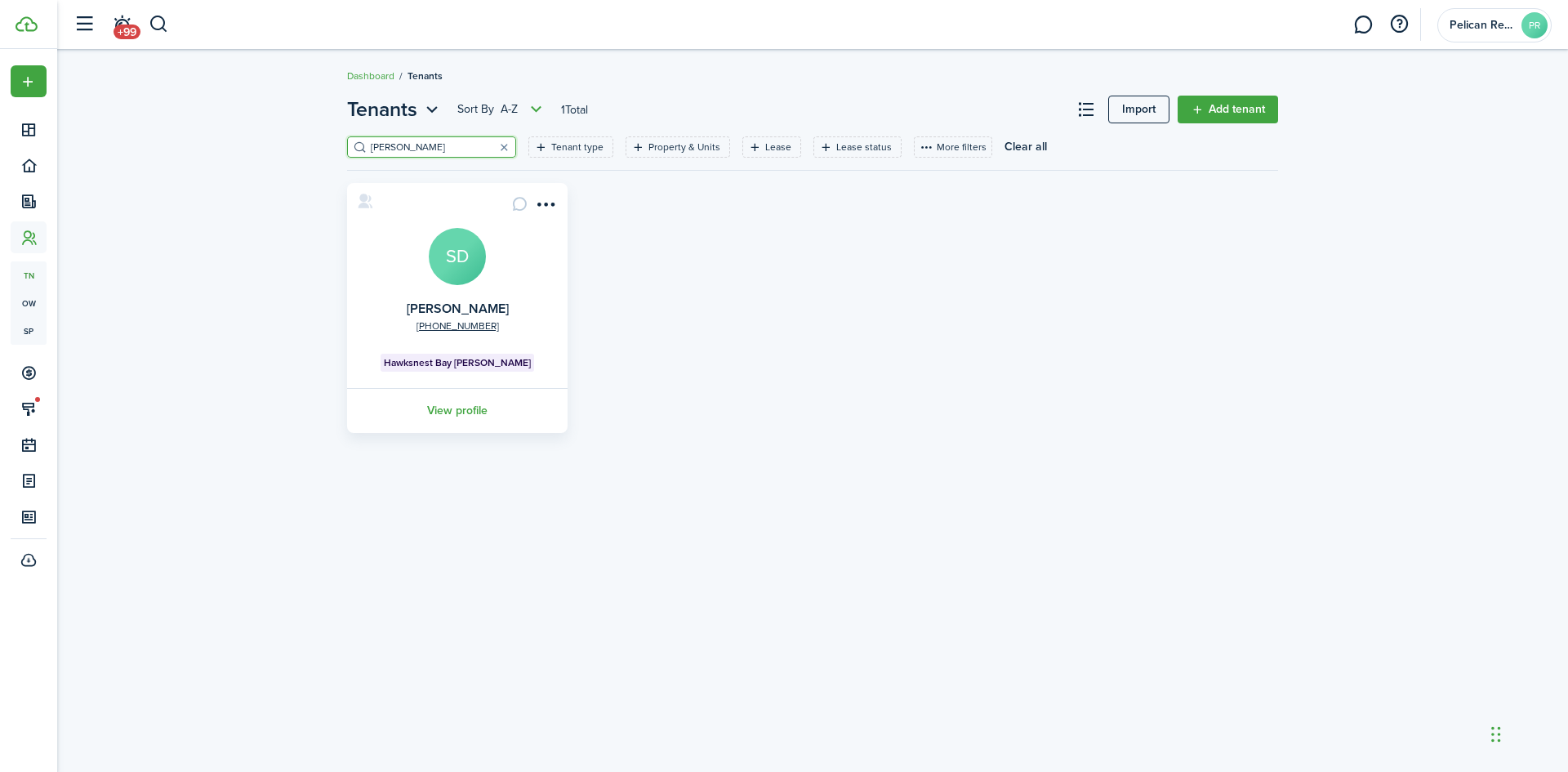
type input "[PERSON_NAME]"
click at [469, 278] on avatar-text "SD" at bounding box center [458, 257] width 57 height 57
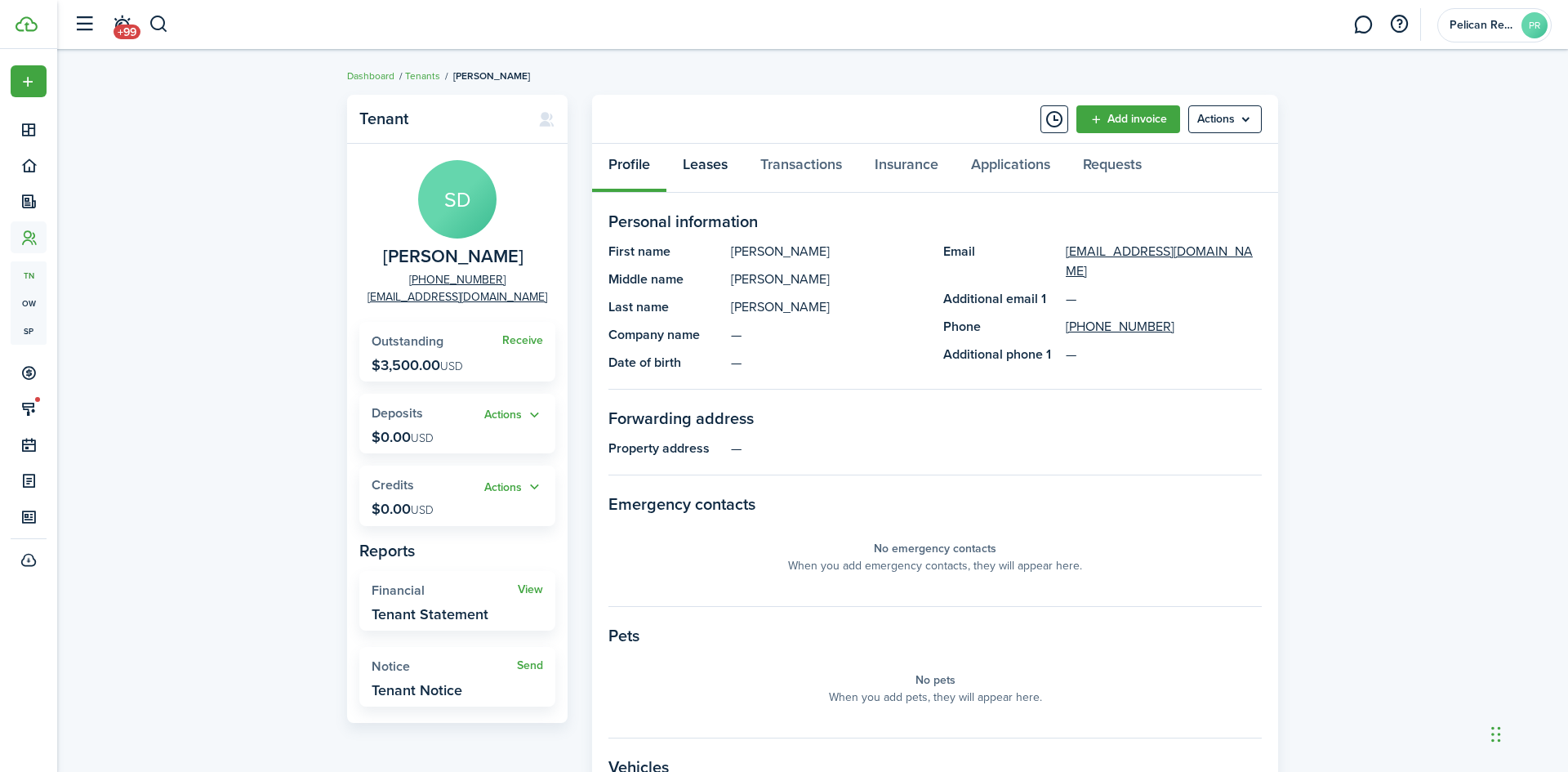
click at [704, 160] on link "Leases" at bounding box center [705, 168] width 78 height 49
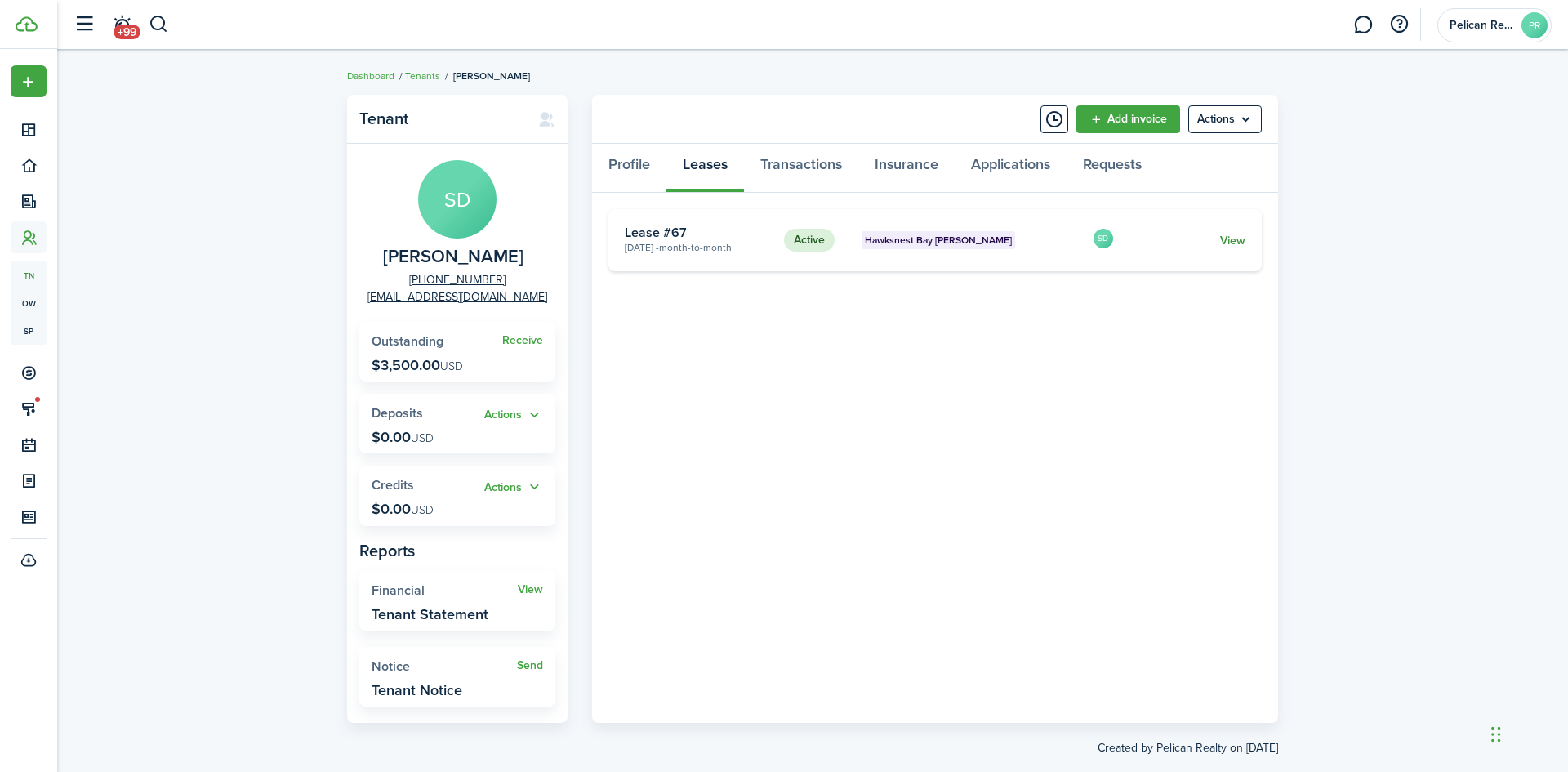
click at [1233, 237] on link "View" at bounding box center [1233, 241] width 25 height 17
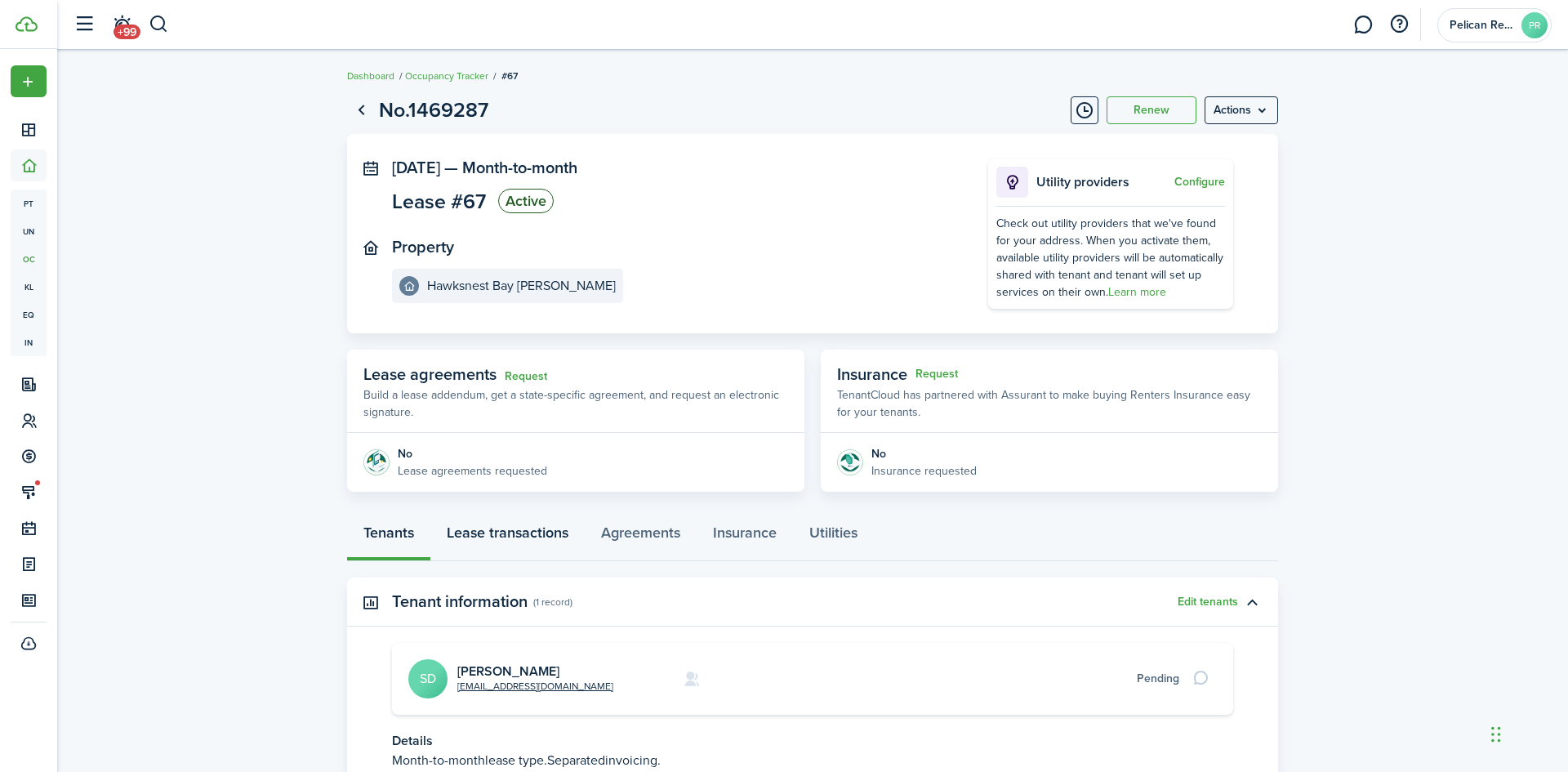
click at [549, 536] on link "Lease transactions" at bounding box center [507, 536] width 155 height 49
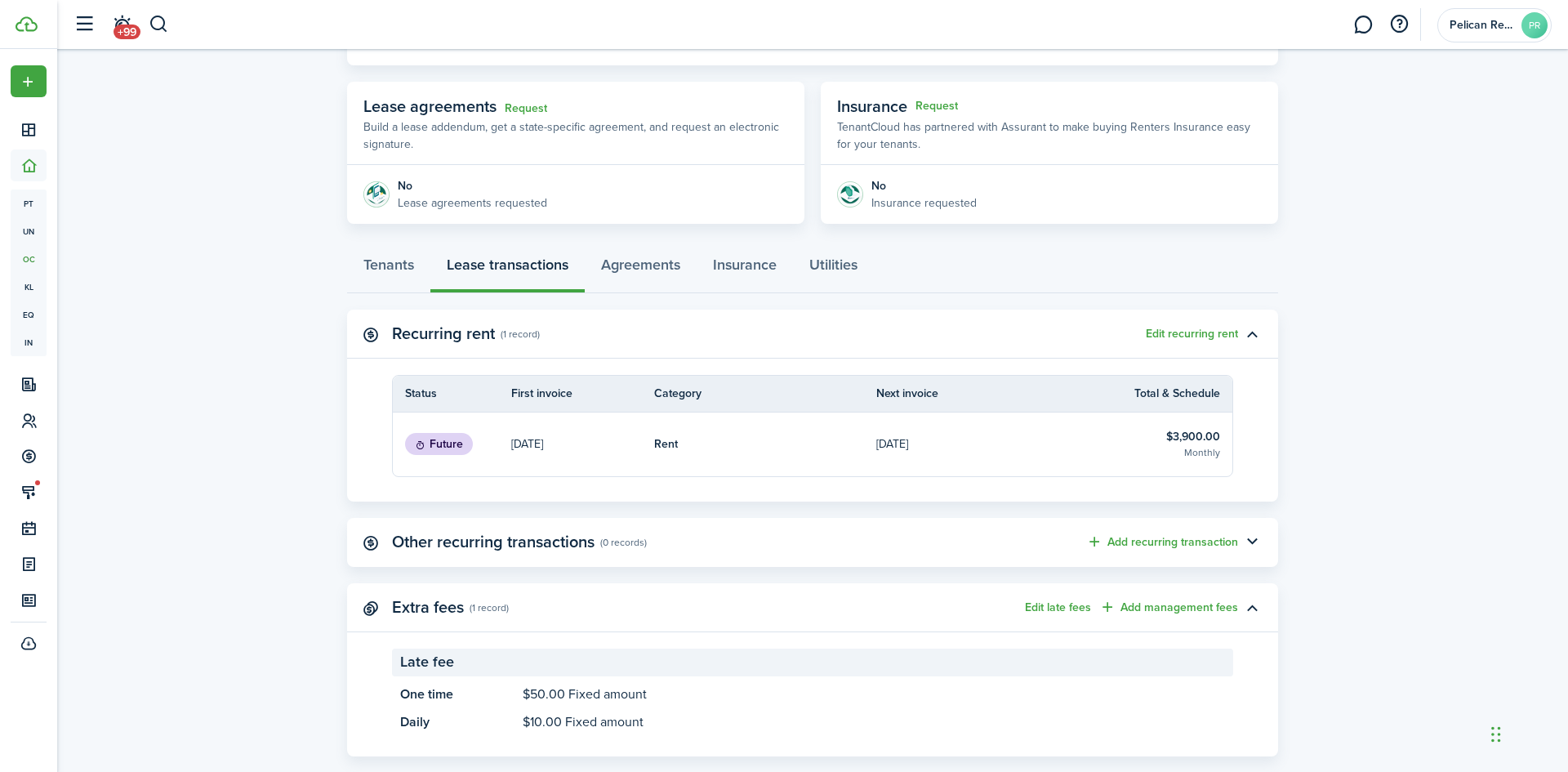
scroll to position [297, 0]
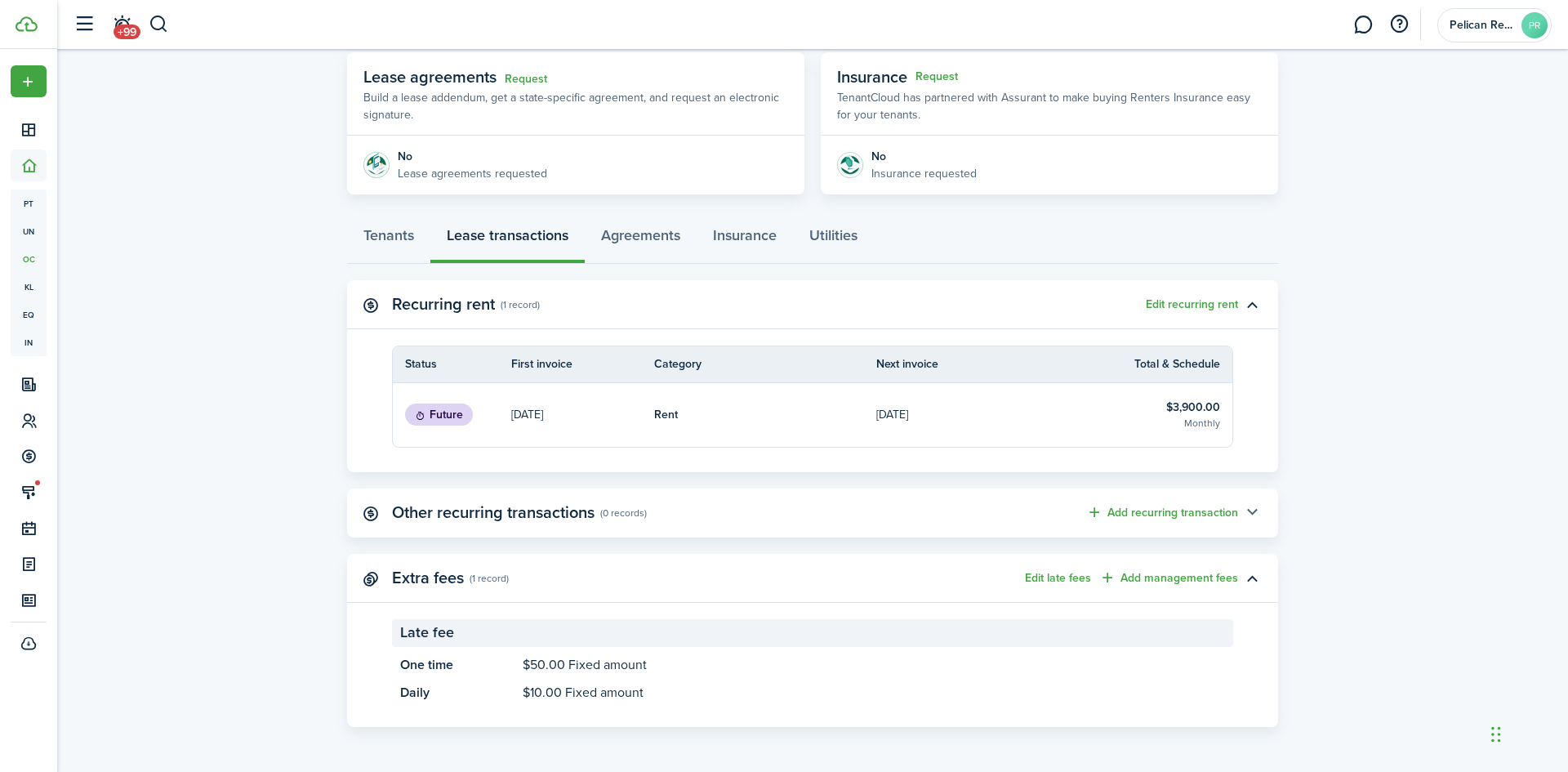
click at [1244, 504] on button "button" at bounding box center [1251, 513] width 28 height 28
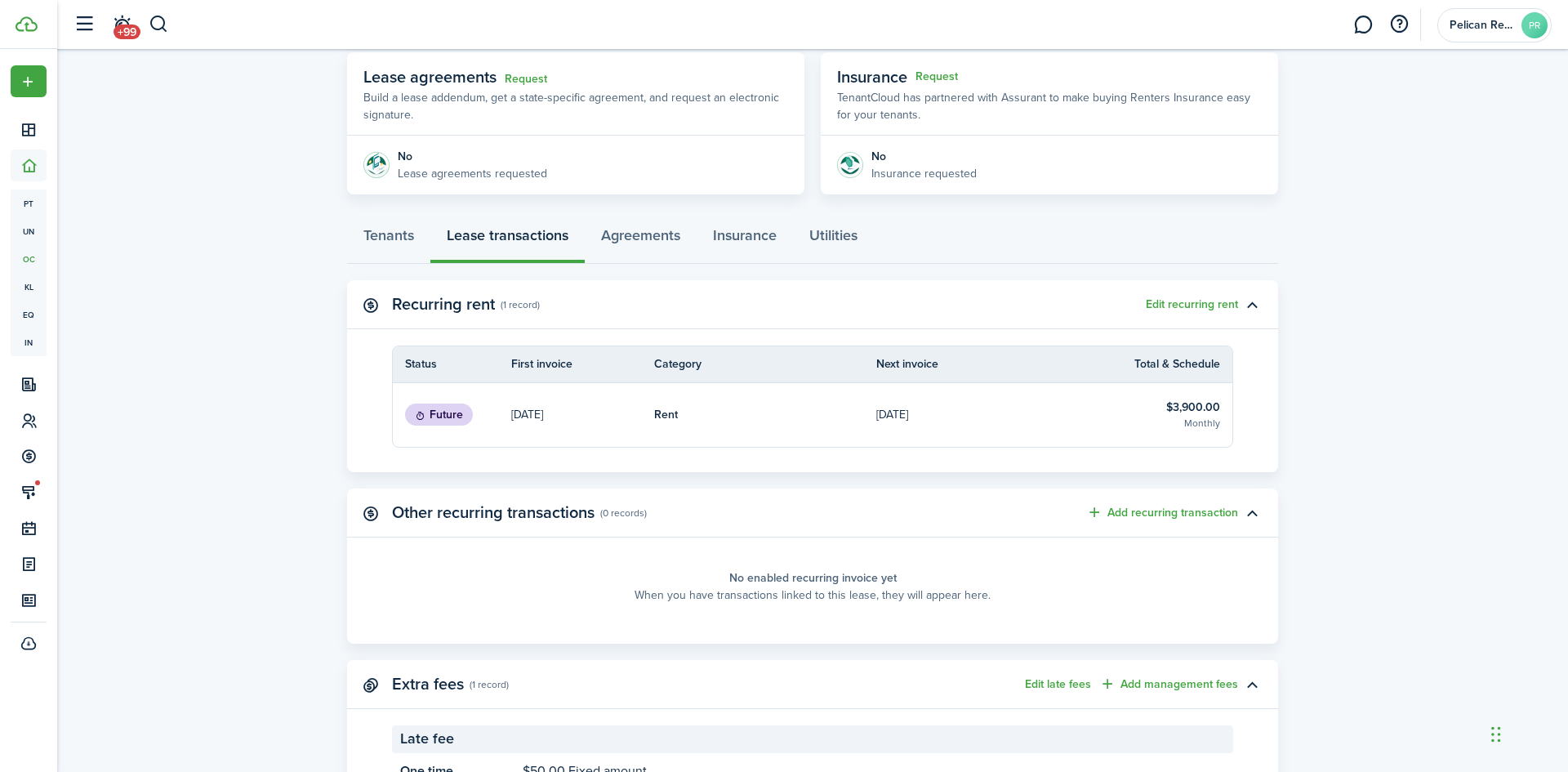
scroll to position [0, 0]
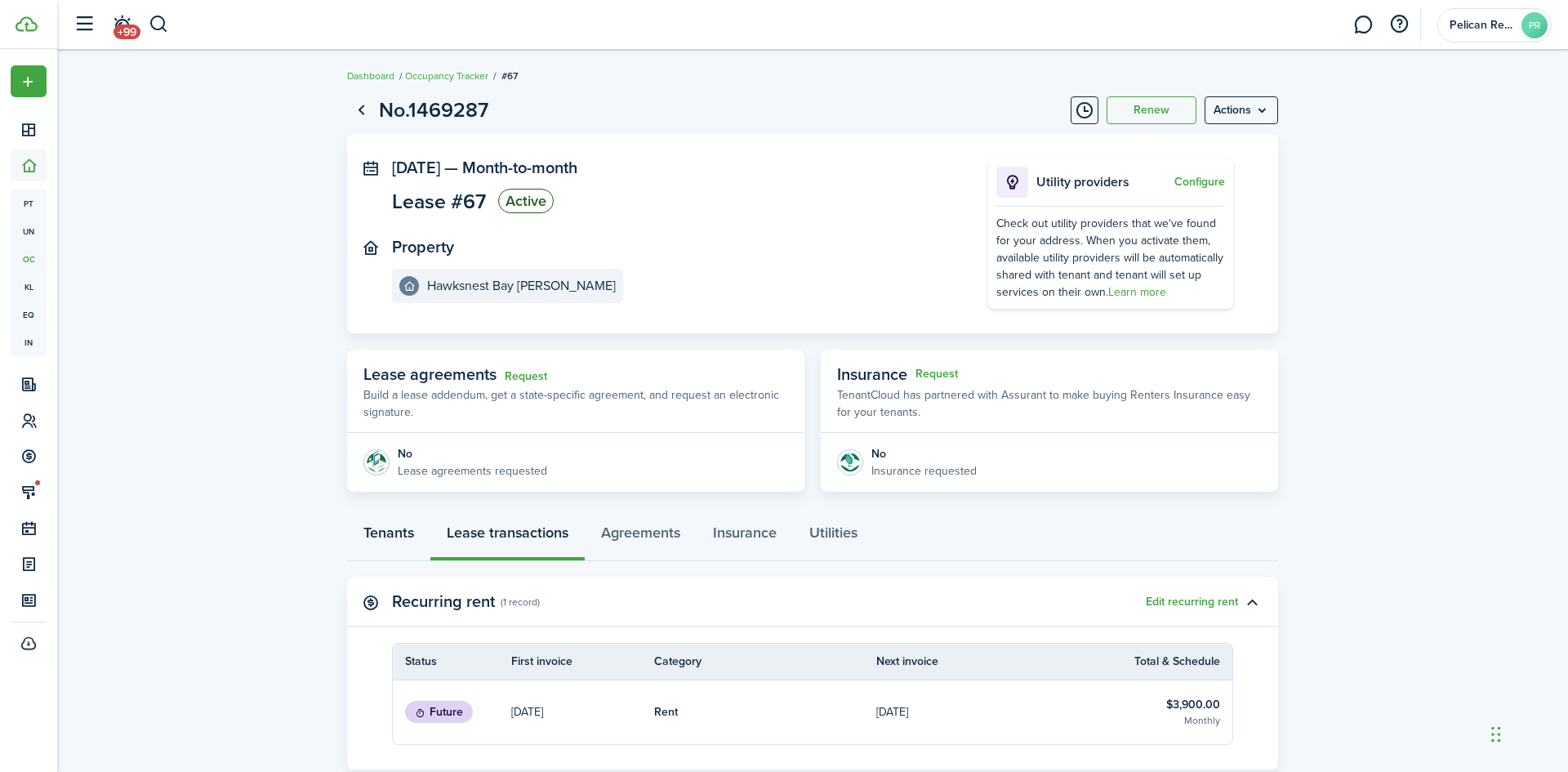
click at [393, 530] on link "Tenants" at bounding box center [388, 536] width 84 height 49
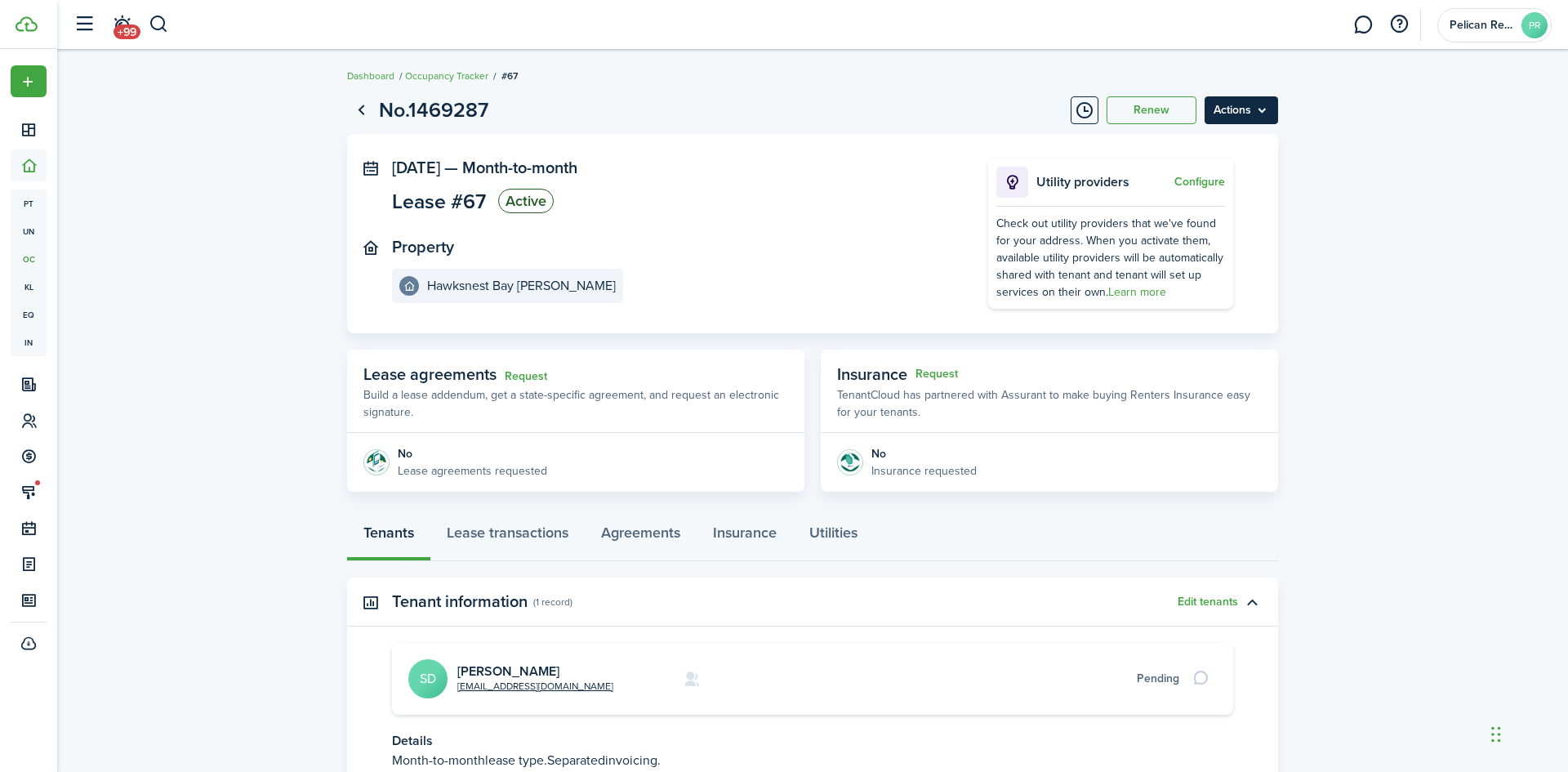
click at [1264, 111] on menu-btn "Actions" at bounding box center [1240, 110] width 73 height 28
click at [1157, 146] on button "Edit" at bounding box center [1206, 146] width 143 height 28
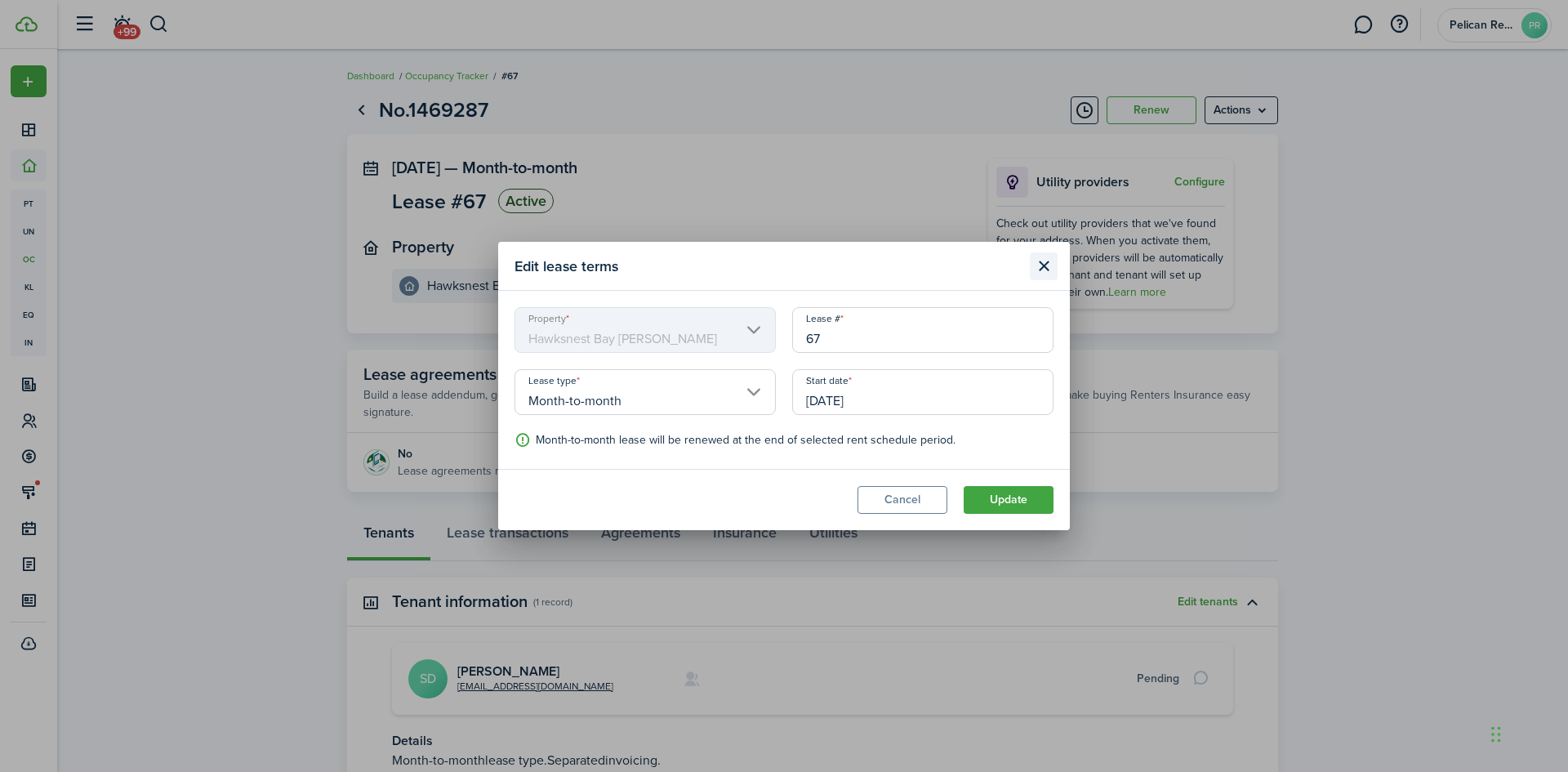
click at [1044, 270] on button "Close modal" at bounding box center [1043, 266] width 28 height 28
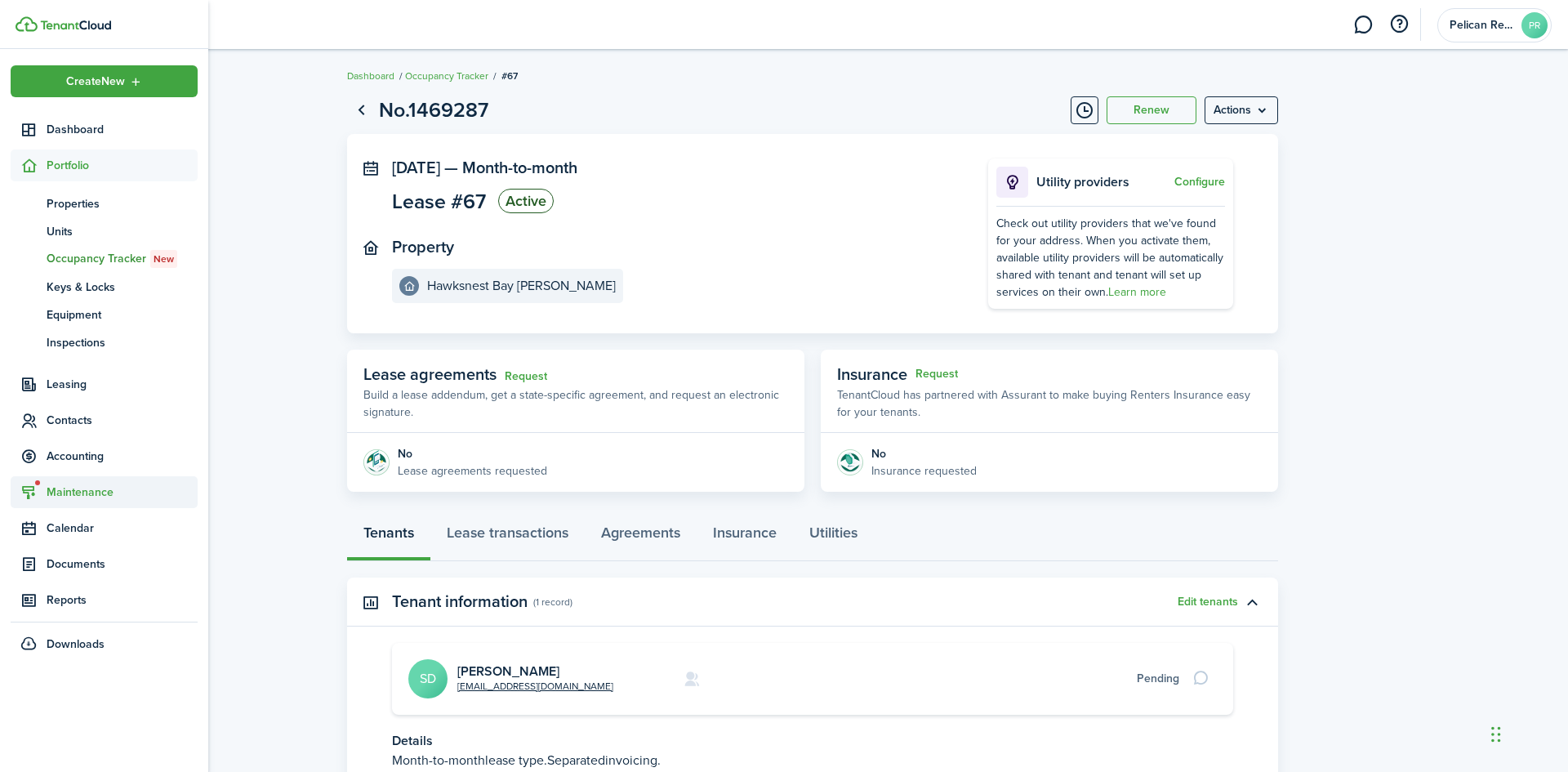
click at [66, 490] on span "Maintenance" at bounding box center [122, 492] width 151 height 17
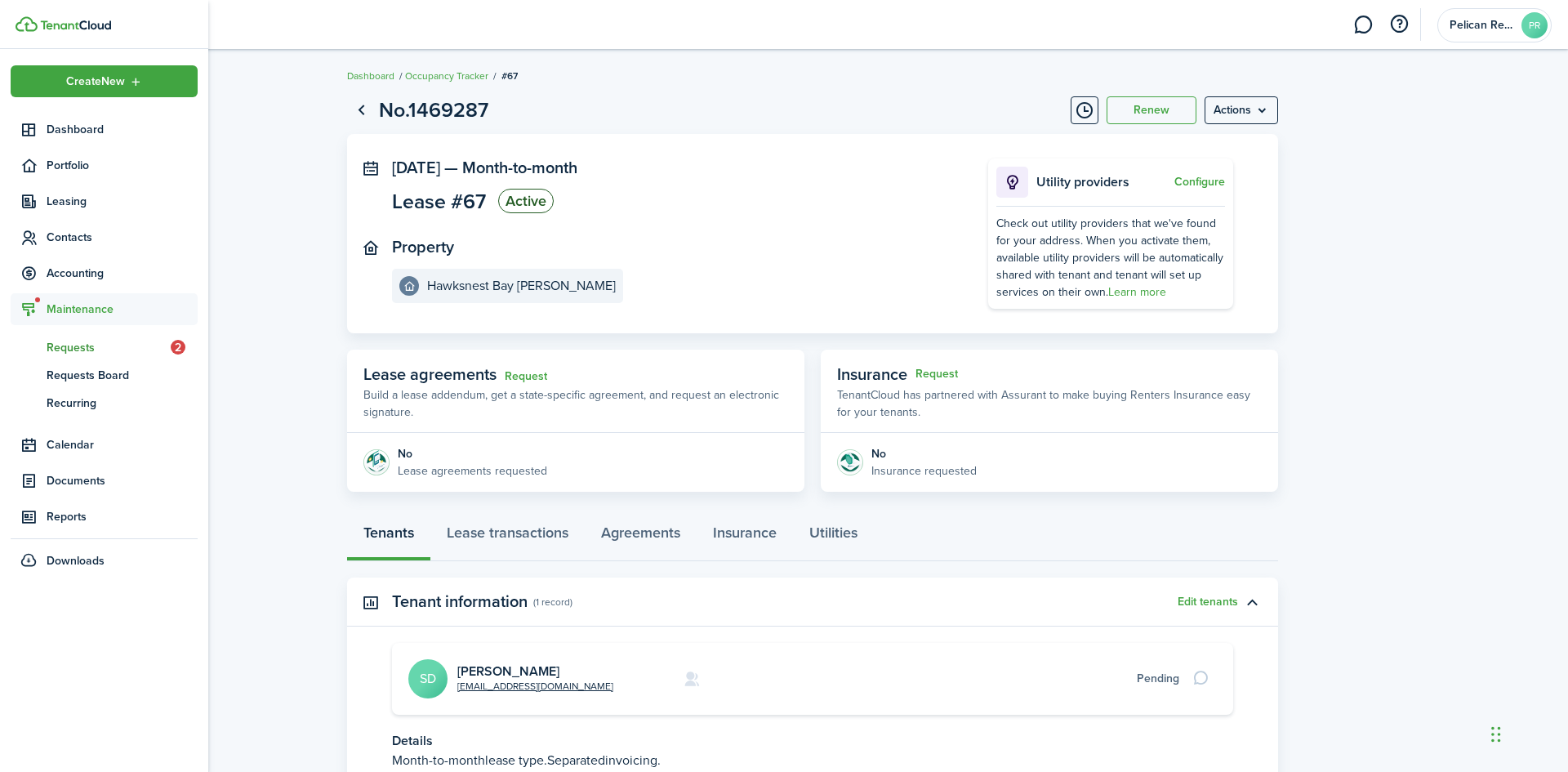
click at [70, 345] on span "Requests" at bounding box center [108, 347] width 124 height 17
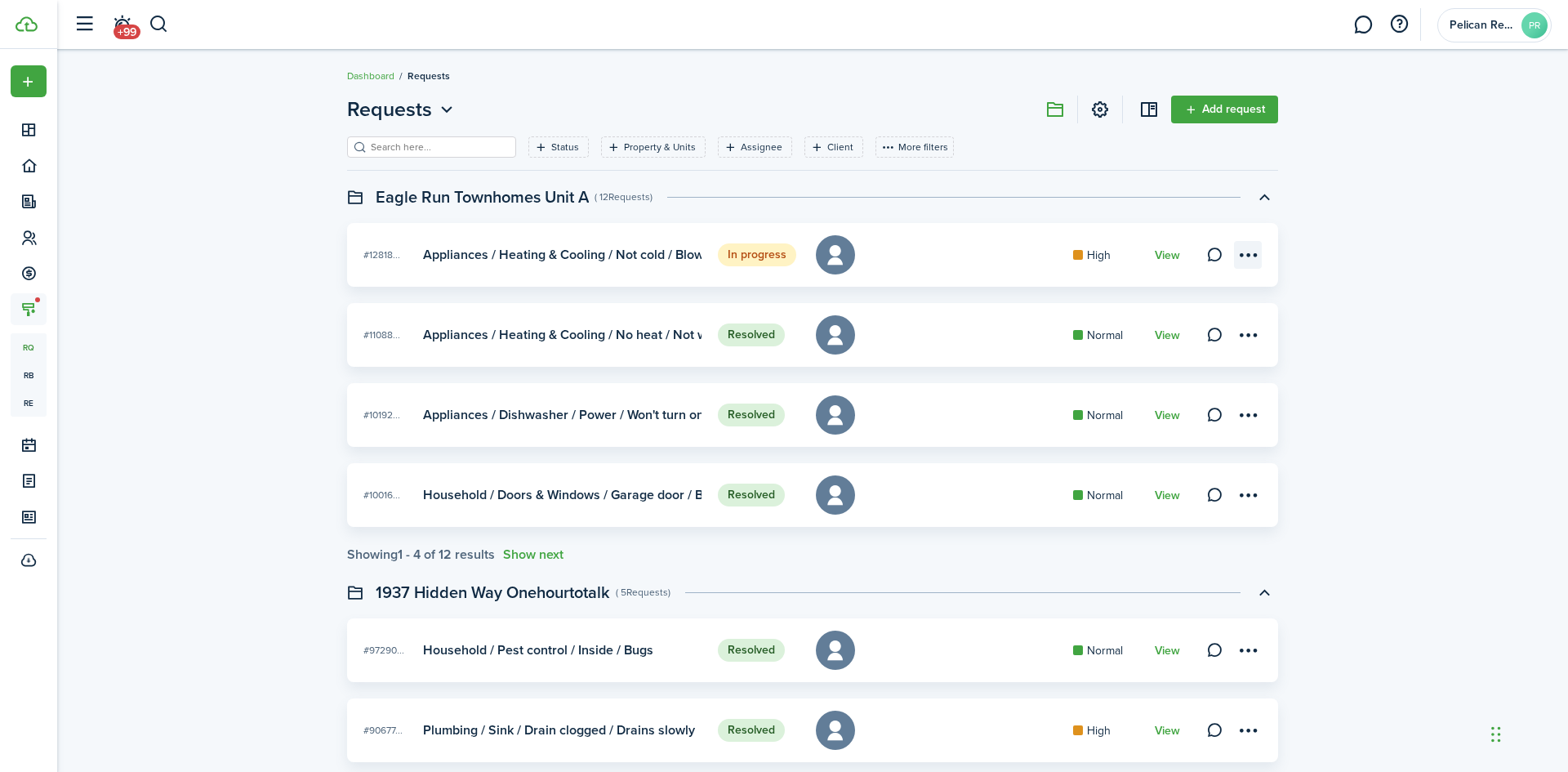
click at [1242, 255] on menu-btn-icon at bounding box center [1247, 254] width 28 height 28
click at [1006, 268] on card "In progress #12818... Appliances / Heating & Cooling / Not cold / Blowing sligh…" at bounding box center [812, 254] width 930 height 63
click at [1247, 255] on menu-btn-icon "Open menu" at bounding box center [1247, 254] width 28 height 28
click at [644, 247] on card-title "Appliances / Heating & Cooling / Not cold / Blowing slightly" at bounding box center [562, 254] width 279 height 14
click at [642, 252] on card-title "Appliances / Heating & Cooling / Not cold / Blowing slightly" at bounding box center [562, 254] width 279 height 14
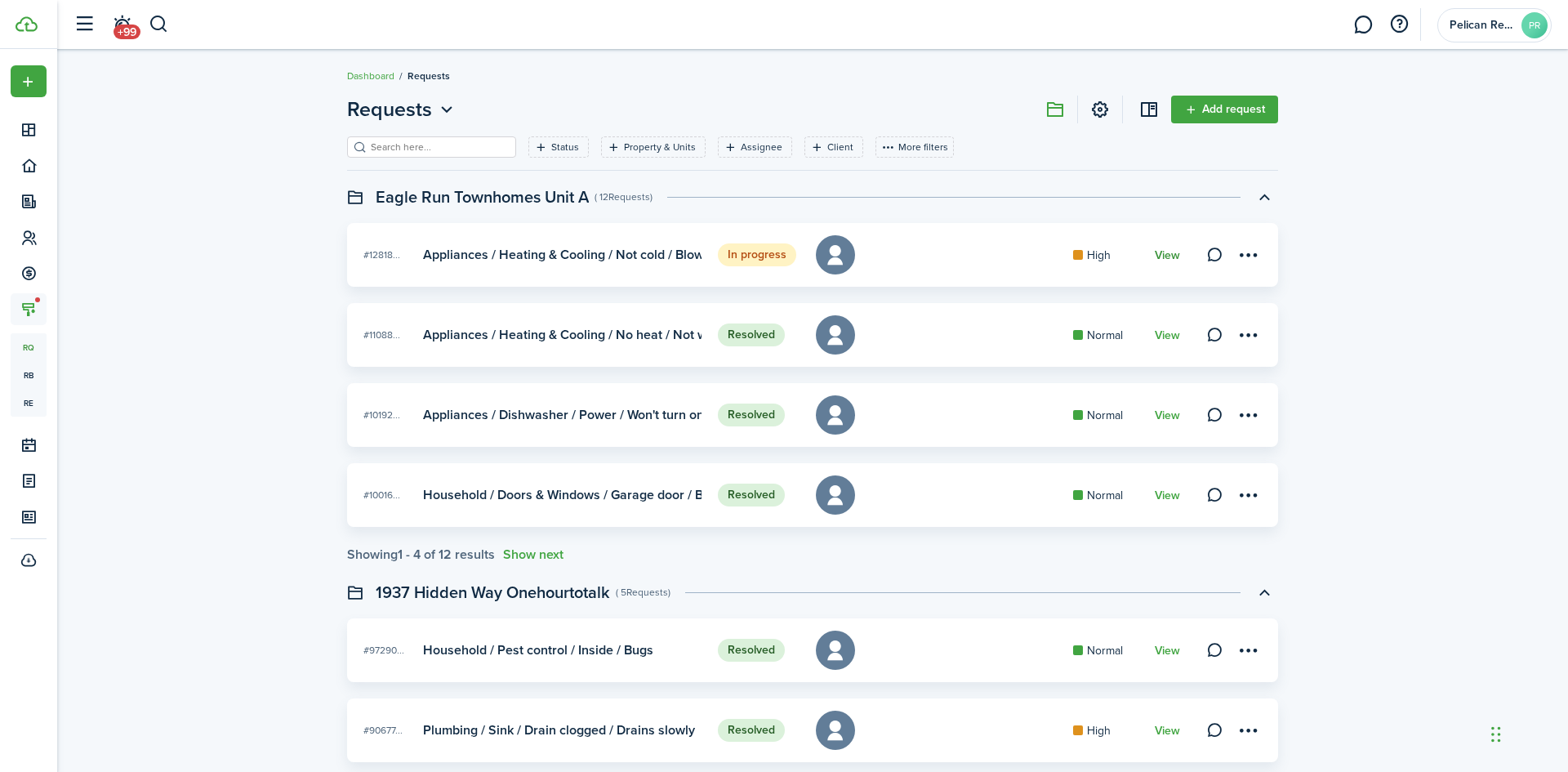
click at [1171, 254] on link "View" at bounding box center [1167, 255] width 25 height 13
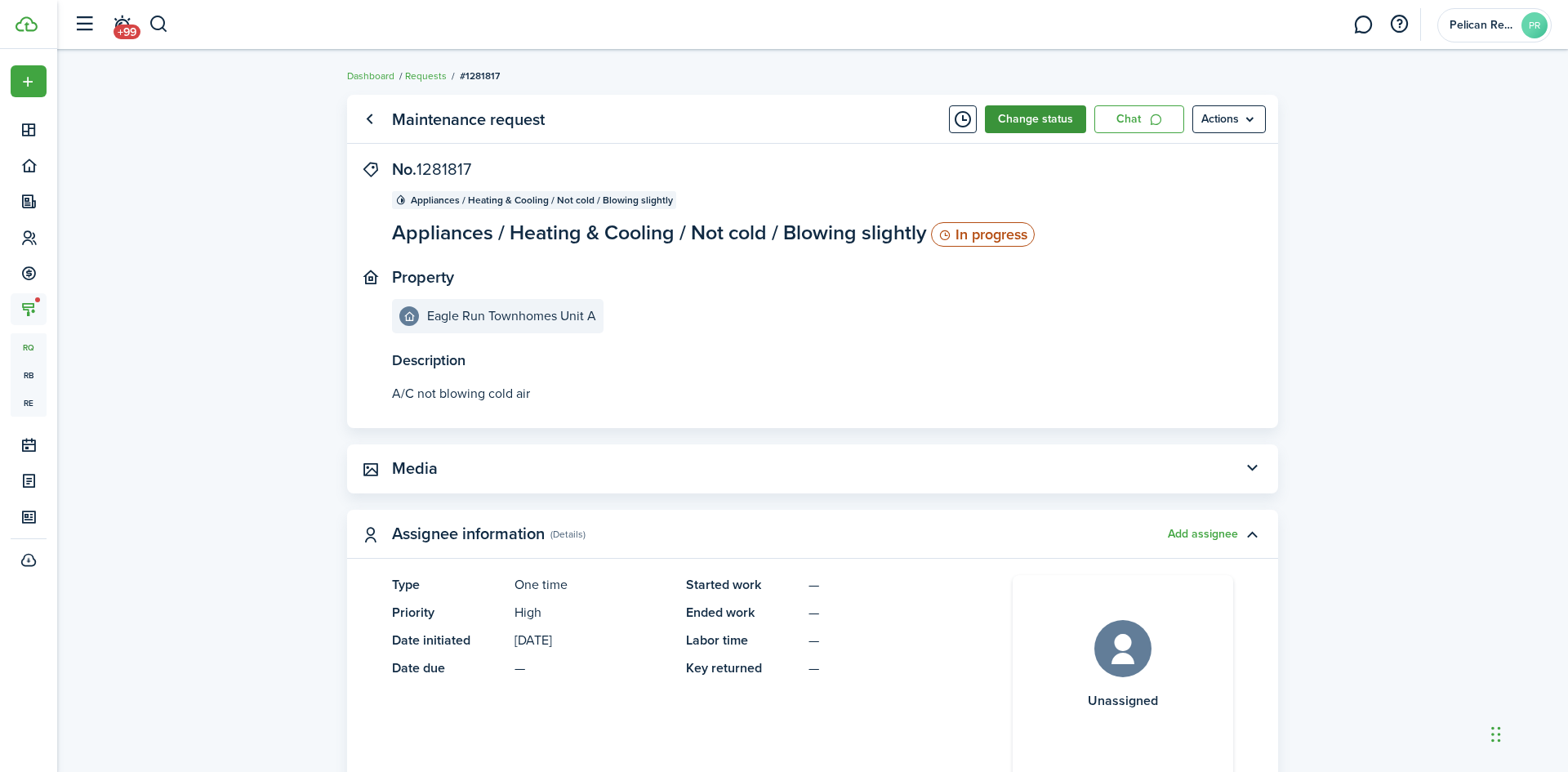
click at [1072, 117] on button "Change status" at bounding box center [1035, 119] width 101 height 28
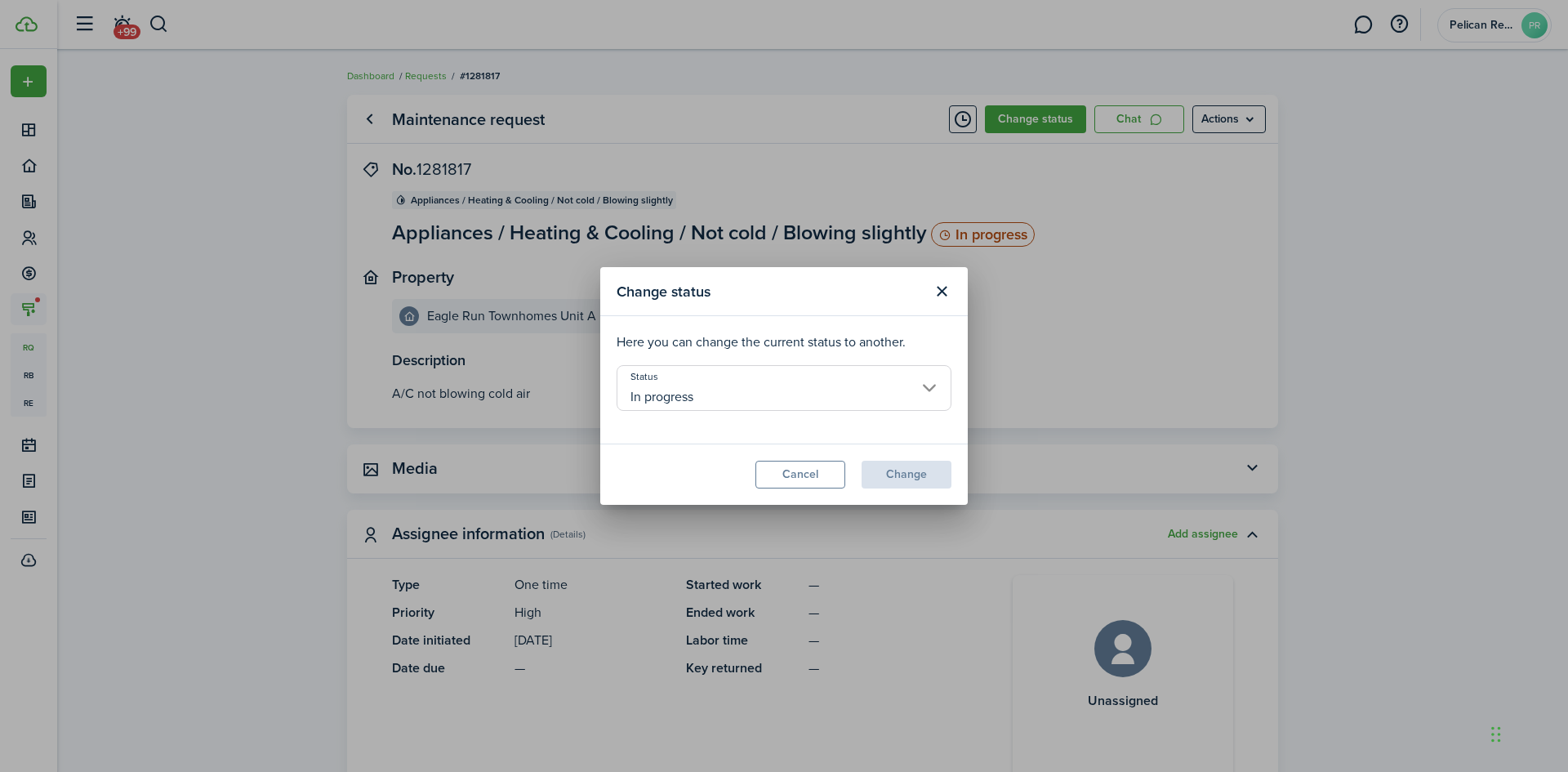
click at [898, 375] on input "In progress" at bounding box center [784, 388] width 334 height 46
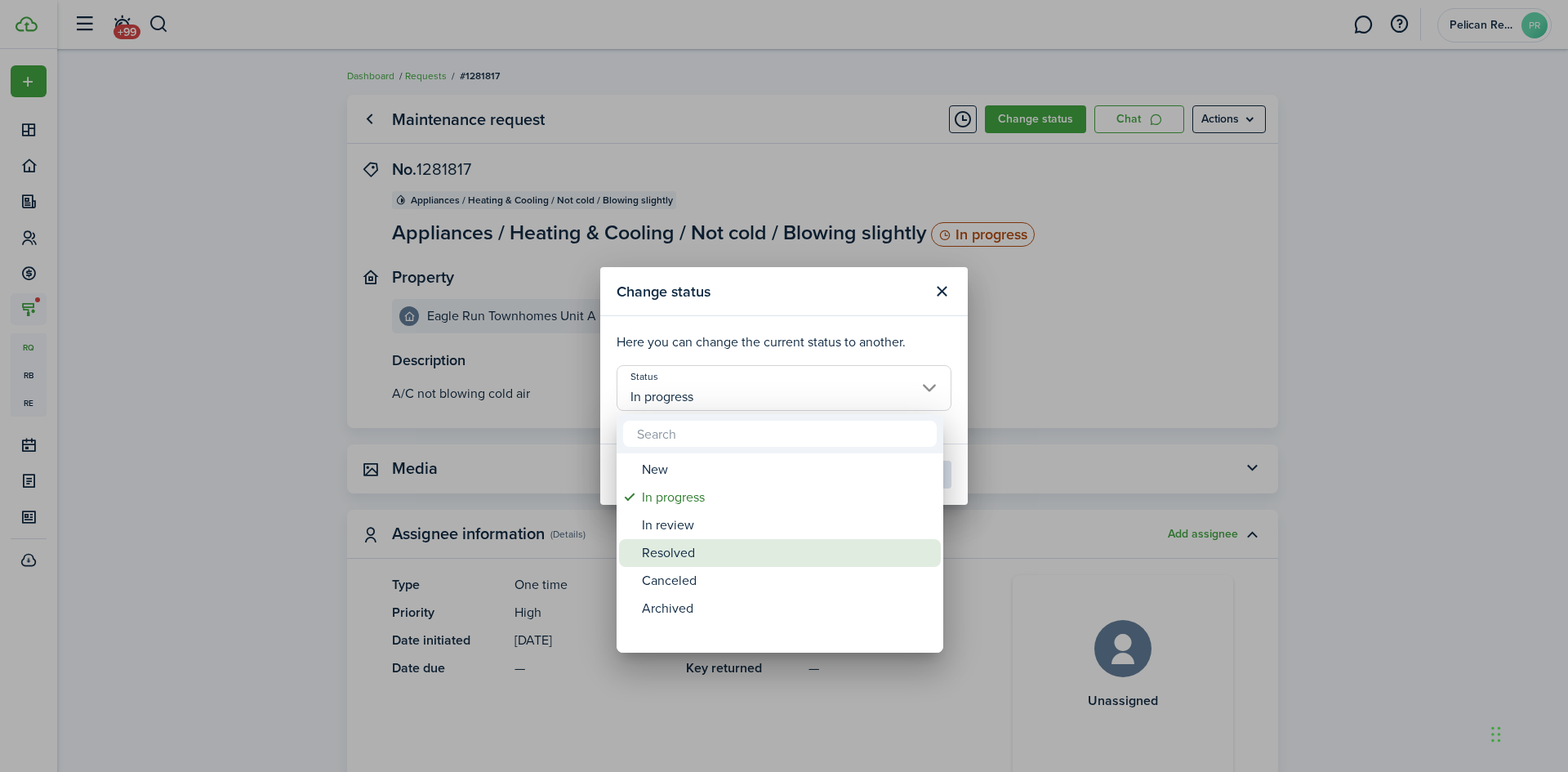
click at [681, 551] on div "Resolved" at bounding box center [786, 552] width 289 height 28
type input "Resolved"
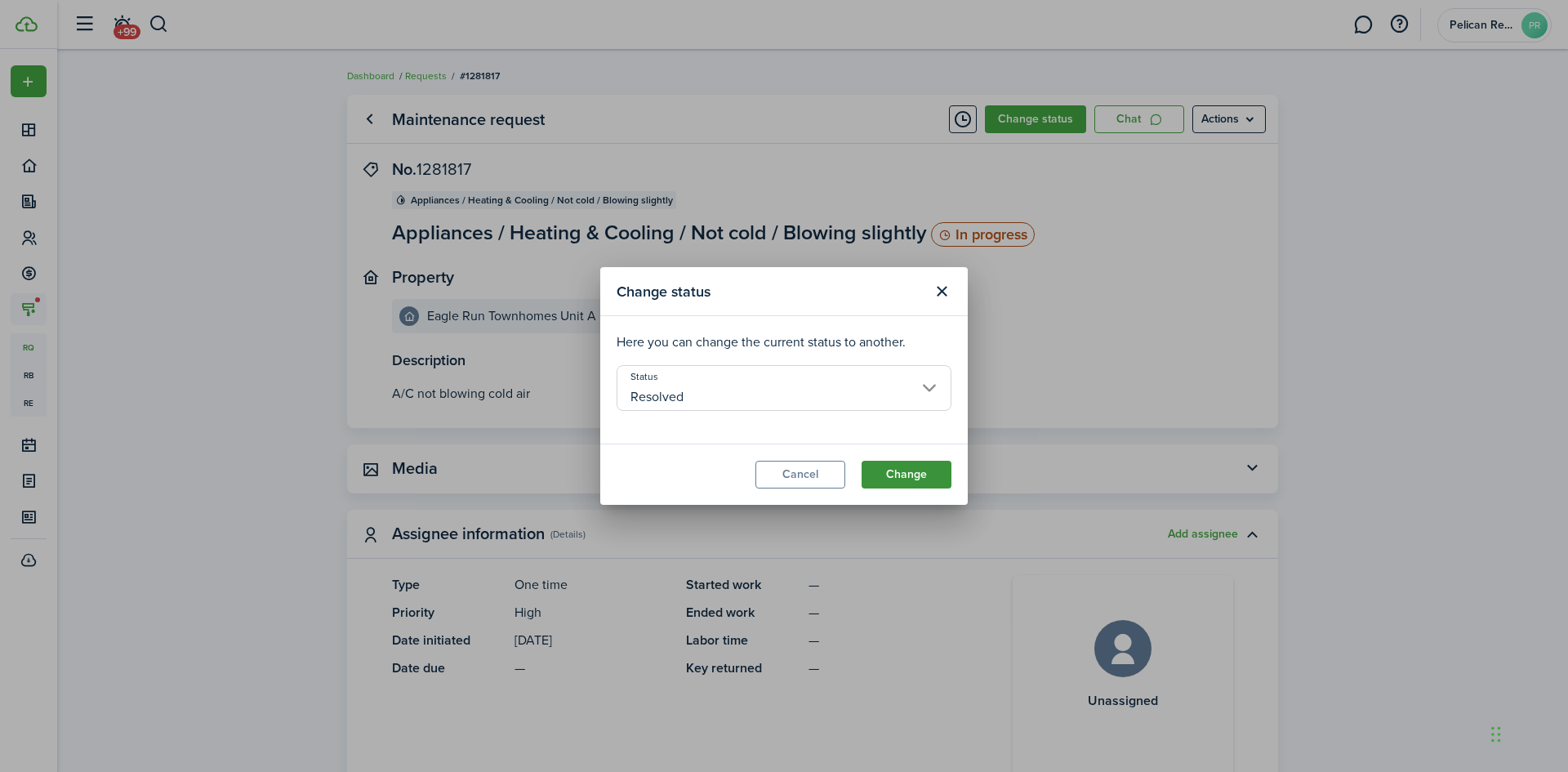
click at [885, 467] on button "Change" at bounding box center [906, 474] width 90 height 28
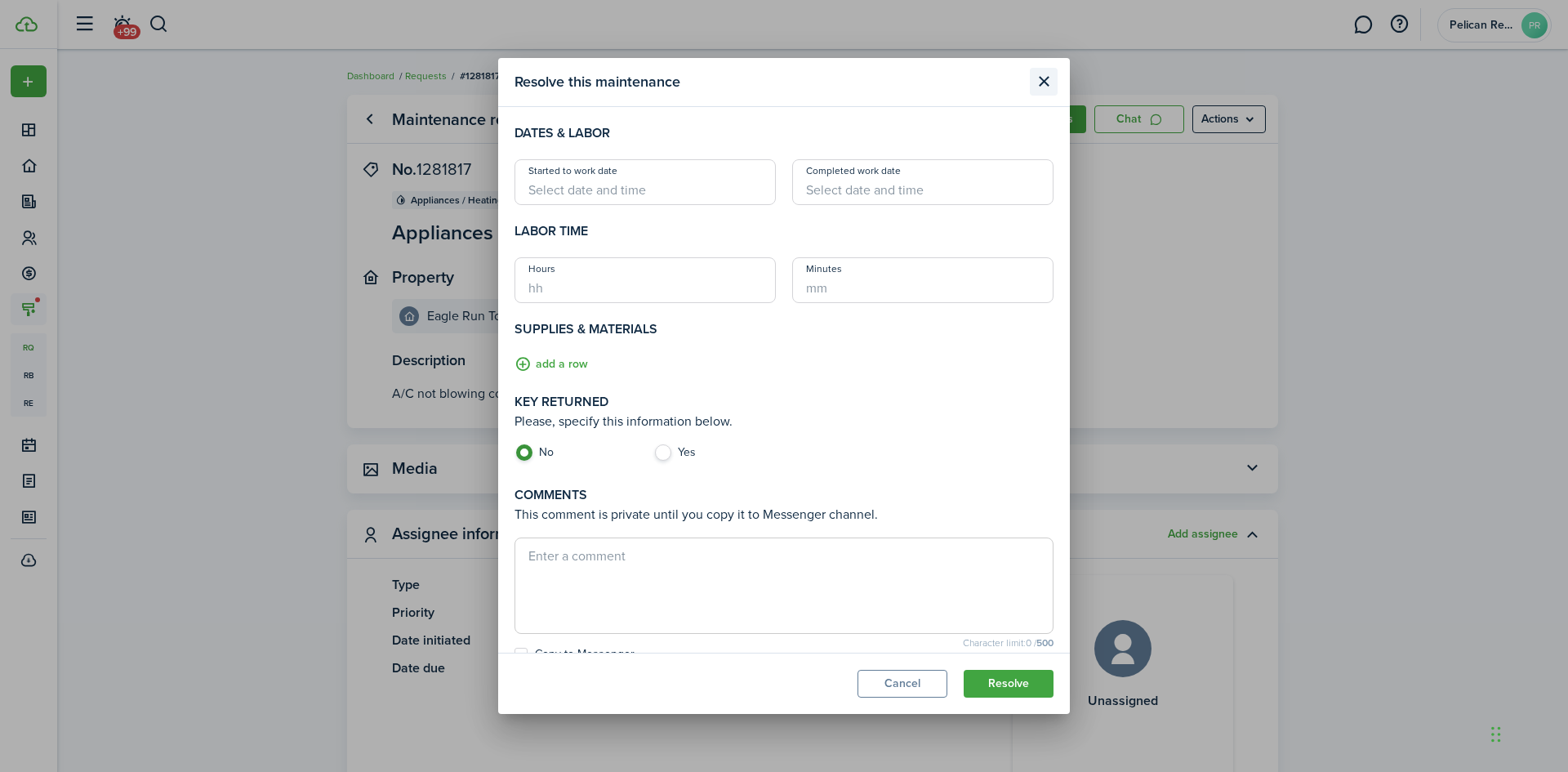
click at [1040, 83] on button "Close modal" at bounding box center [1043, 81] width 28 height 28
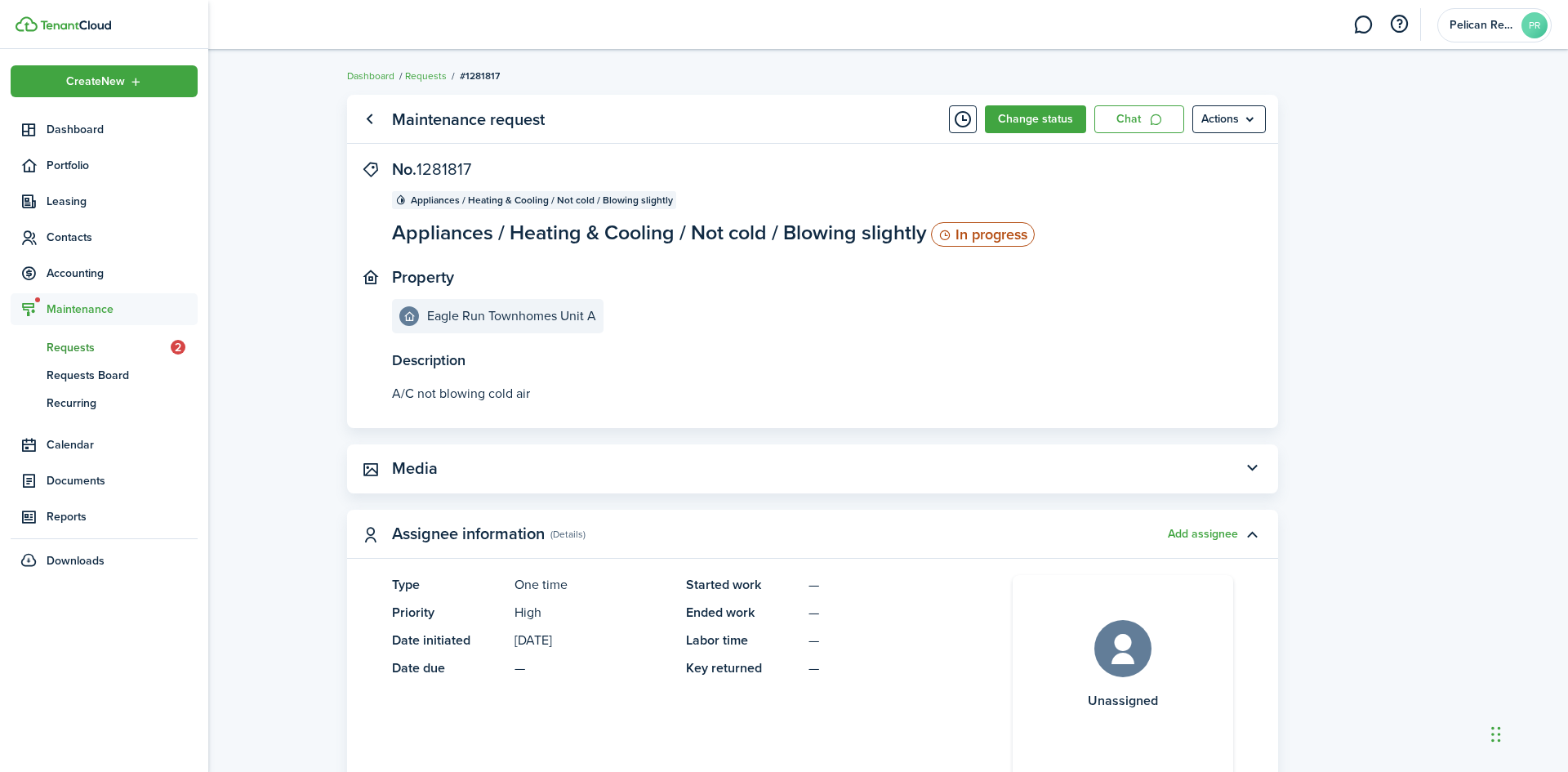
click at [36, 307] on icon at bounding box center [29, 309] width 17 height 16
click at [61, 314] on span "Maintenance" at bounding box center [122, 309] width 151 height 17
click at [73, 348] on span "Requests" at bounding box center [108, 347] width 124 height 17
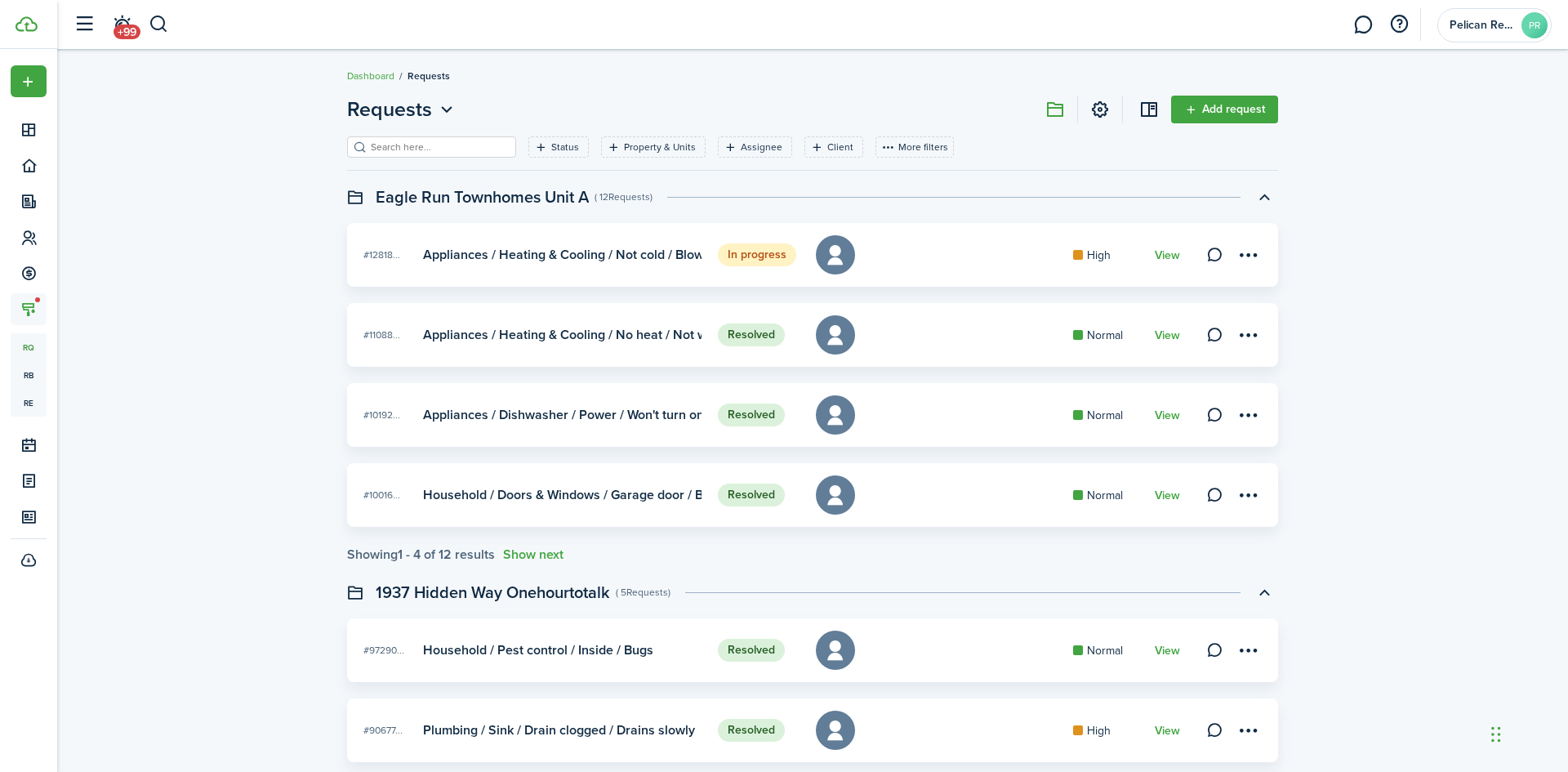
click at [916, 259] on card "In progress #12818... Appliances / Heating & Cooling / Not cold / Blowing sligh…" at bounding box center [812, 254] width 930 height 63
click at [1169, 254] on link "View" at bounding box center [1167, 255] width 25 height 13
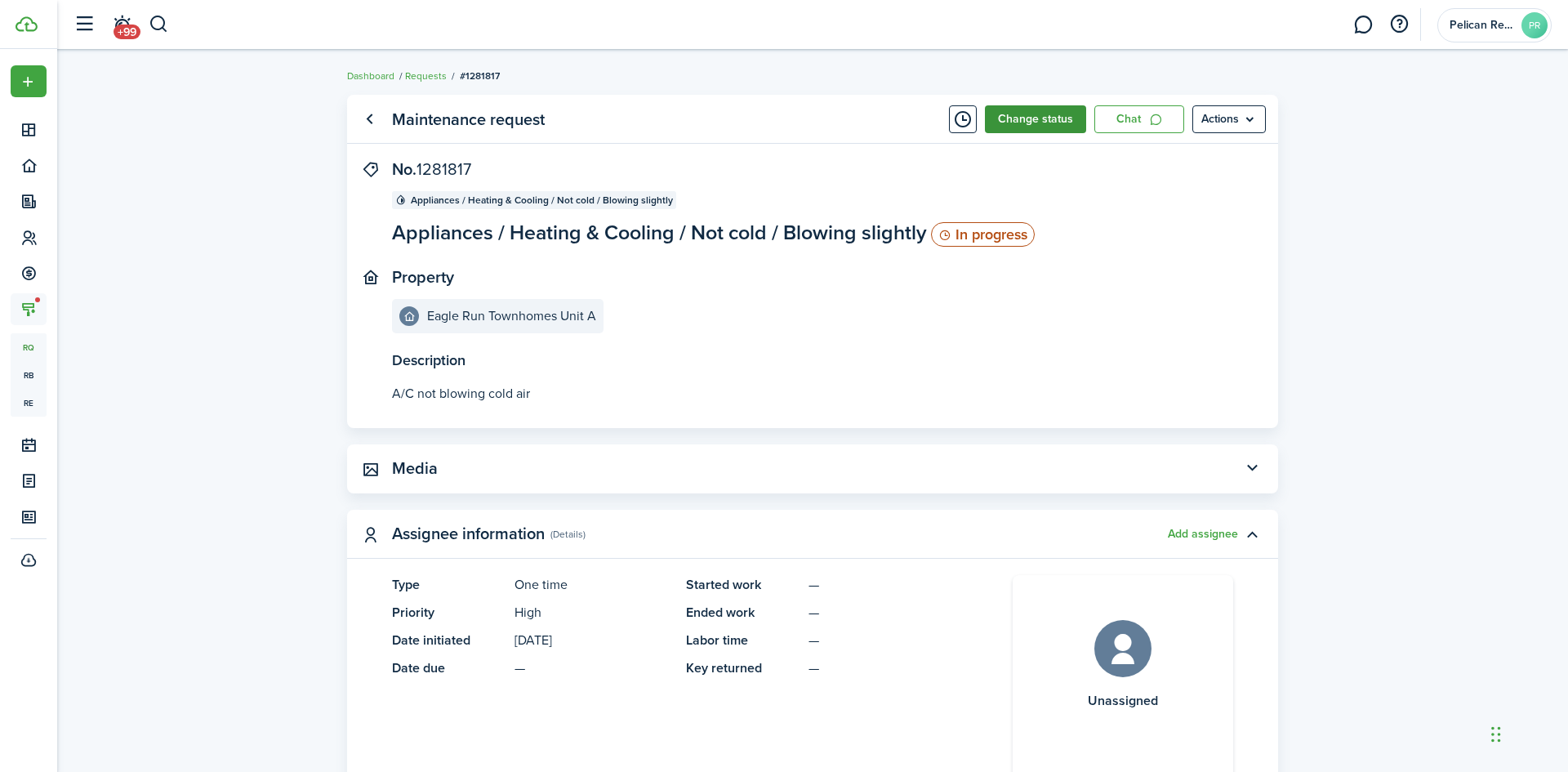
click at [1053, 118] on button "Change status" at bounding box center [1035, 119] width 101 height 28
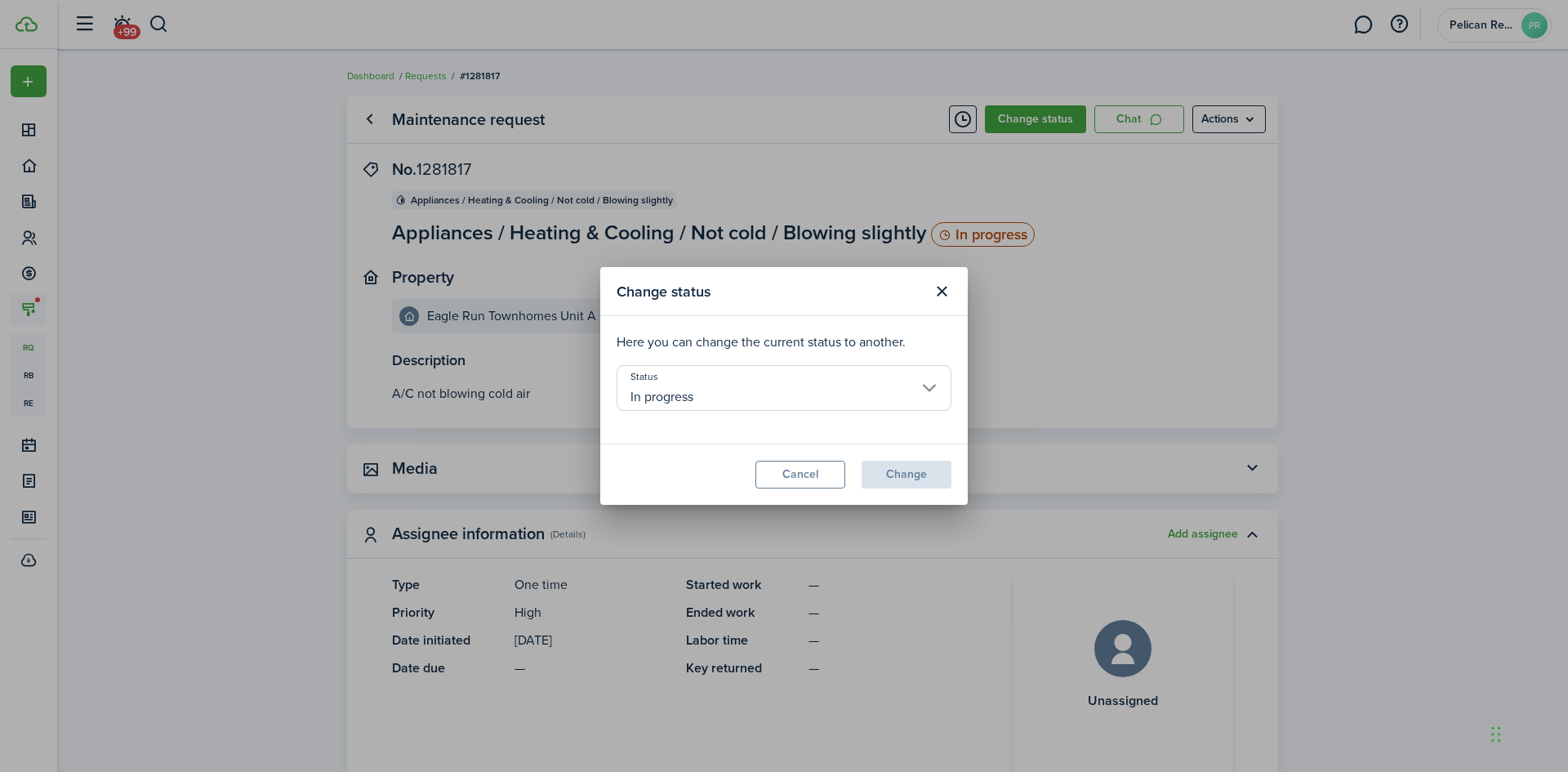
click at [885, 389] on input "In progress" at bounding box center [784, 388] width 334 height 46
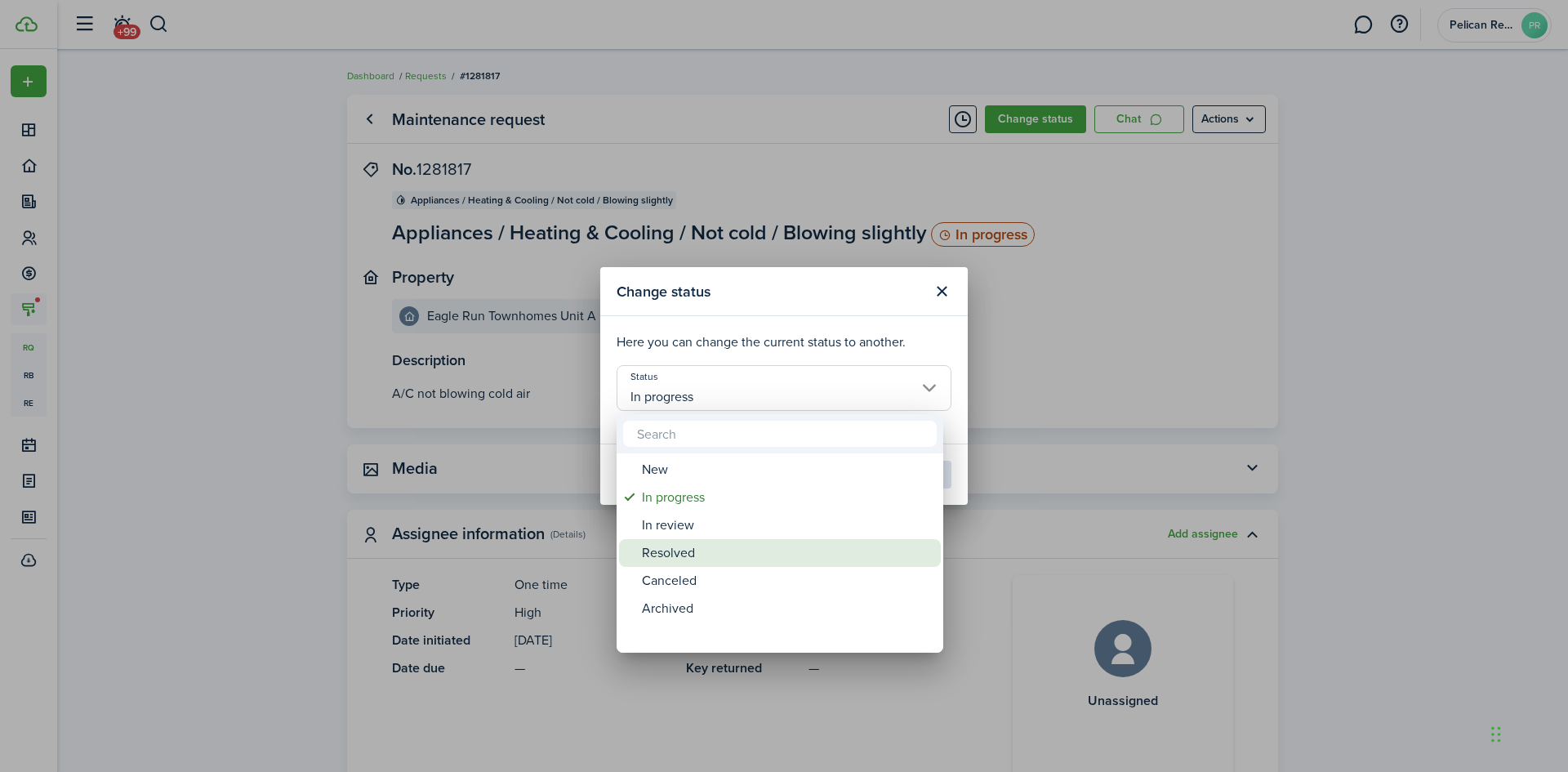
click at [680, 547] on div "Resolved" at bounding box center [786, 552] width 289 height 28
type input "Resolved"
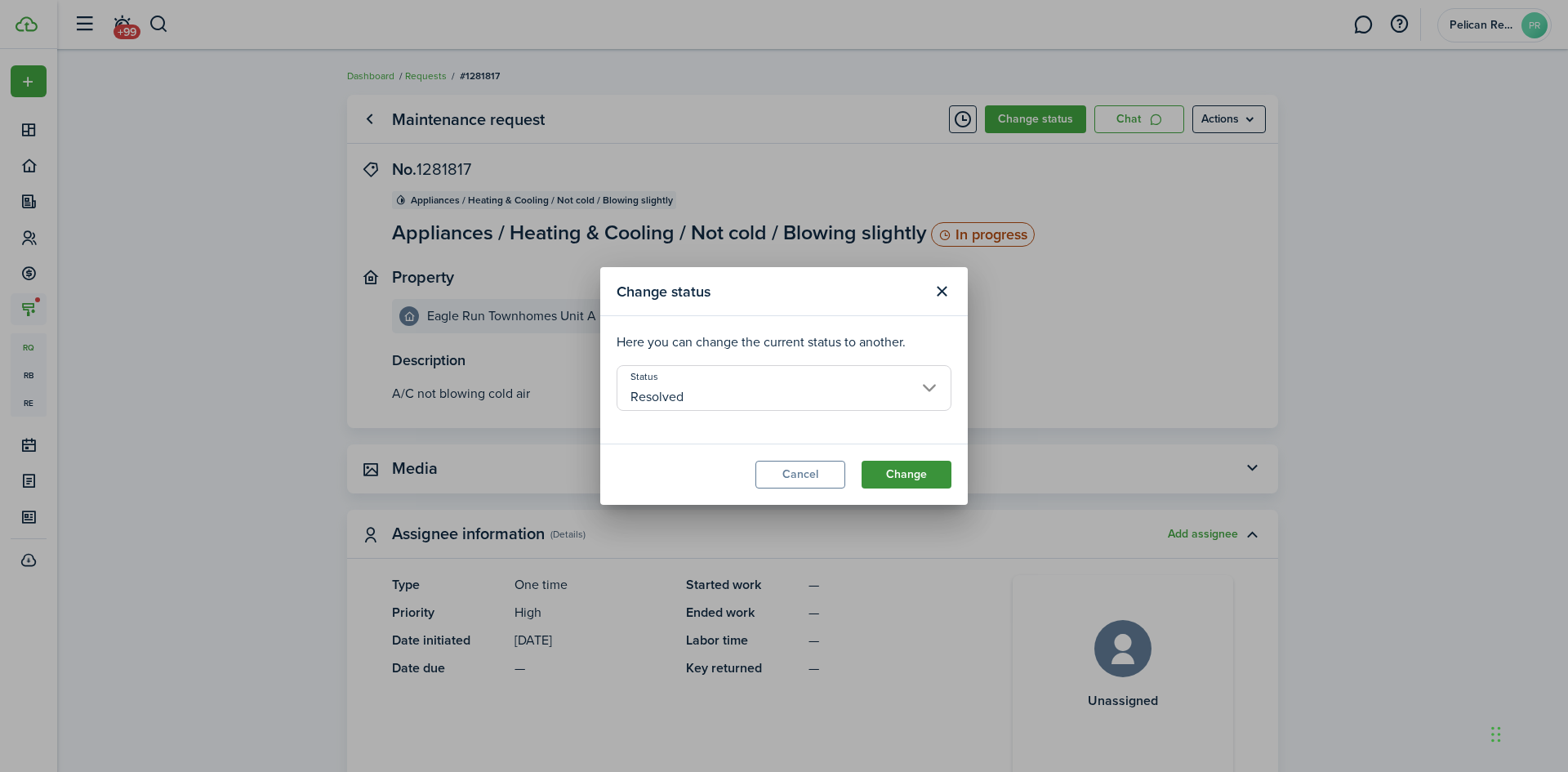
click at [876, 475] on button "Change" at bounding box center [906, 474] width 90 height 28
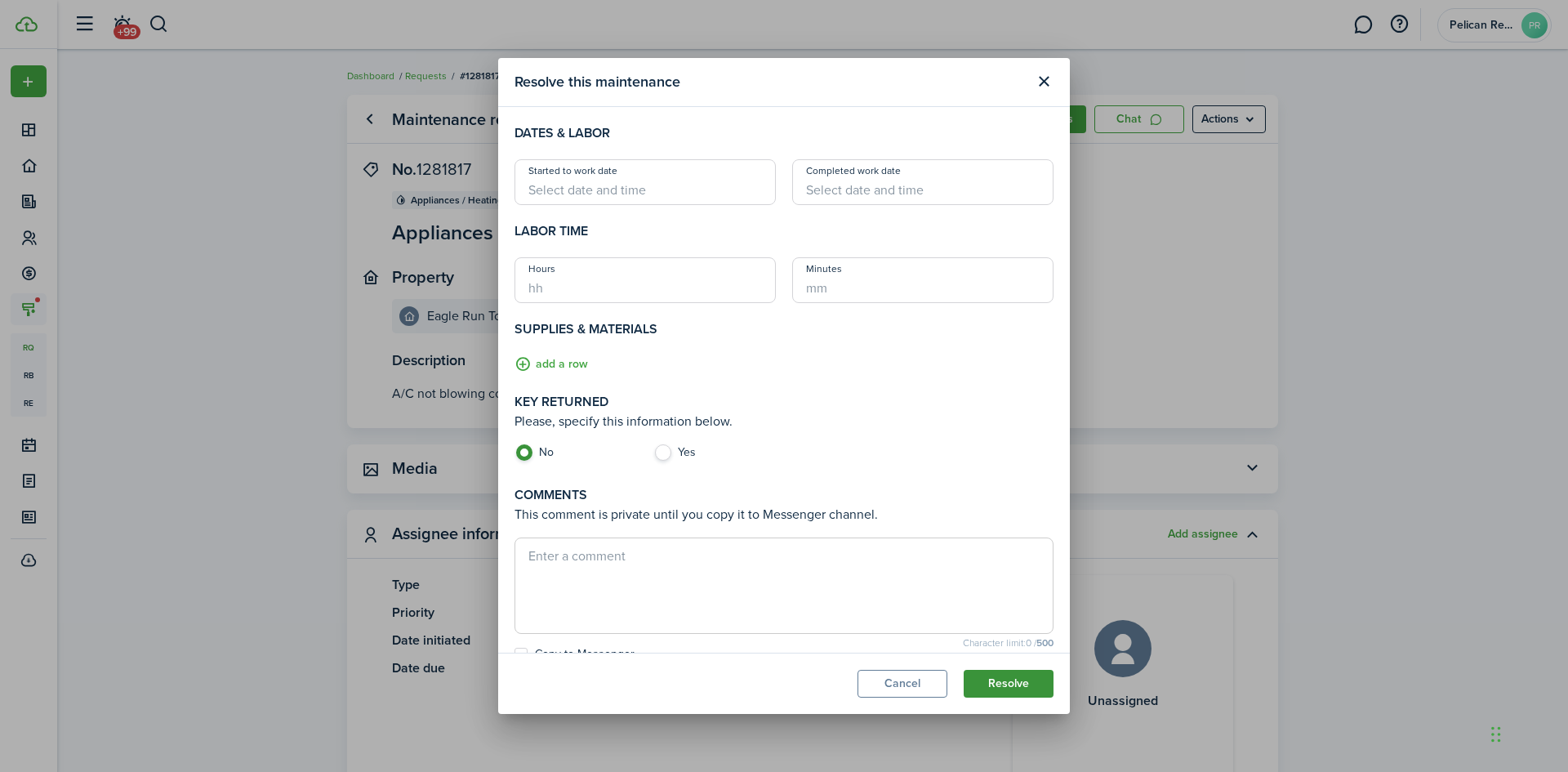
click at [999, 685] on button "Resolve" at bounding box center [1008, 683] width 90 height 28
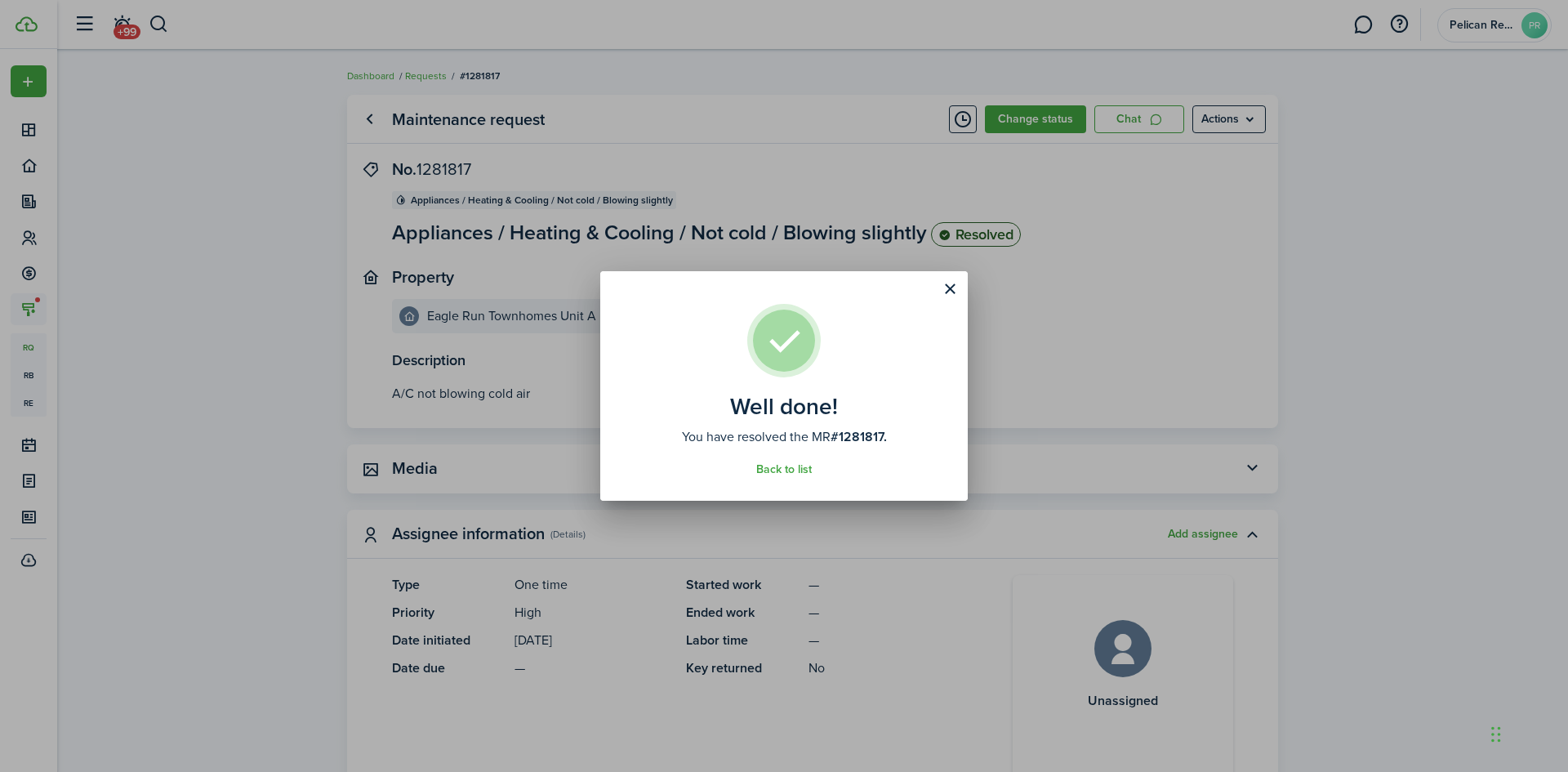
click at [27, 309] on div "Well done! You have resolved the MR #1281817. Back to list" at bounding box center [784, 386] width 1568 height 772
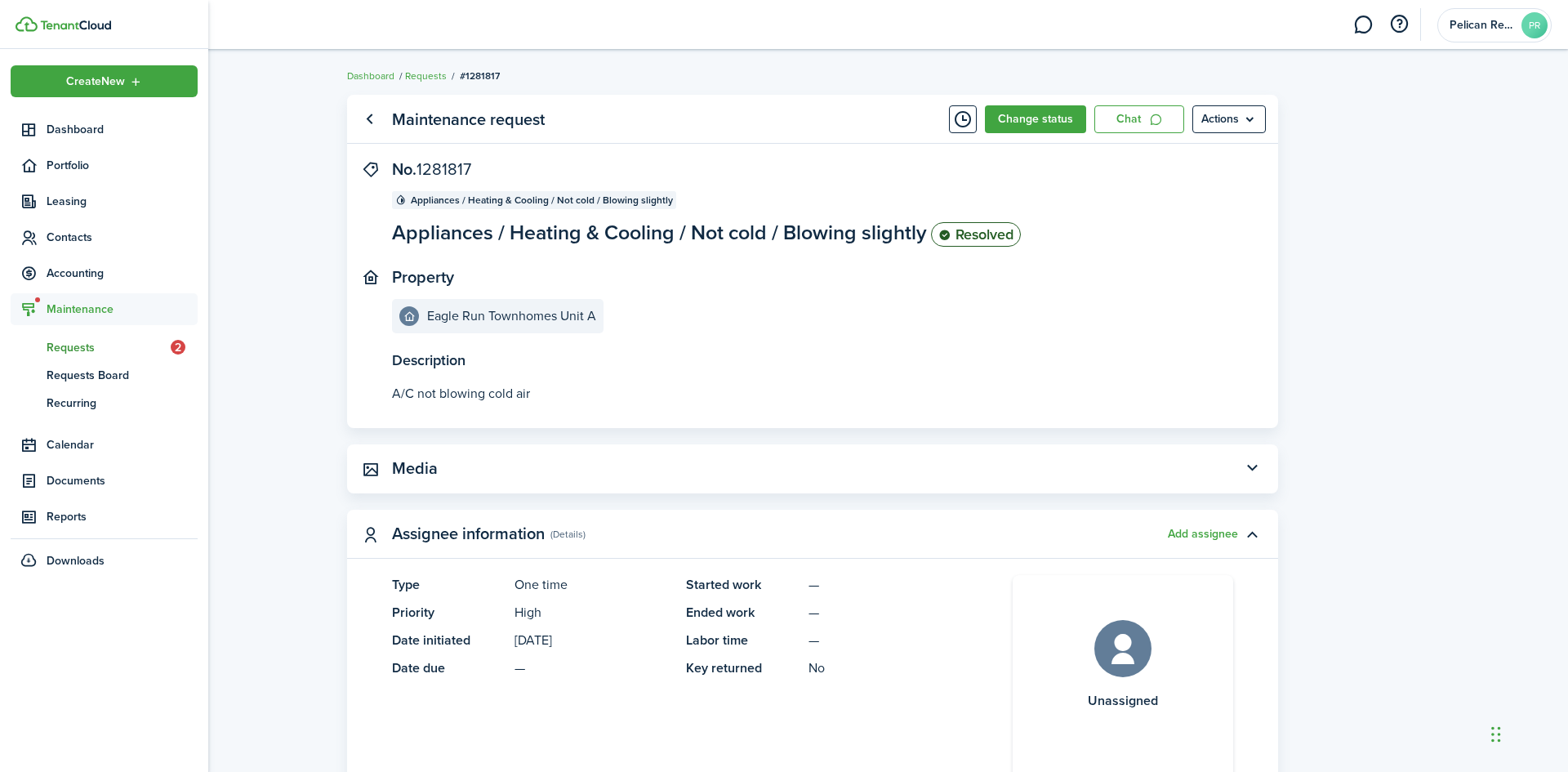
click at [27, 309] on icon at bounding box center [29, 309] width 17 height 16
click at [38, 309] on sidebar-link-icon at bounding box center [29, 309] width 36 height 17
click at [64, 349] on span "Requests" at bounding box center [108, 347] width 124 height 17
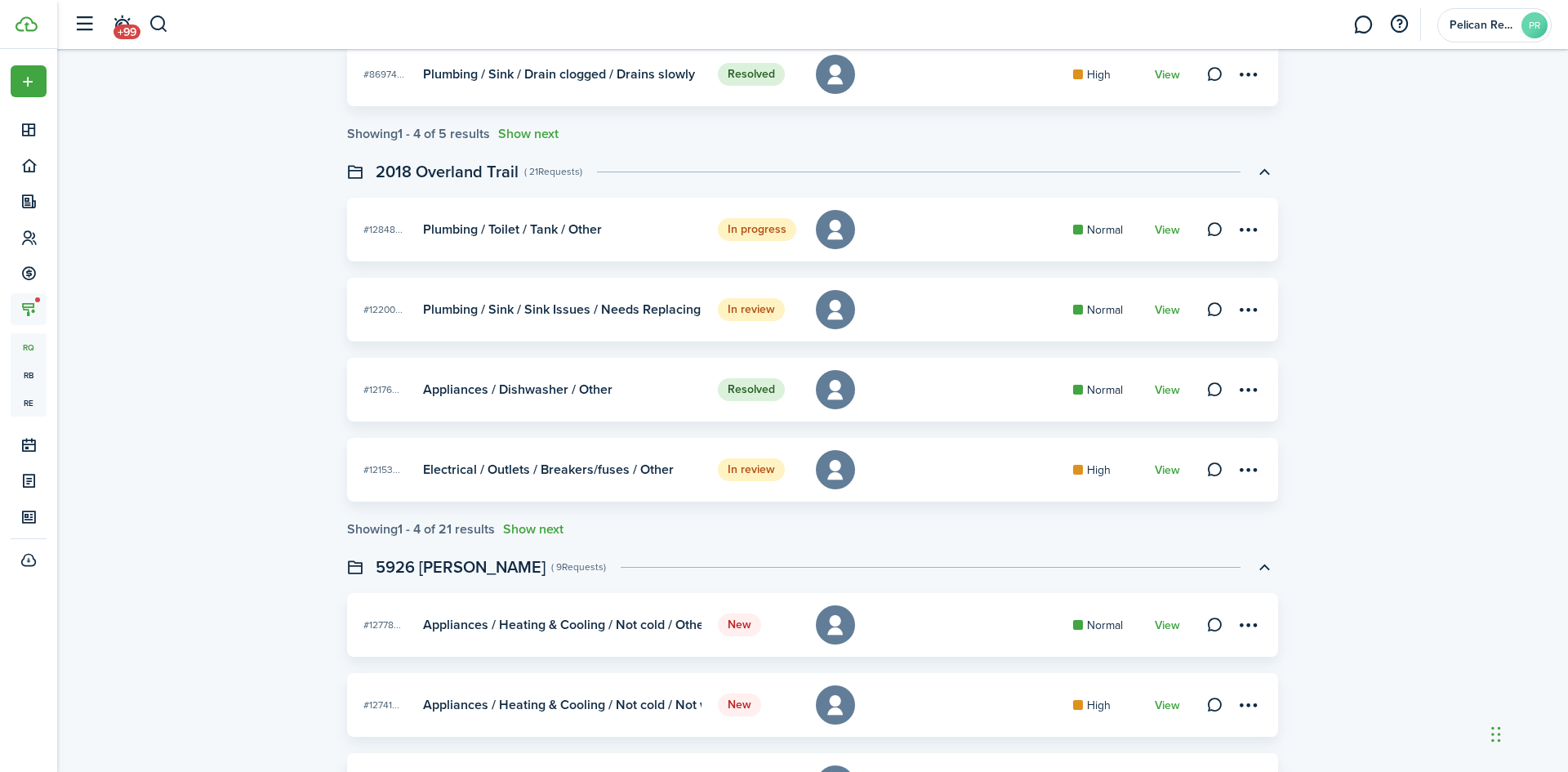
scroll to position [817, 0]
click at [1166, 227] on link "View" at bounding box center [1167, 229] width 25 height 13
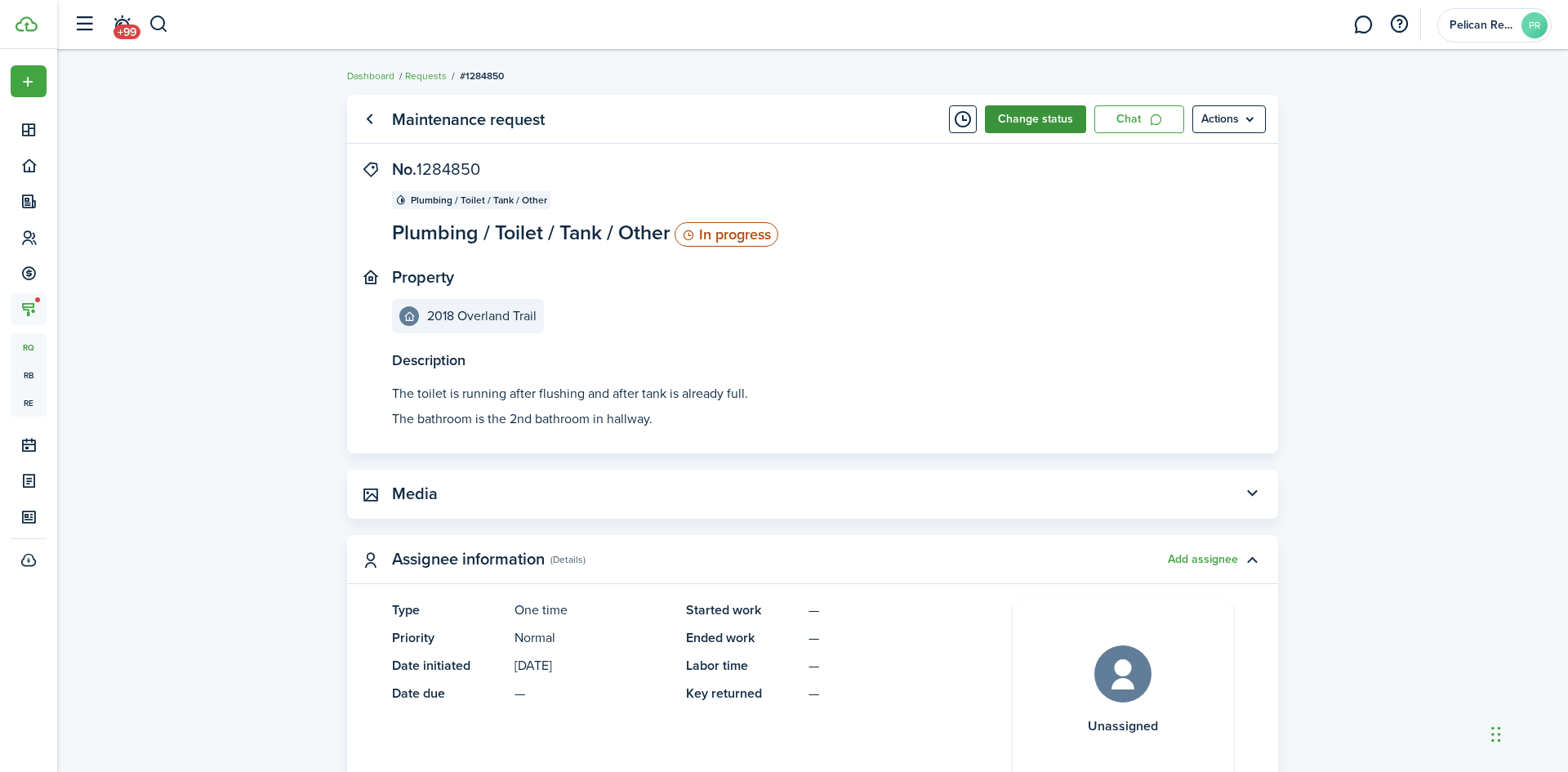
click at [1023, 117] on button "Change status" at bounding box center [1035, 119] width 101 height 28
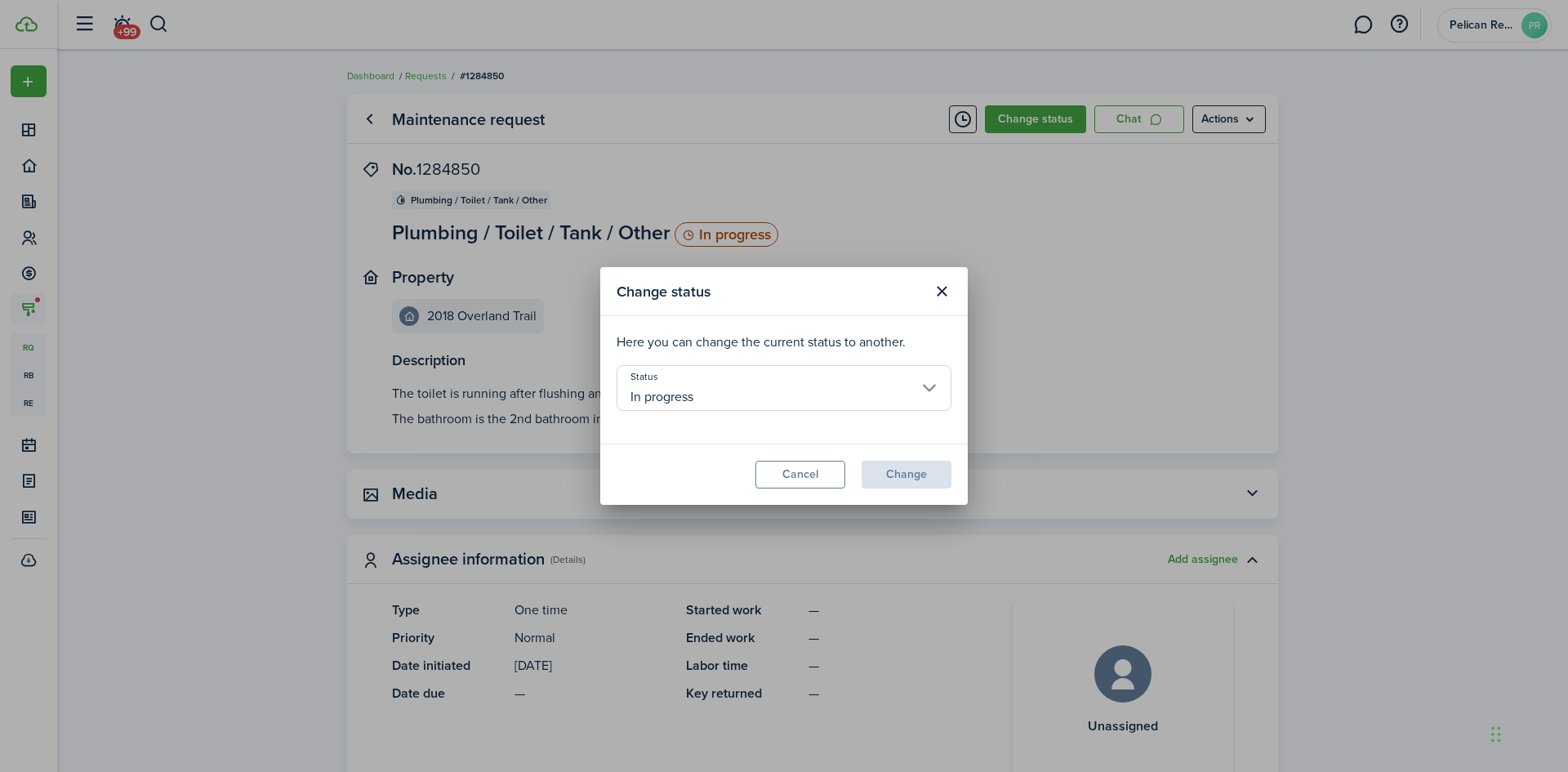
click at [834, 383] on input "In progress" at bounding box center [784, 388] width 334 height 46
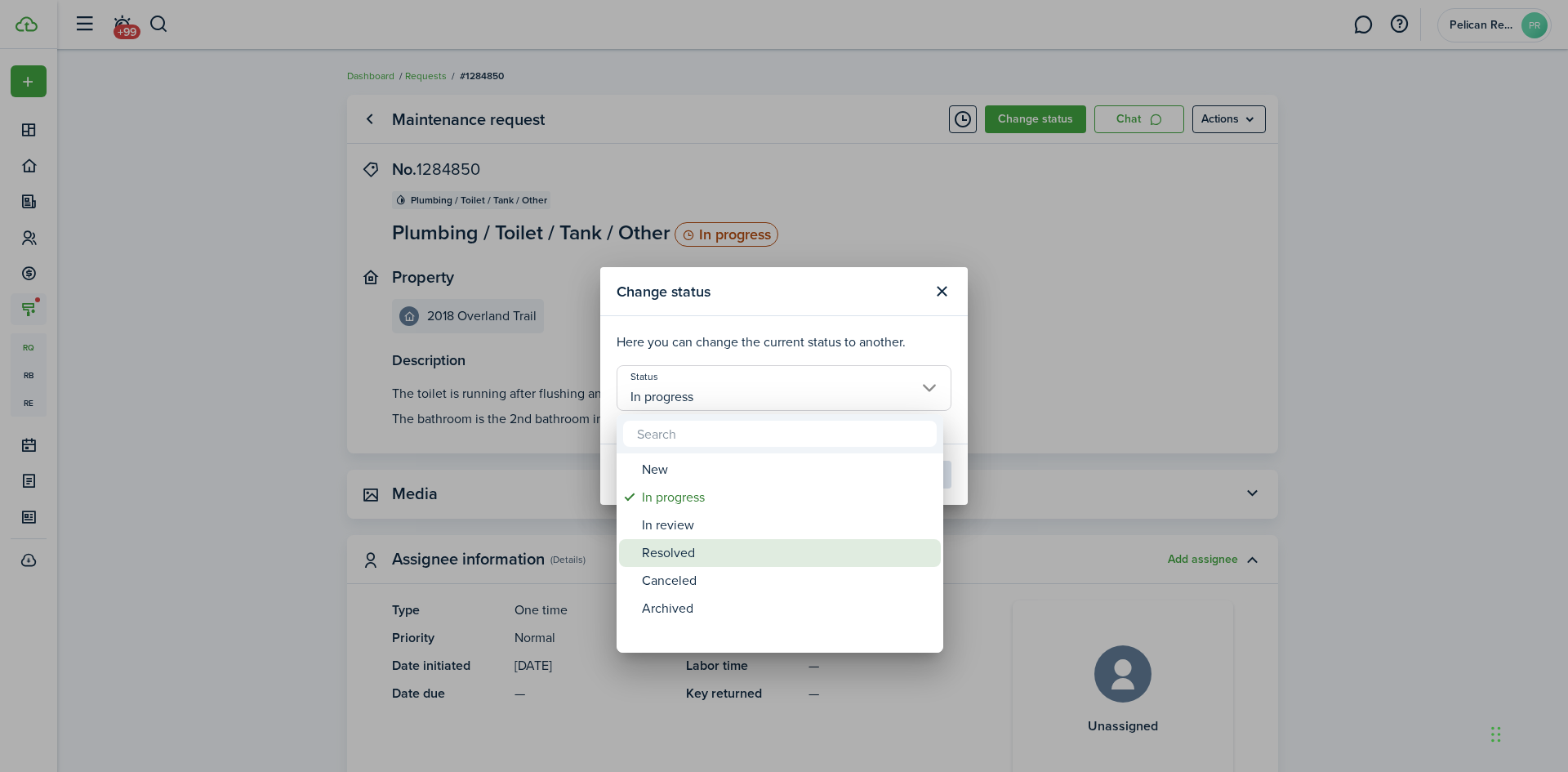
click at [670, 553] on div "Resolved" at bounding box center [786, 552] width 289 height 28
type input "Resolved"
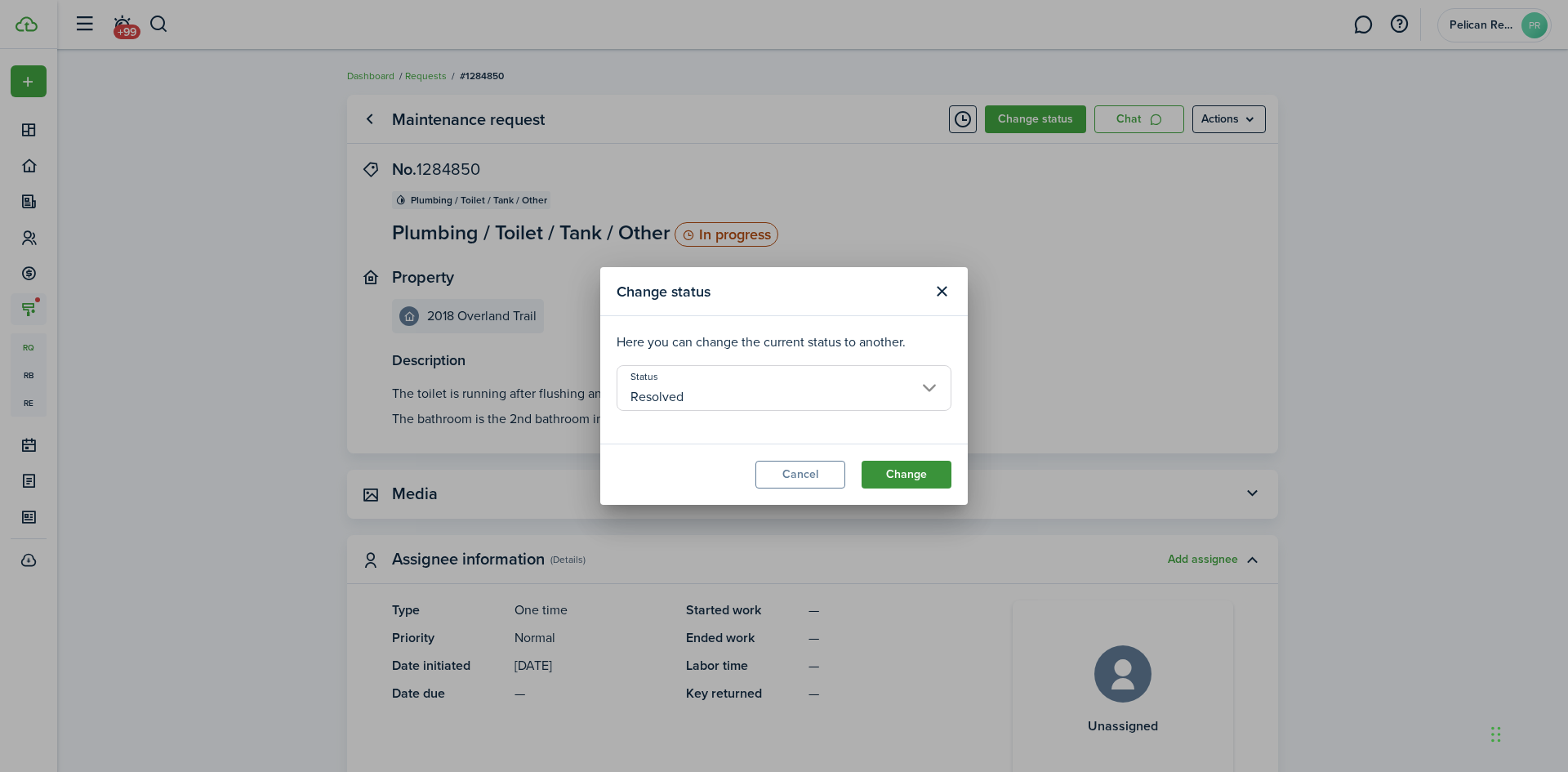
click at [876, 473] on button "Change" at bounding box center [906, 474] width 90 height 28
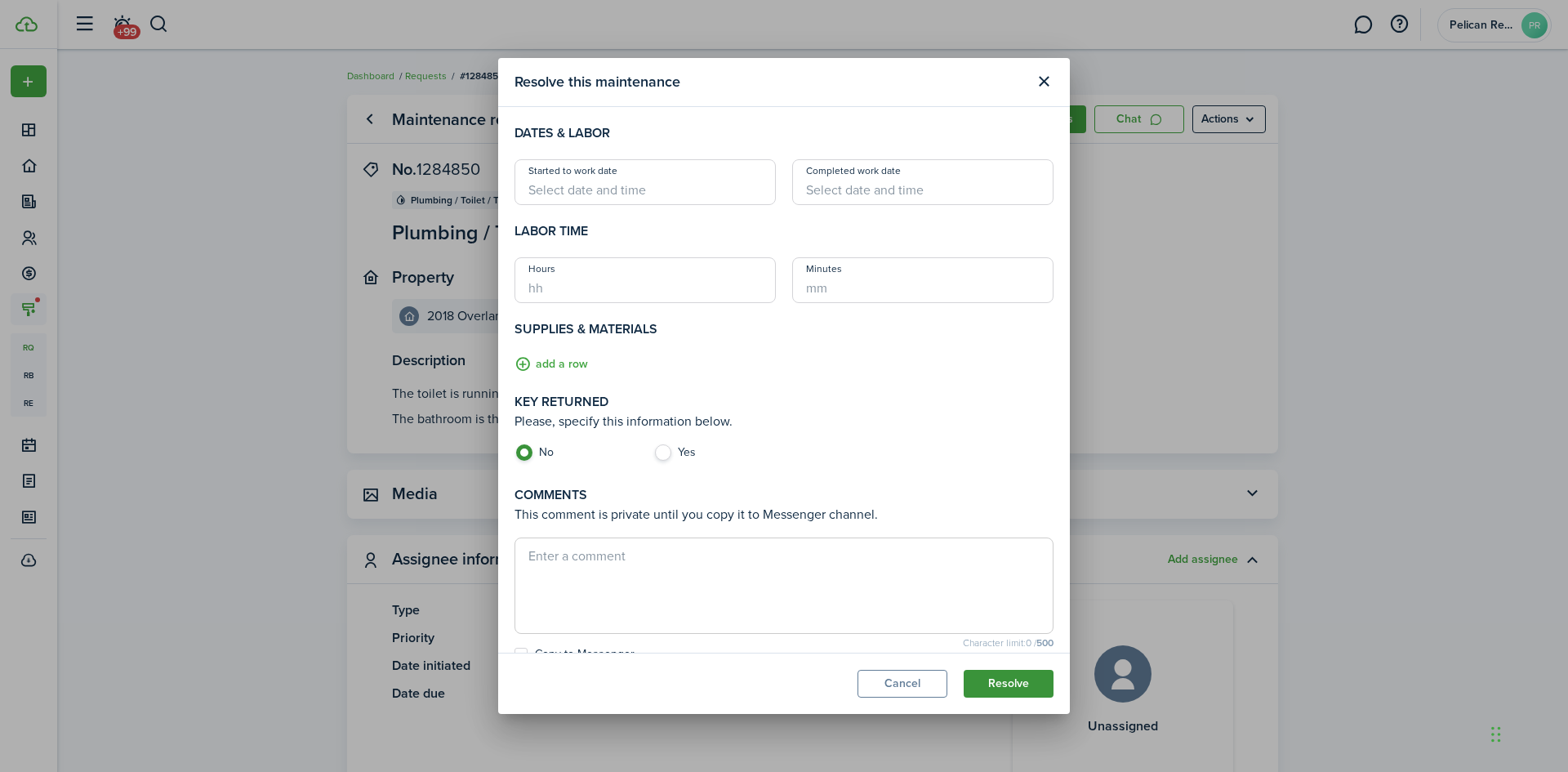
click at [1012, 680] on button "Resolve" at bounding box center [1008, 683] width 90 height 28
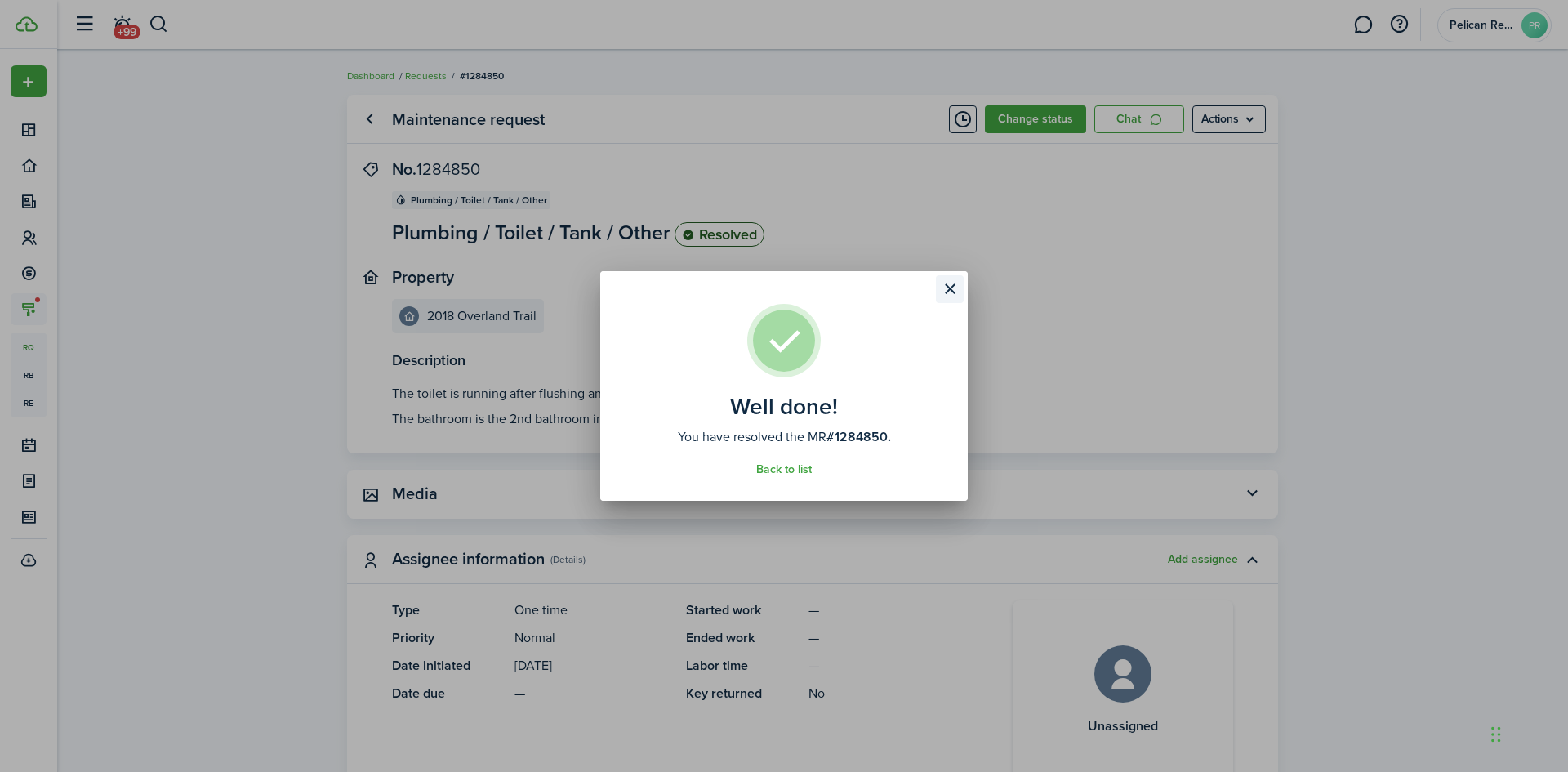
click at [952, 292] on button "Close modal" at bounding box center [949, 289] width 28 height 28
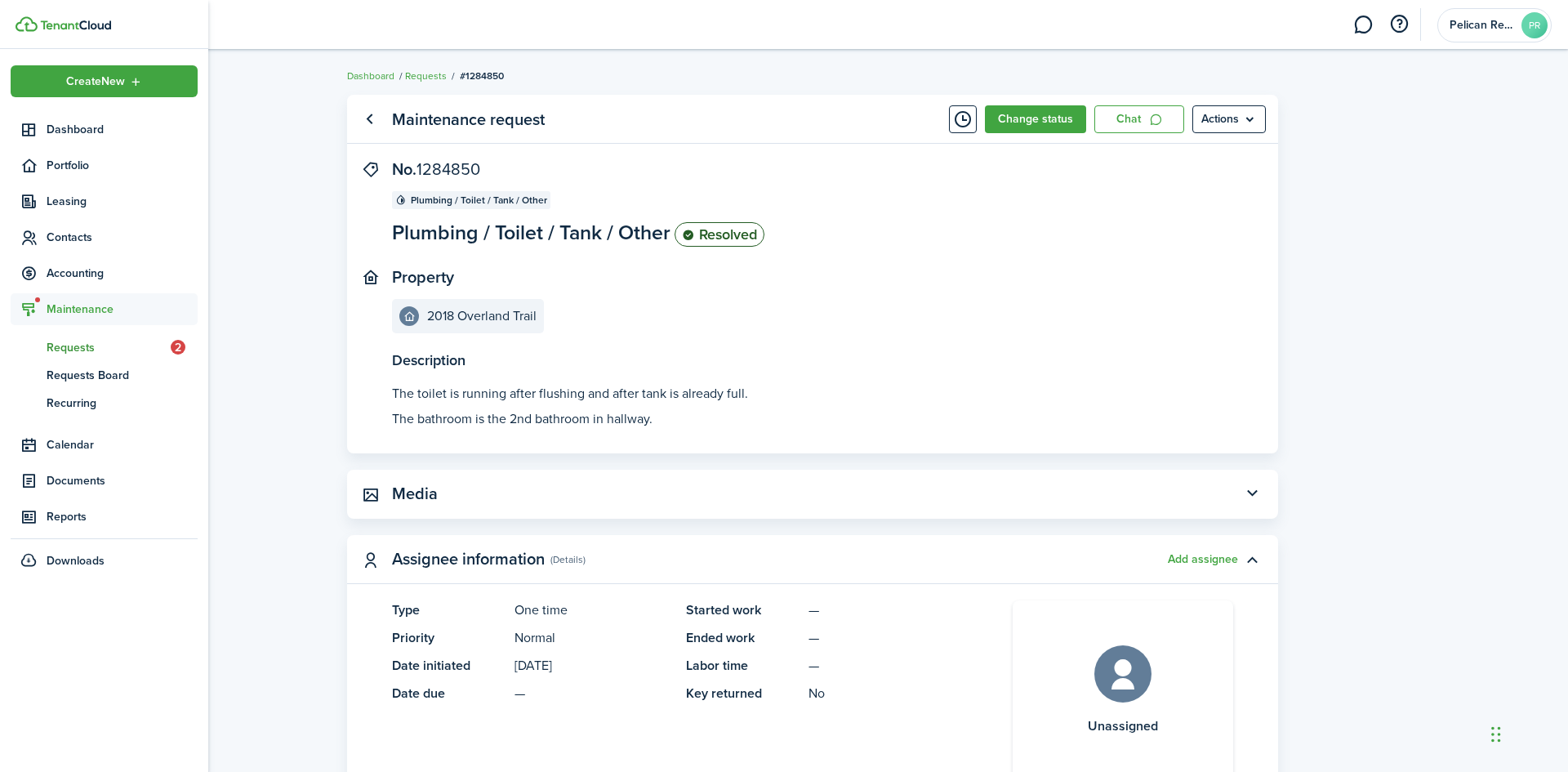
click at [64, 349] on span "Requests" at bounding box center [108, 347] width 124 height 17
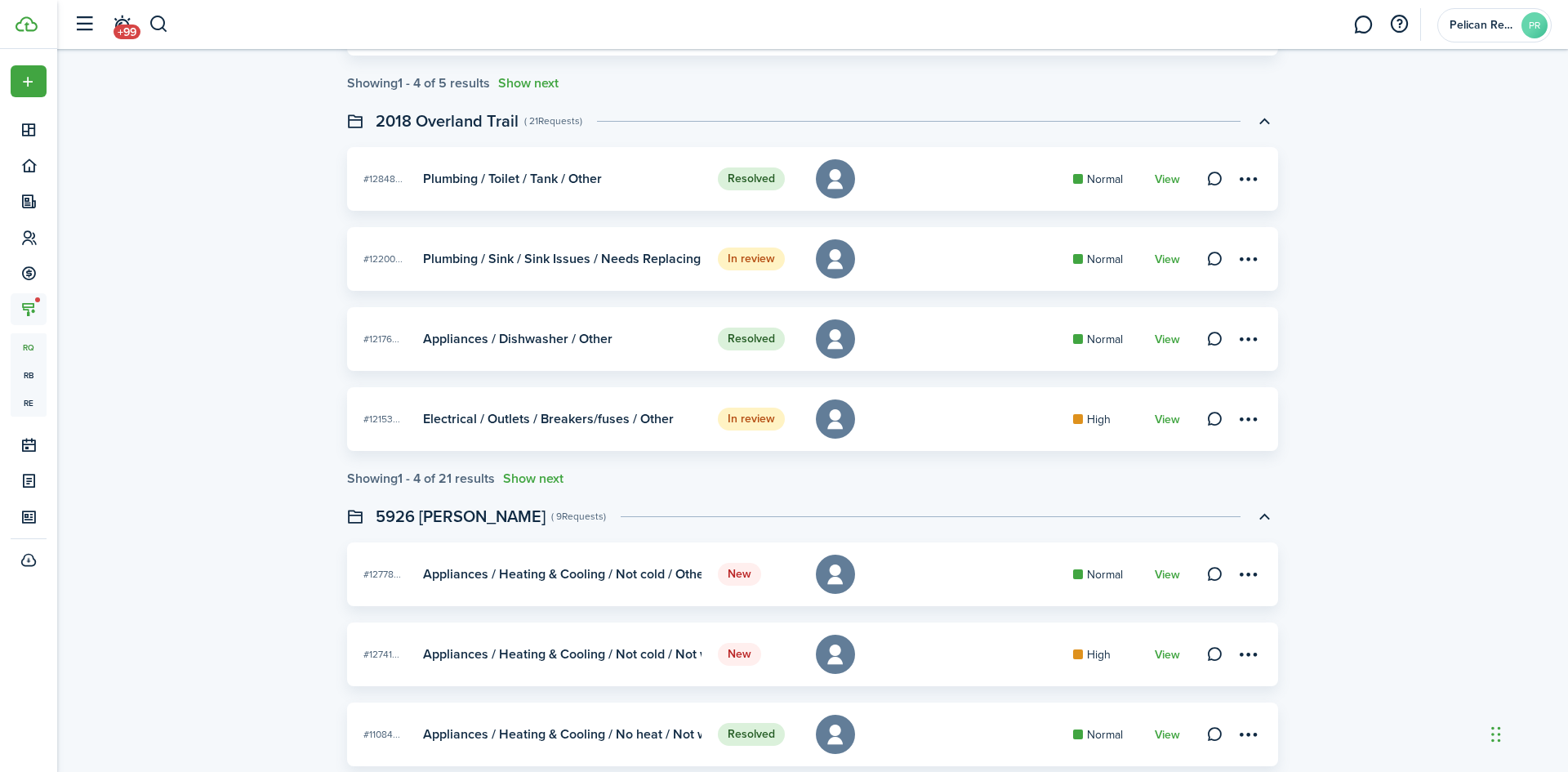
scroll to position [882, 0]
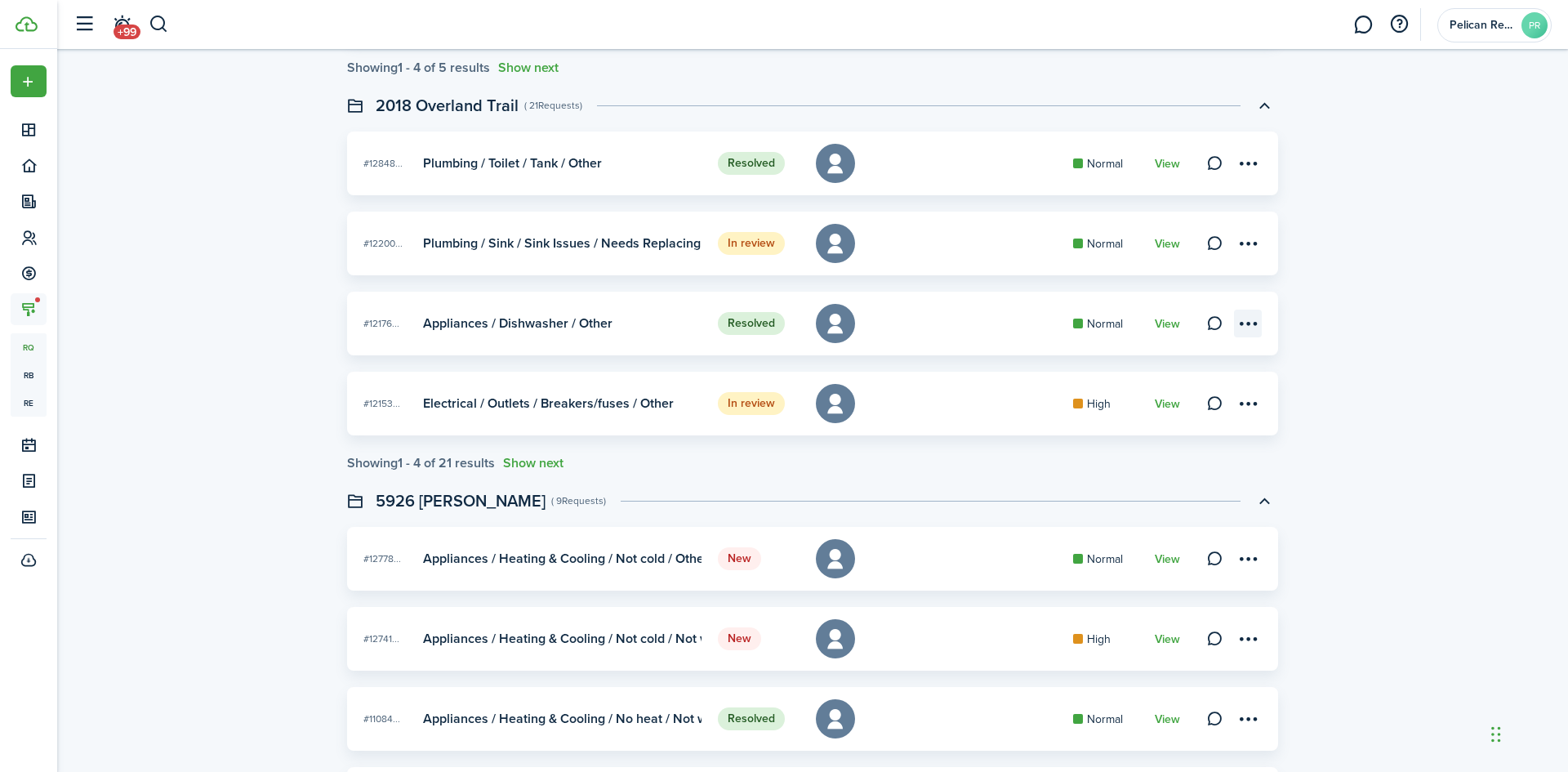
click at [1243, 324] on menu-btn-icon at bounding box center [1247, 323] width 28 height 28
click at [1168, 325] on link "View" at bounding box center [1167, 323] width 25 height 13
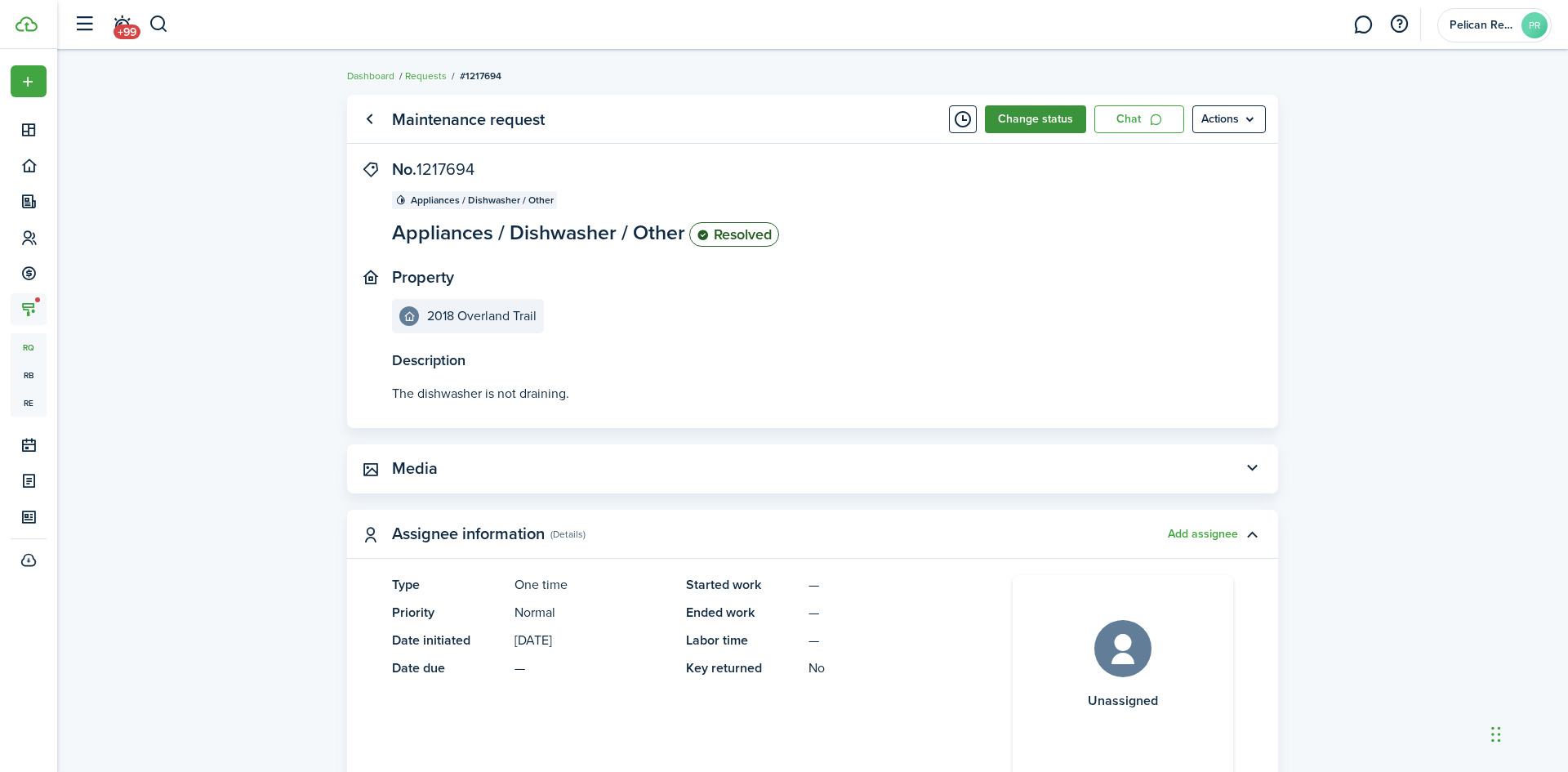
click at [1065, 121] on button "Change status" at bounding box center [1035, 119] width 101 height 28
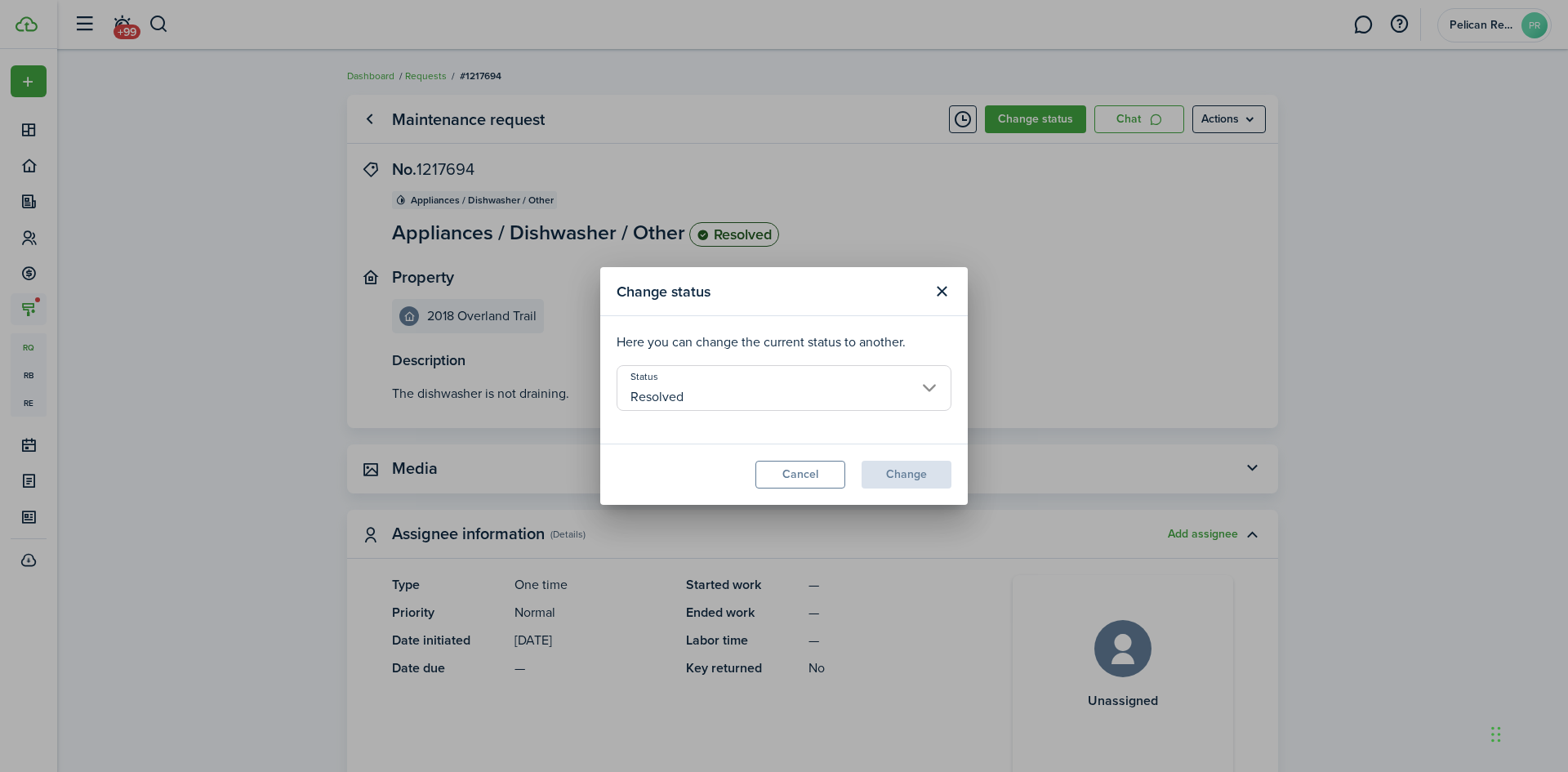
click at [869, 402] on input "Resolved" at bounding box center [784, 388] width 334 height 46
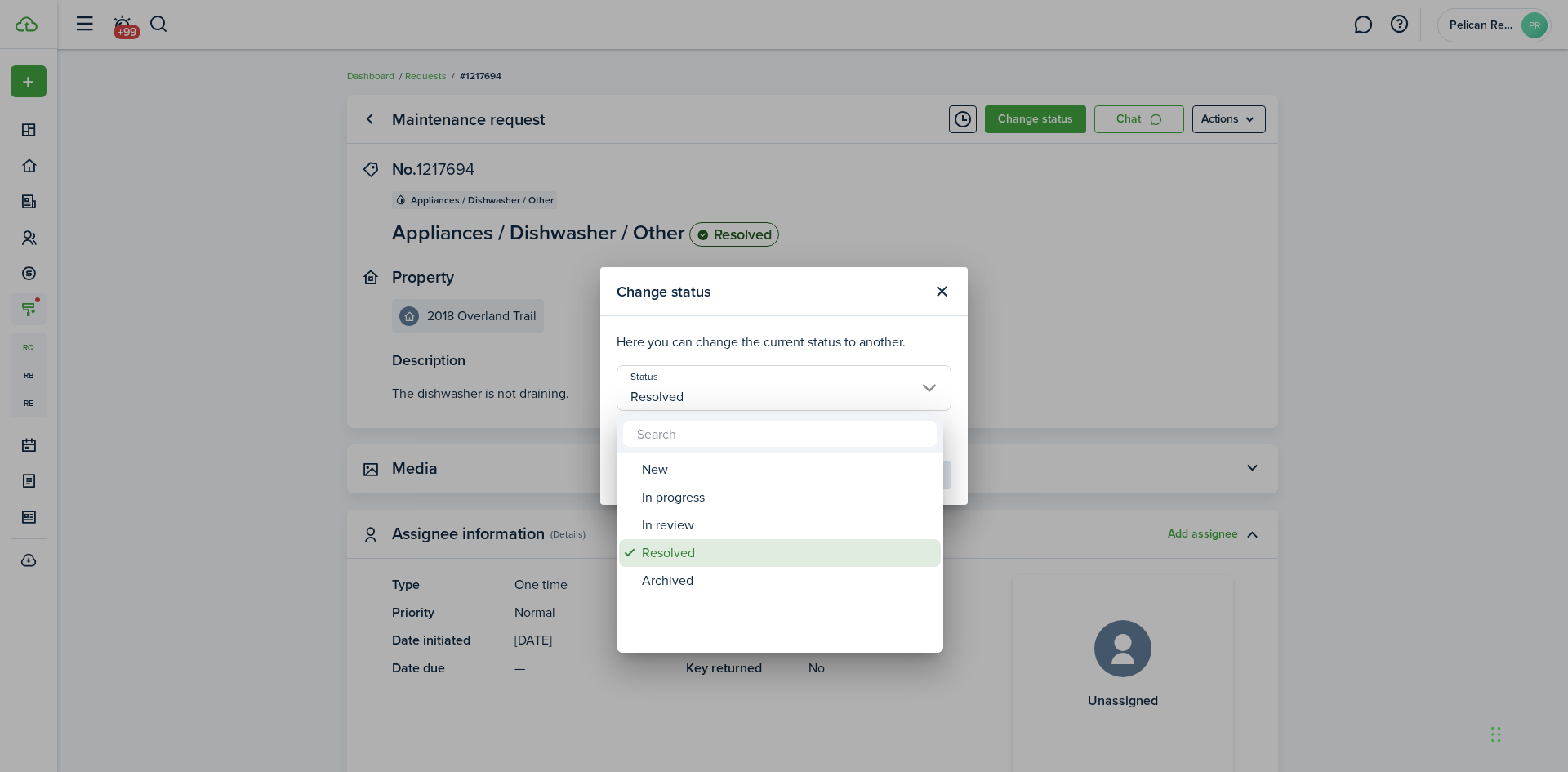
click at [691, 552] on div "Resolved" at bounding box center [786, 552] width 289 height 28
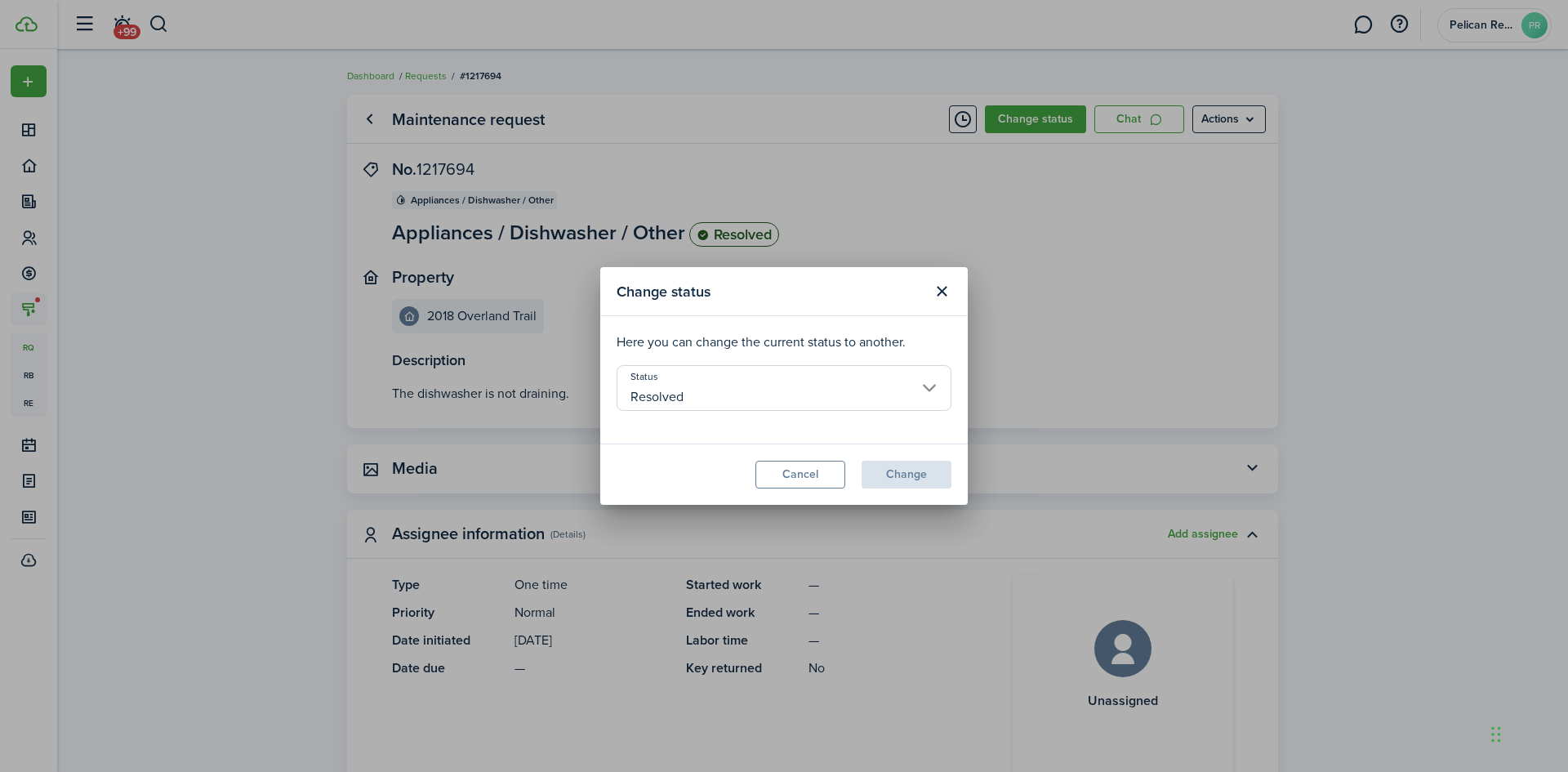
click at [909, 474] on modal-footer "Cancel Change" at bounding box center [784, 474] width 367 height 62
click at [1090, 329] on div "Change status Here you can change the current status to another. Status Resolve…" at bounding box center [784, 386] width 1568 height 772
